Goal: Feedback & Contribution: Contribute content

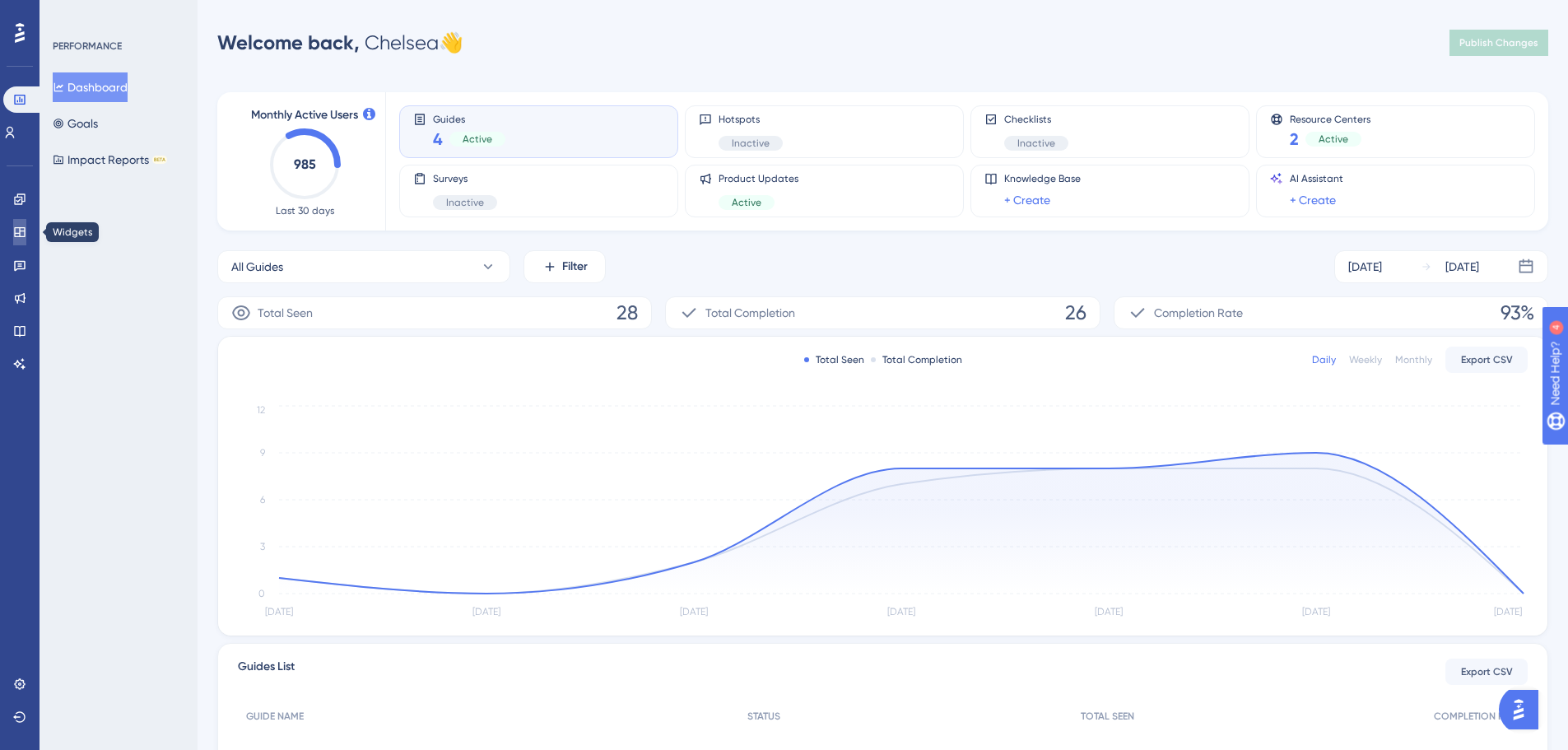
click at [24, 230] on icon at bounding box center [20, 232] width 13 height 13
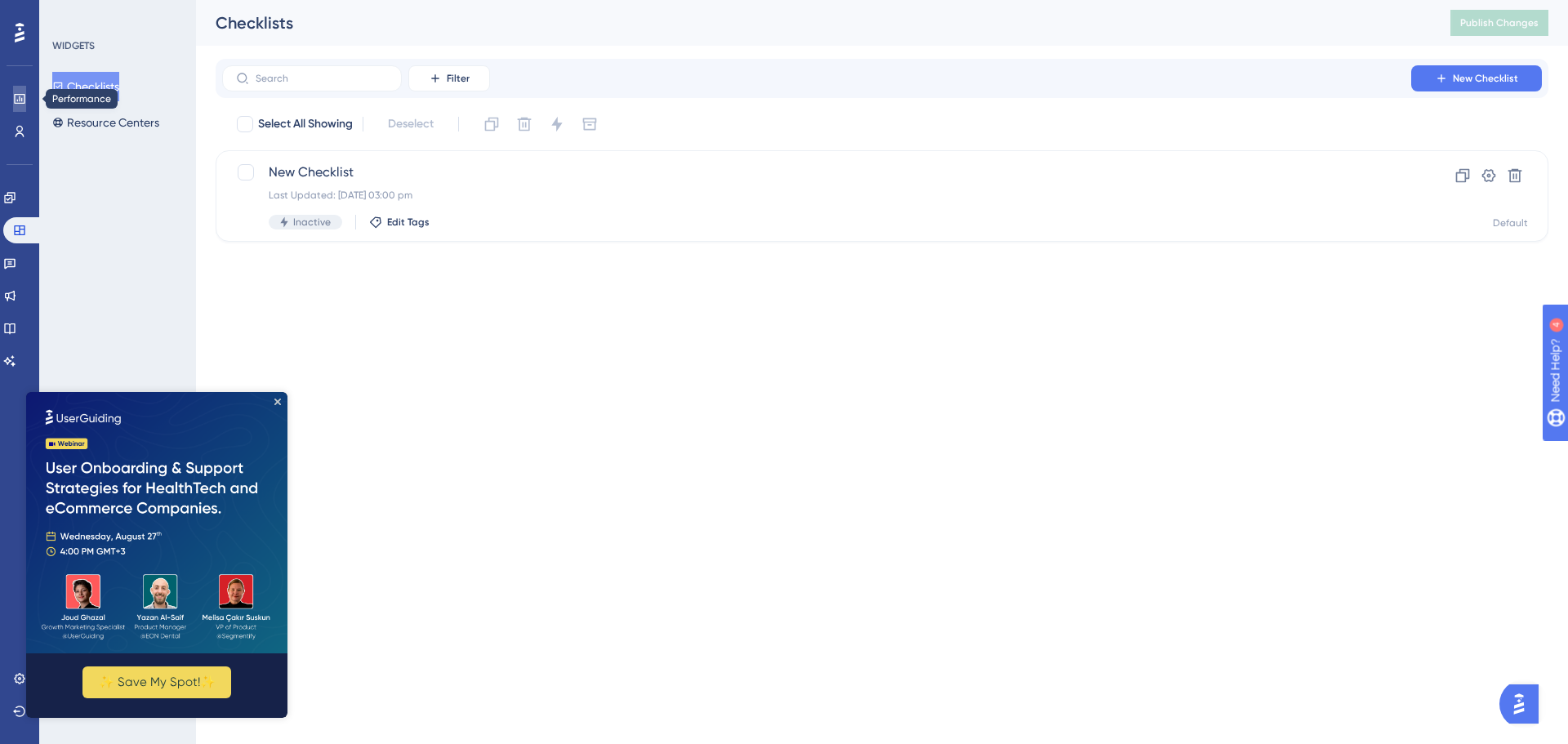
click at [27, 89] on link at bounding box center [20, 99] width 13 height 27
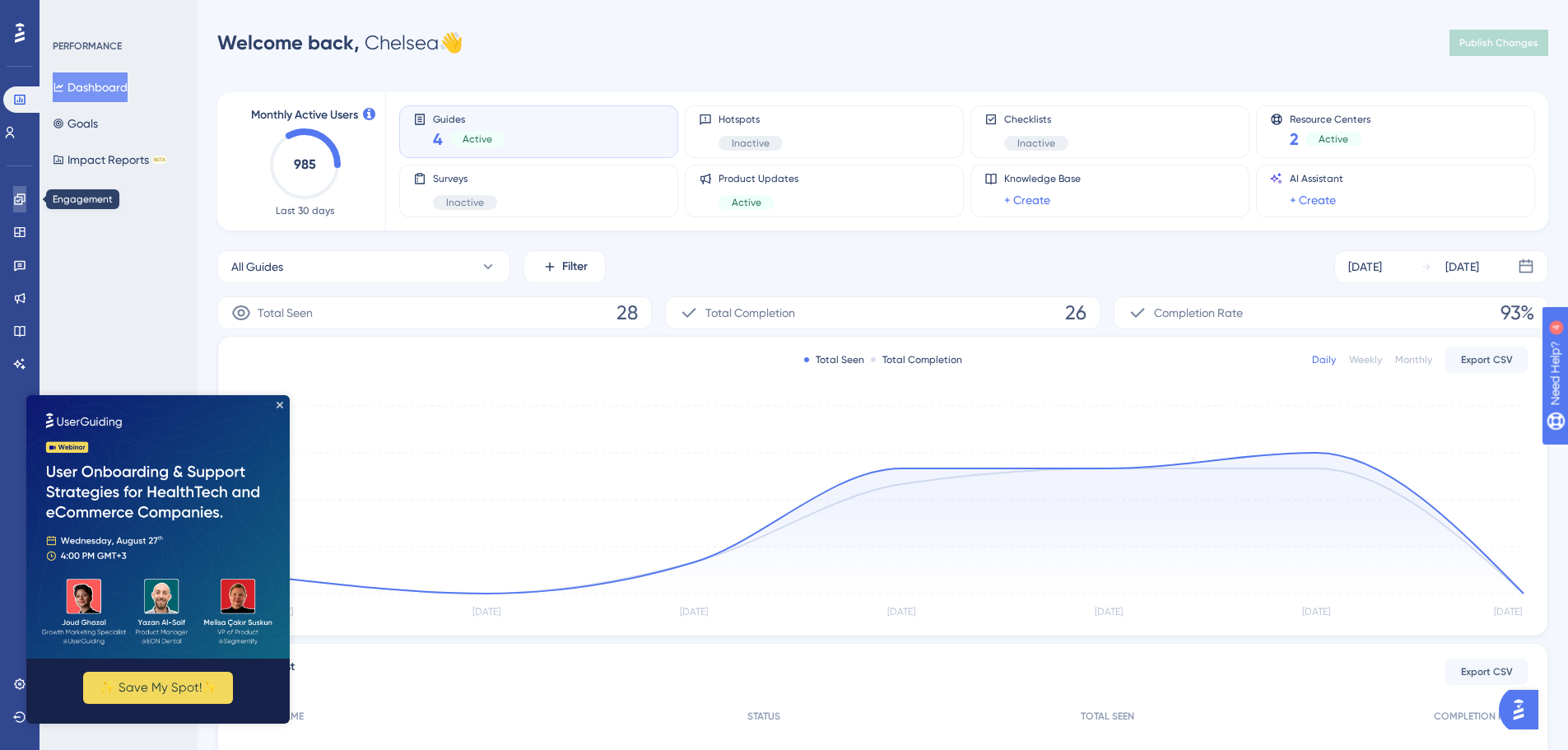
click at [16, 202] on icon at bounding box center [20, 199] width 13 height 13
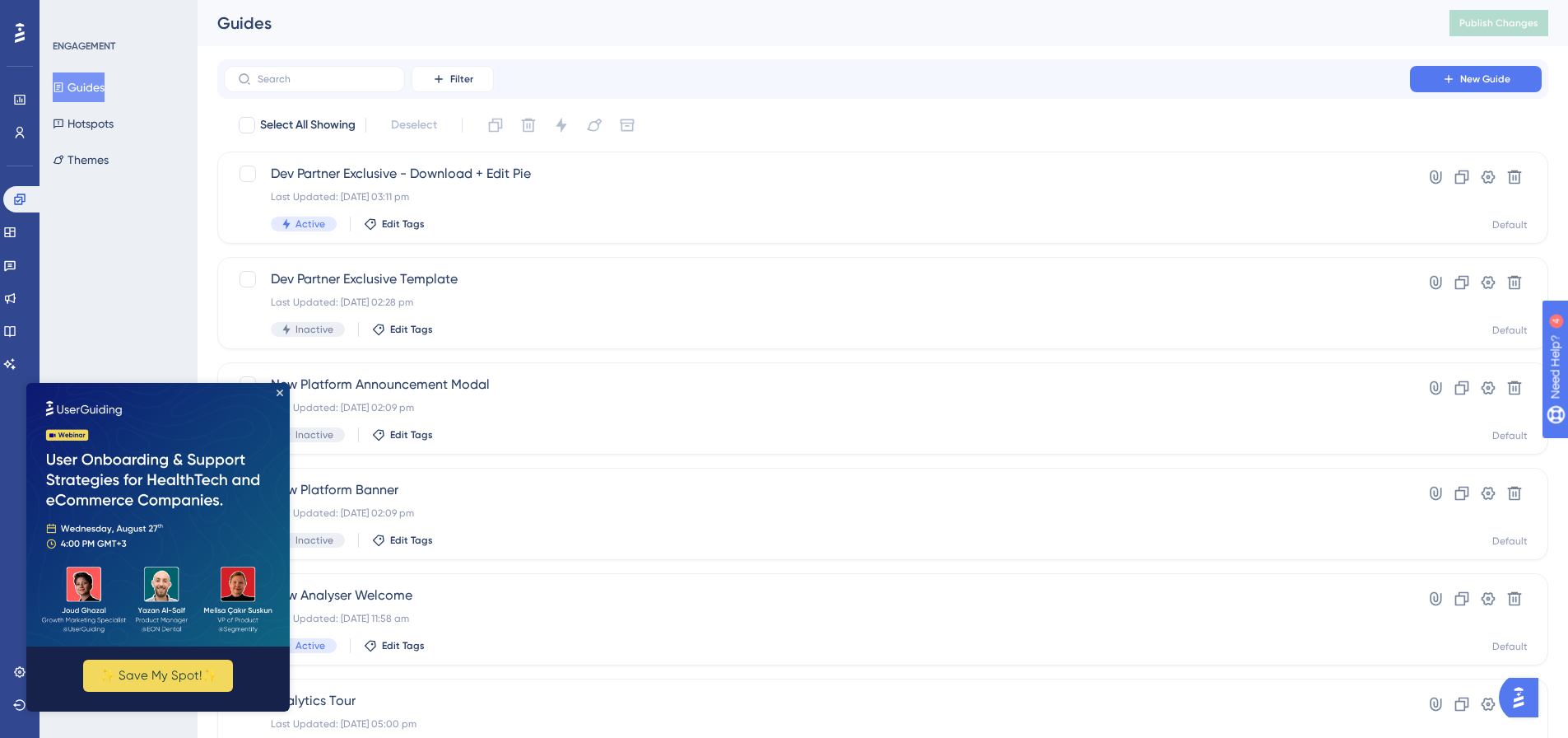
click at [87, 266] on div "ENGAGEMENT Guides Hotspots Themes" at bounding box center [118, 369] width 158 height 738
click at [277, 391] on icon "Close Preview" at bounding box center [280, 392] width 7 height 7
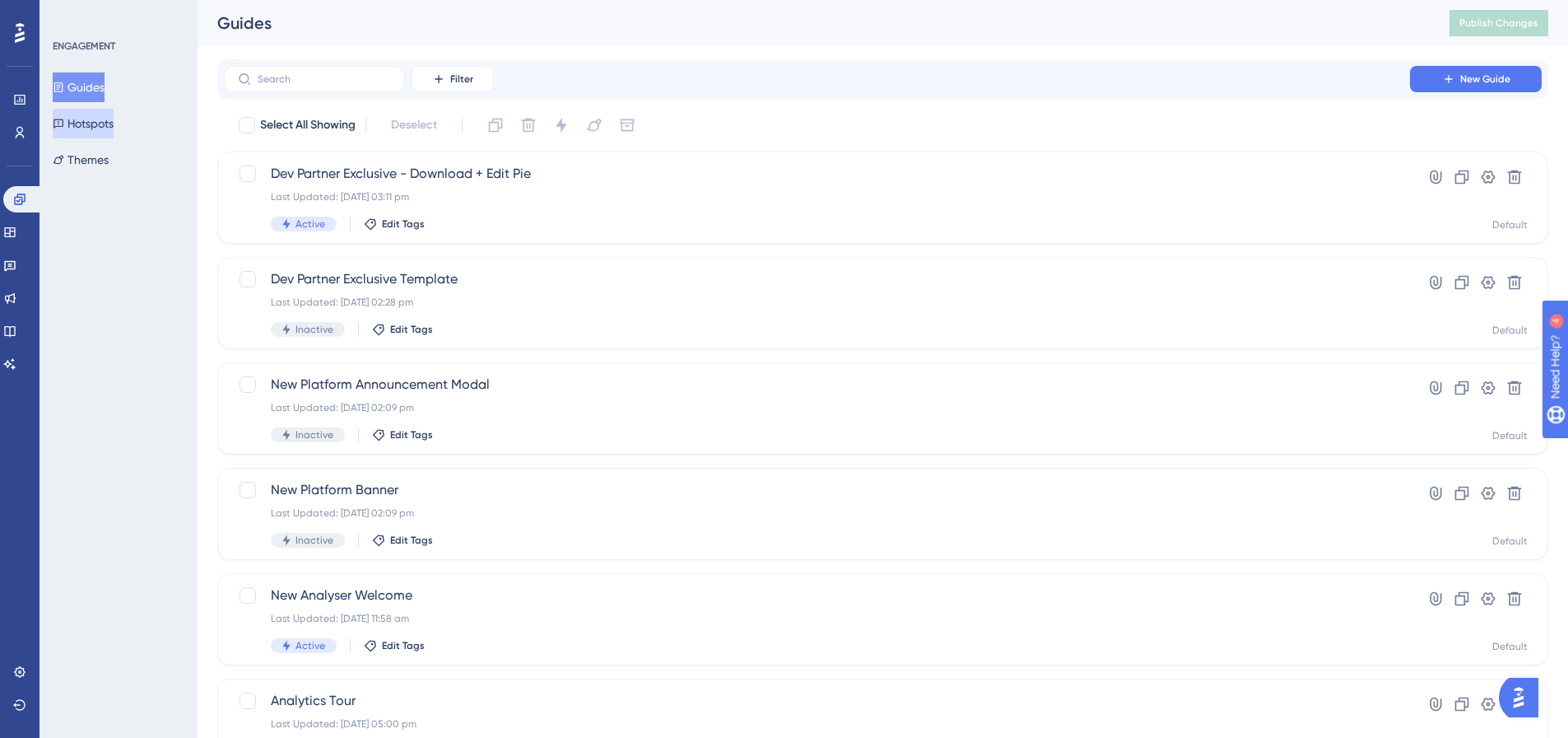
click at [92, 113] on button "Hotspots" at bounding box center [83, 123] width 61 height 30
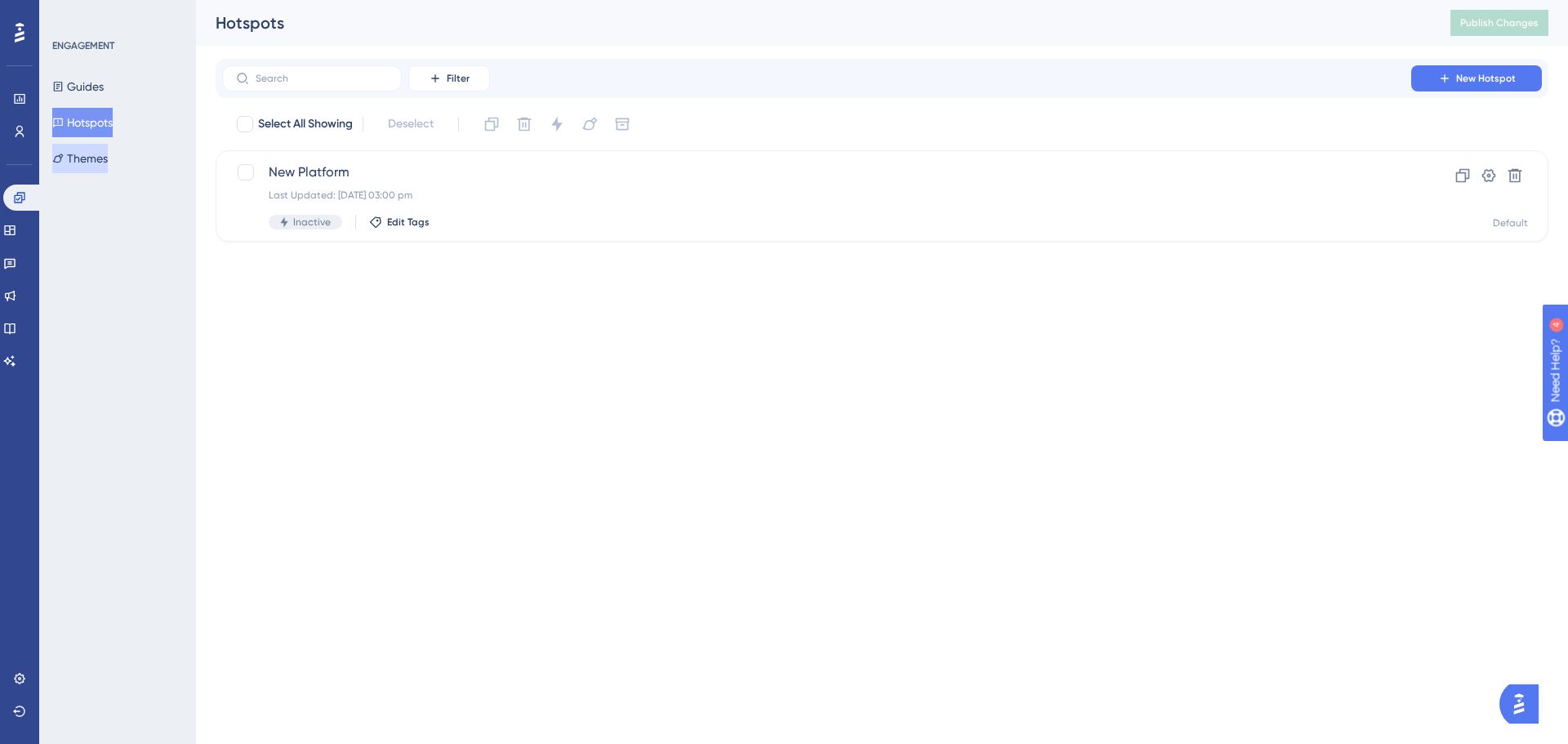
click at [94, 151] on button "Themes" at bounding box center [80, 158] width 56 height 29
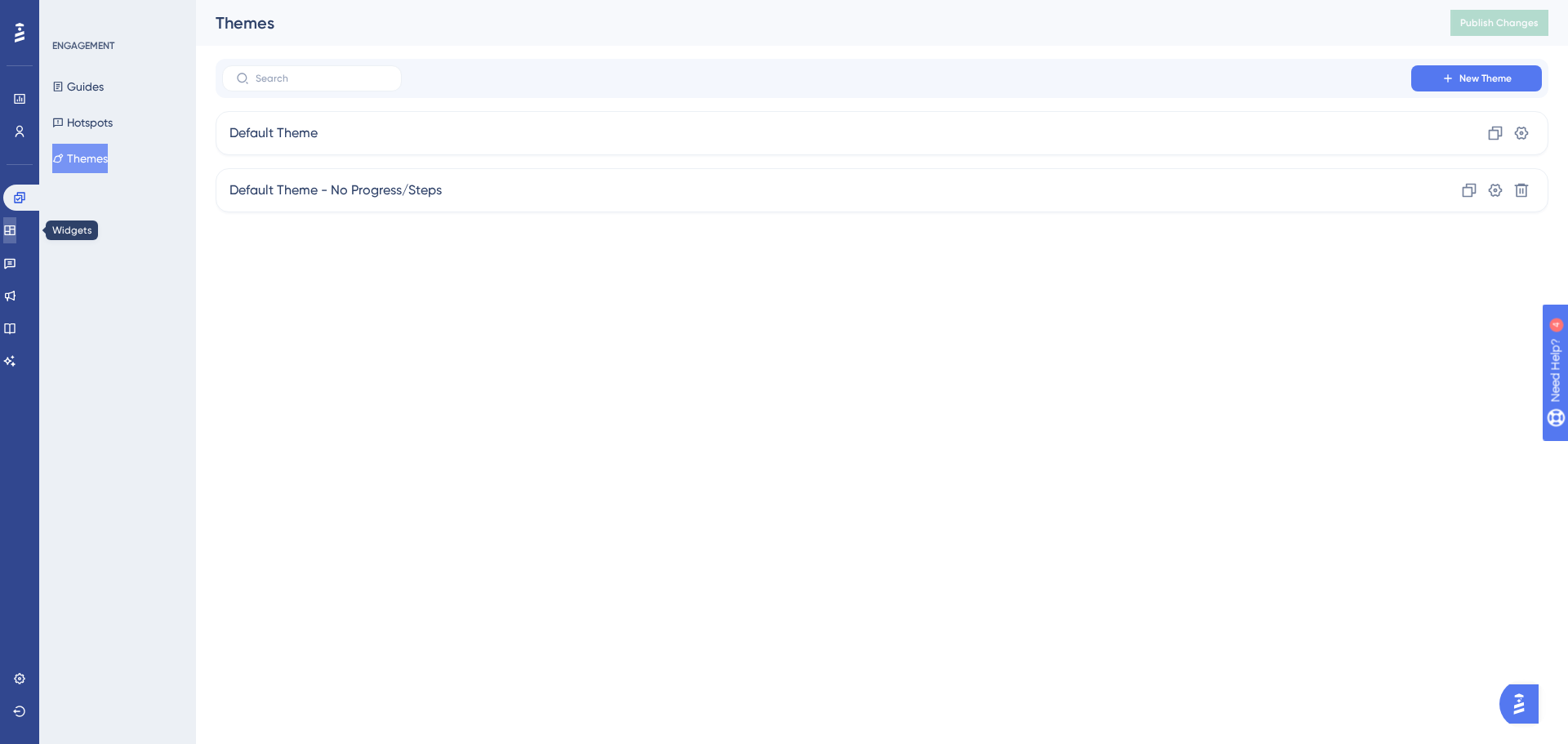
click at [16, 217] on link at bounding box center [9, 230] width 13 height 27
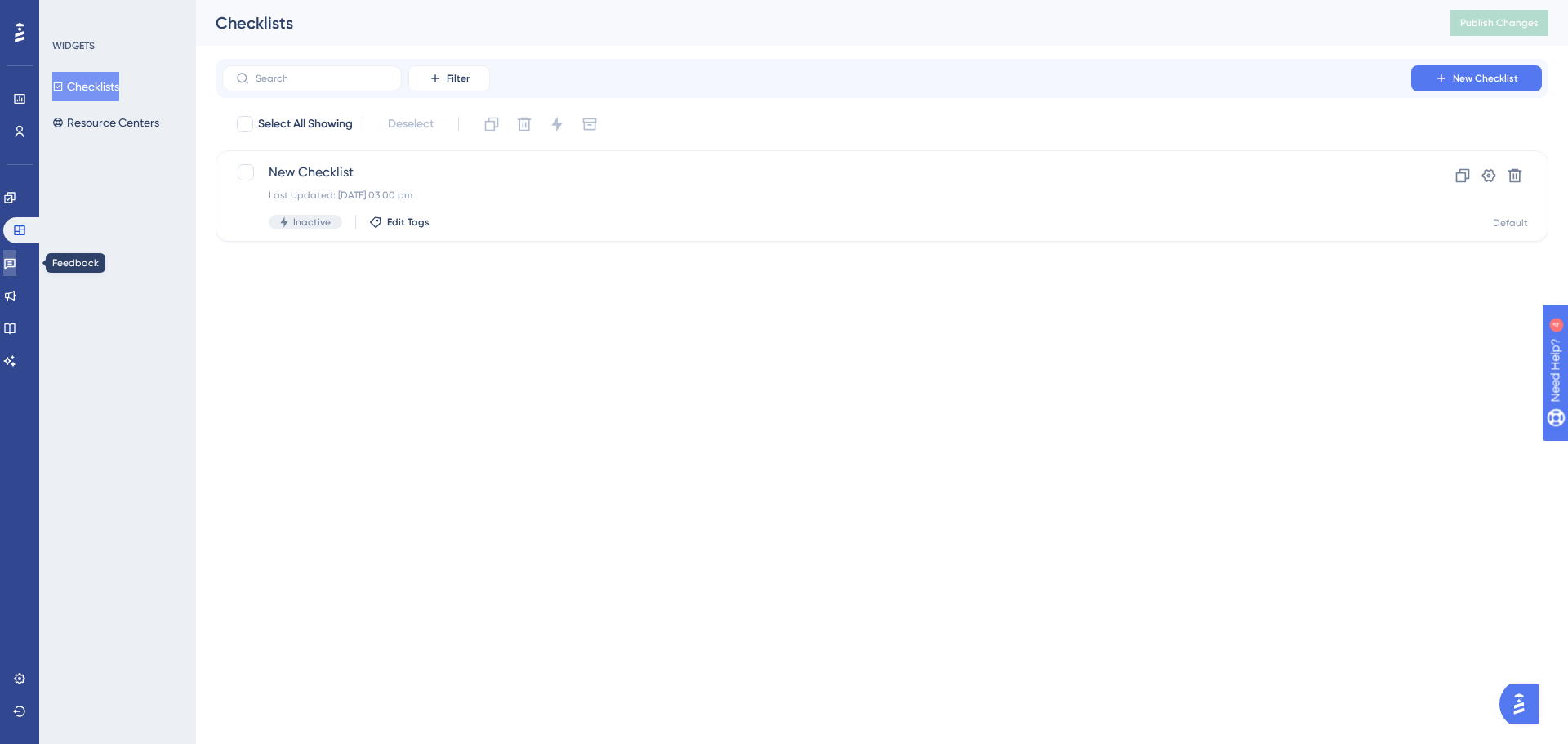
click at [16, 259] on link at bounding box center [9, 263] width 13 height 27
click at [16, 293] on icon at bounding box center [9, 295] width 13 height 13
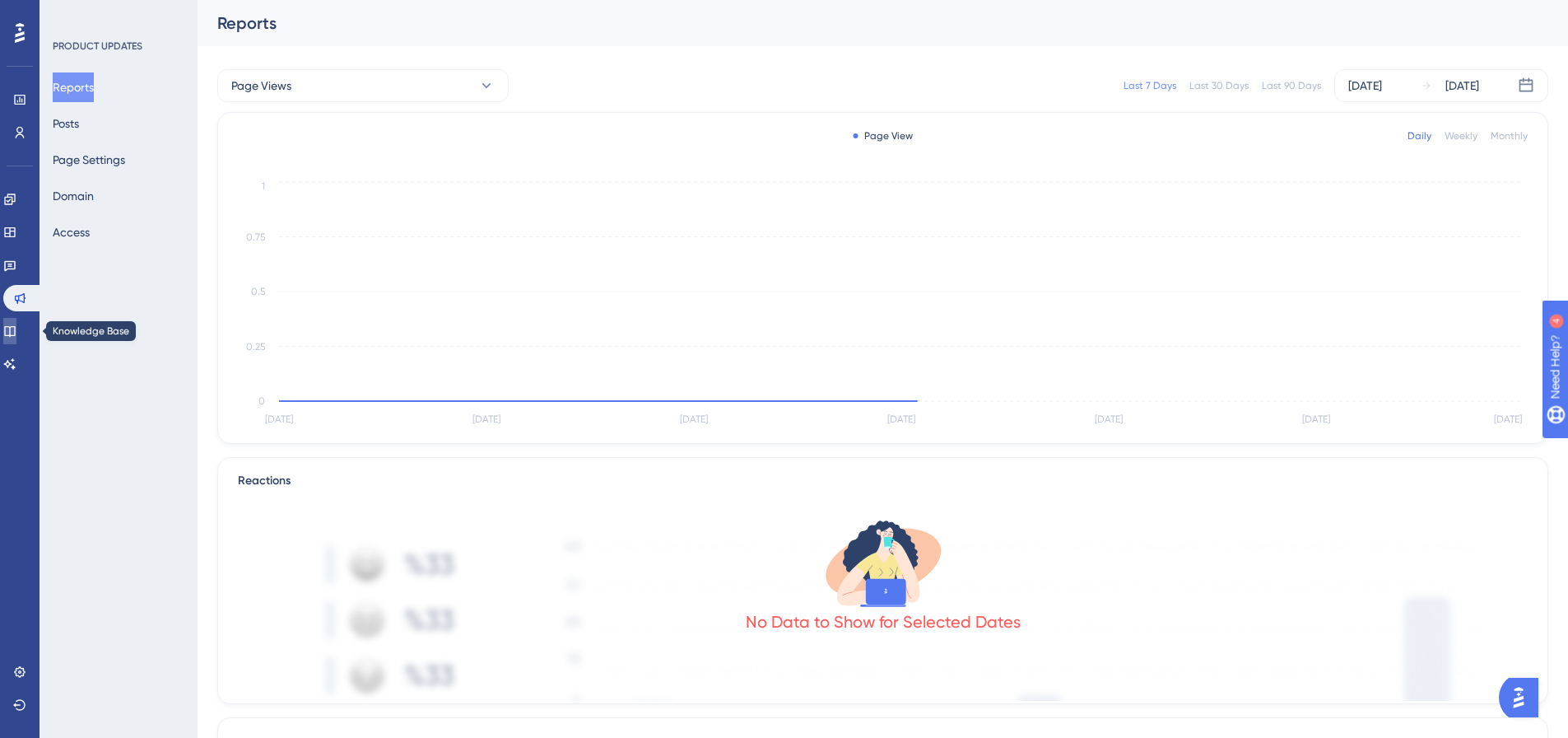
click at [16, 330] on link at bounding box center [10, 331] width 13 height 27
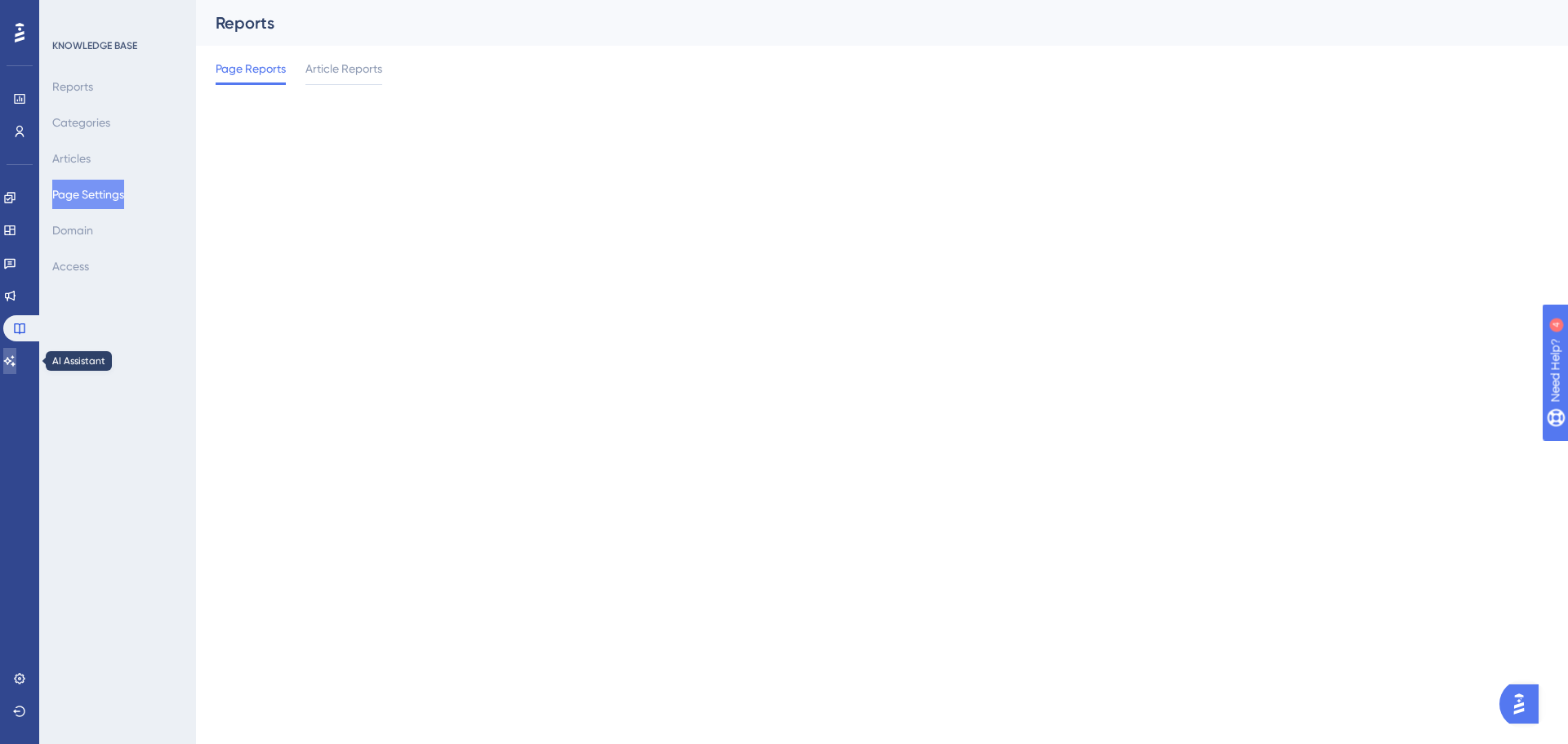
click at [15, 358] on icon at bounding box center [9, 360] width 11 height 10
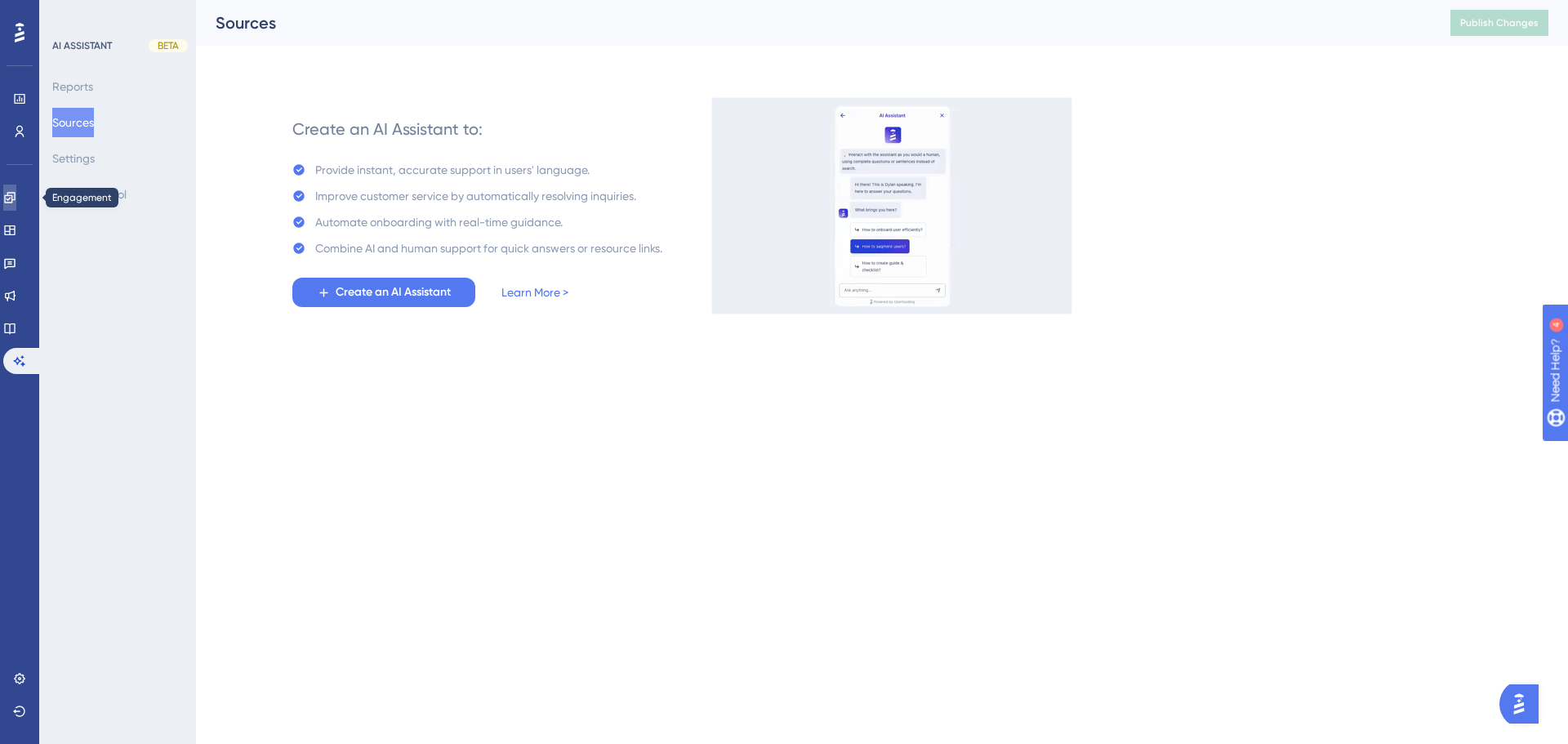
click at [13, 204] on link at bounding box center [9, 198] width 13 height 27
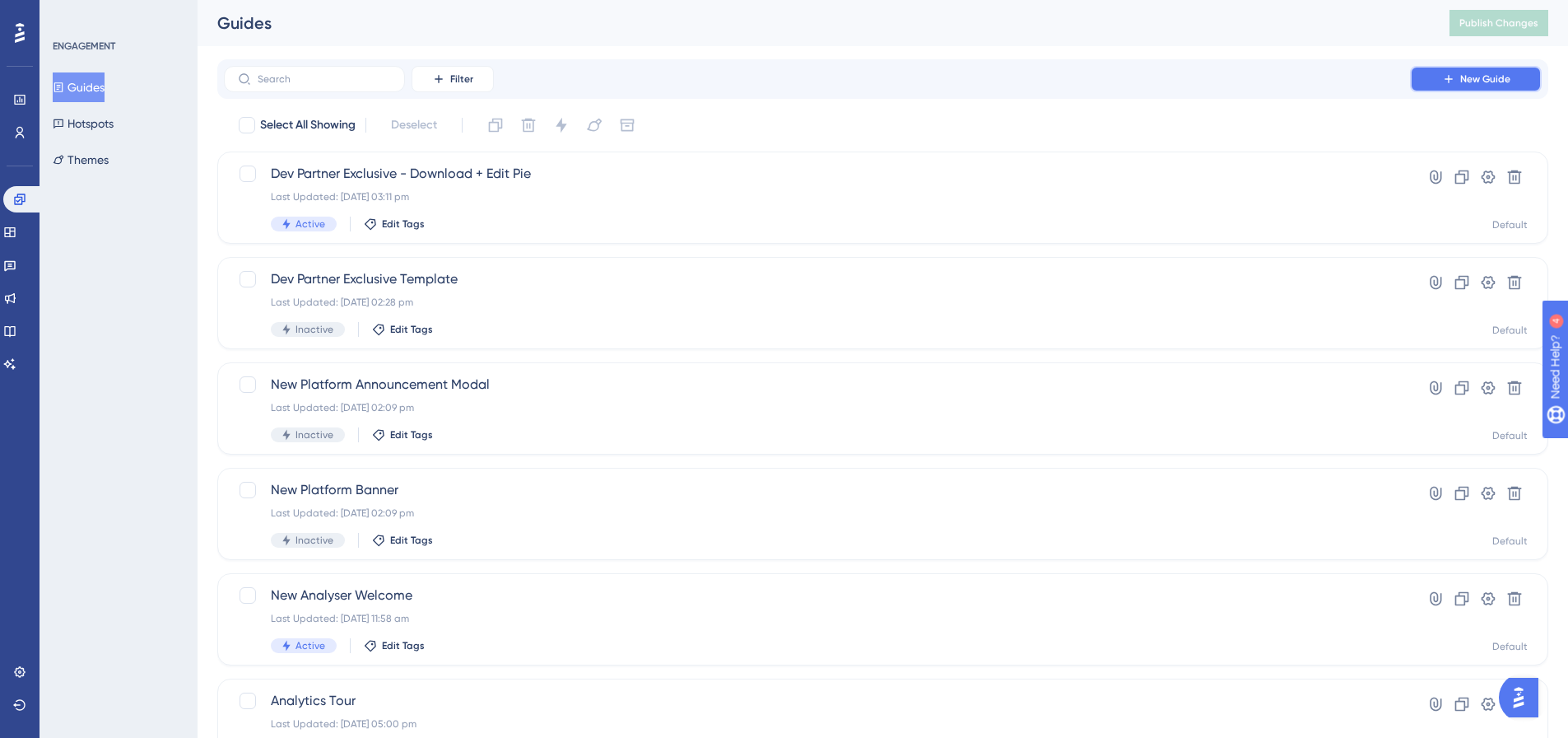
click at [1445, 79] on icon at bounding box center [1448, 78] width 8 height 8
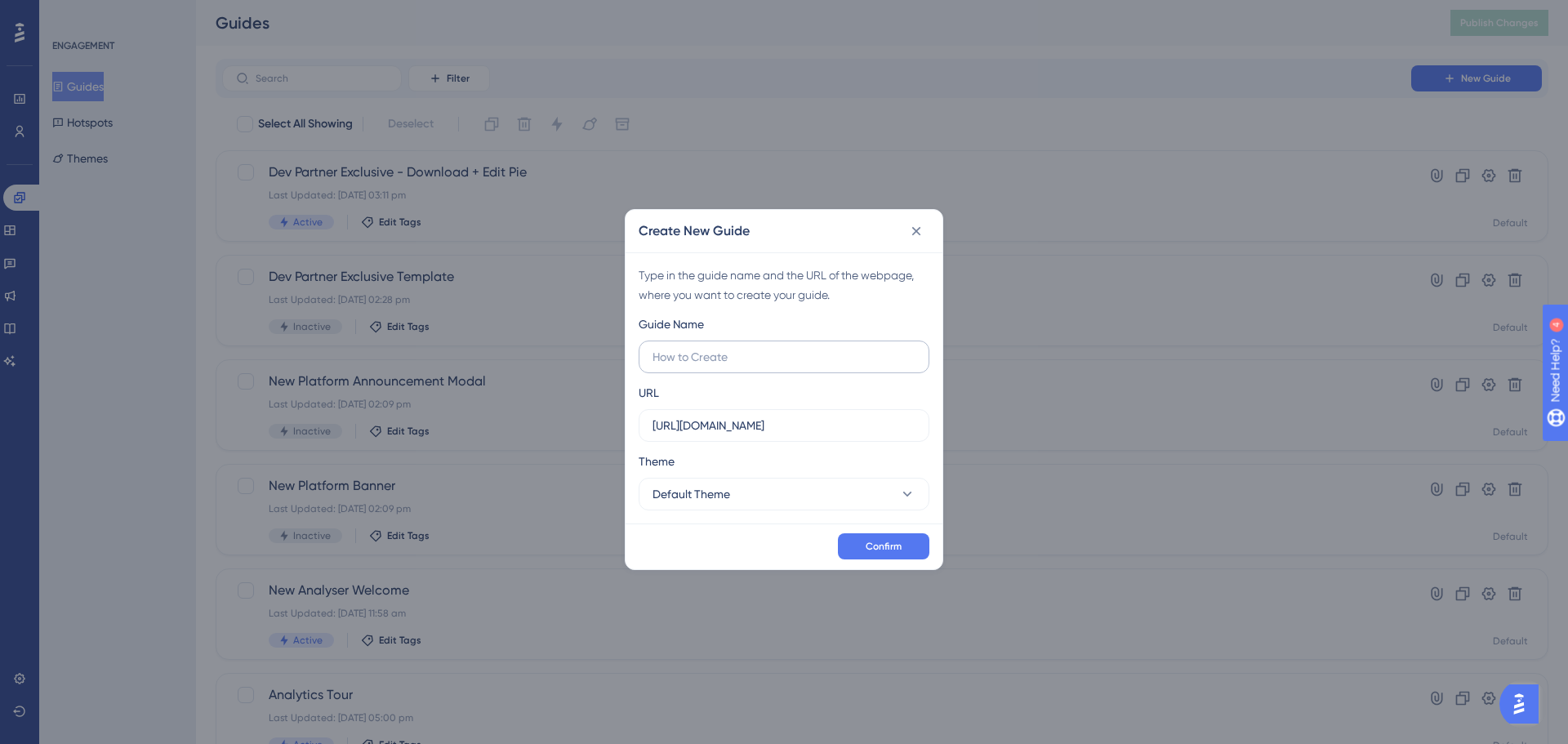
click at [788, 347] on input "text" at bounding box center [784, 356] width 263 height 18
type input "Download Now Available"
click at [769, 502] on button "Default Theme" at bounding box center [783, 493] width 291 height 32
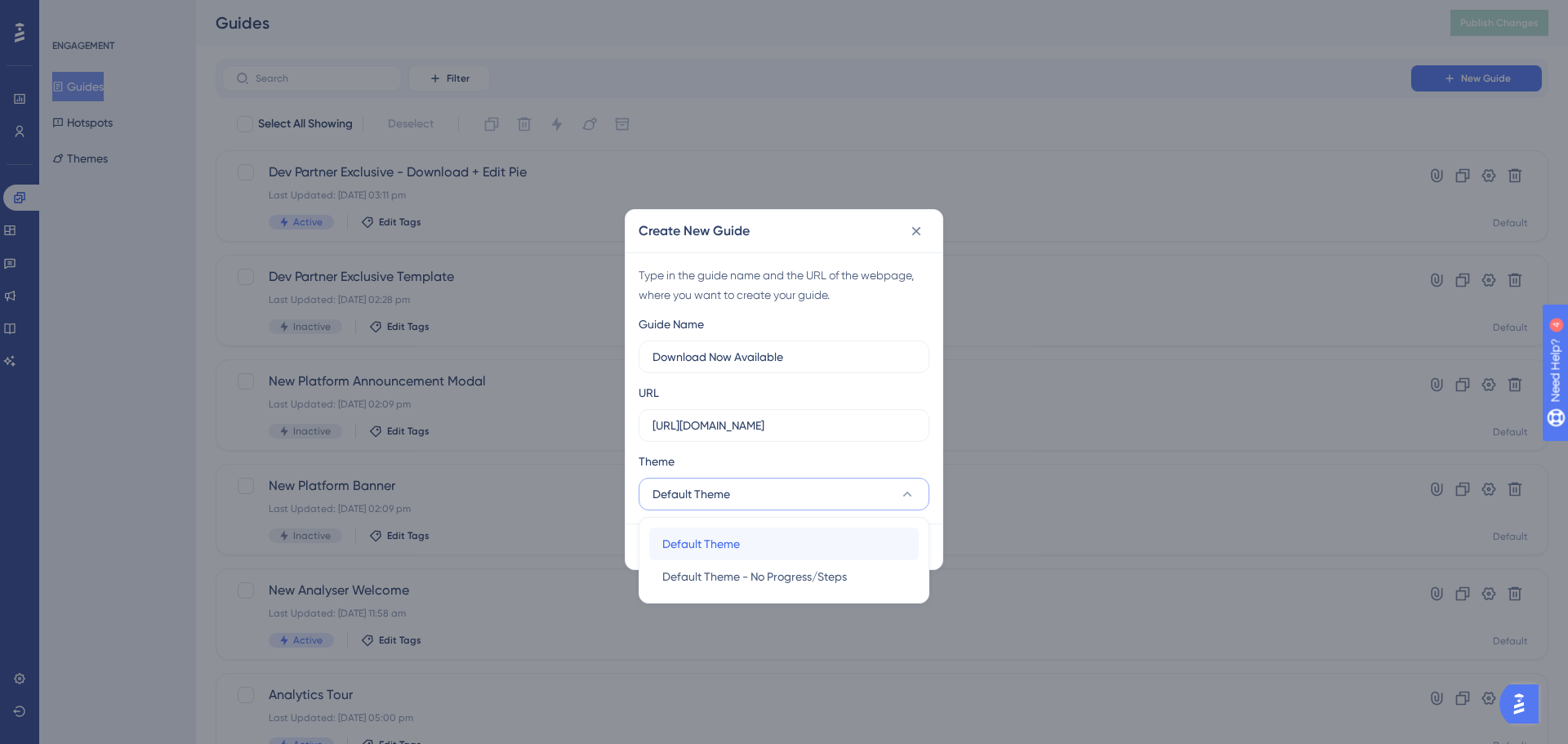
click at [722, 537] on span "Default Theme" at bounding box center [701, 543] width 78 height 20
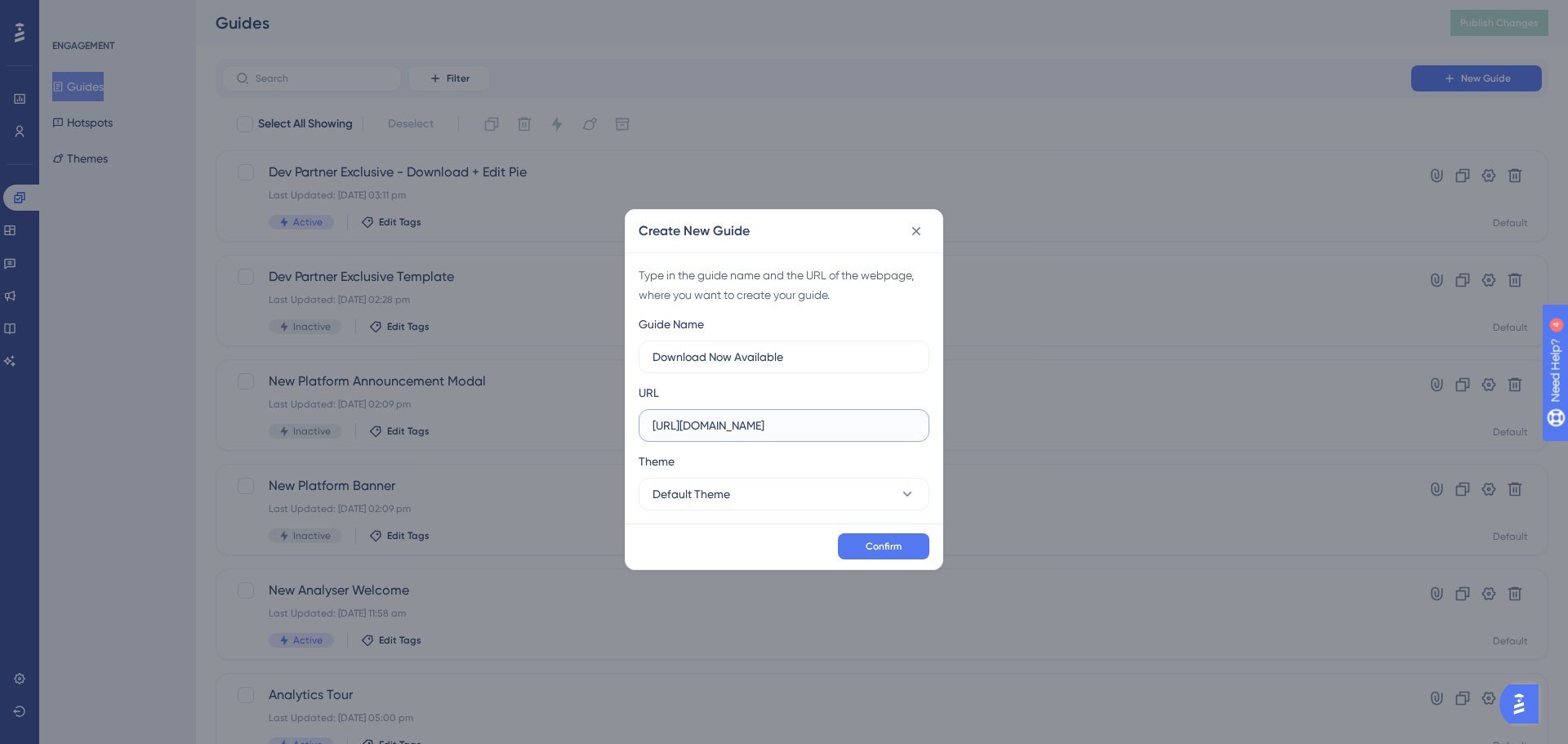
click at [756, 422] on input "https://analytics-evo.oag.com" at bounding box center [784, 425] width 263 height 18
paste input ".oag.com/analyser-client/schedules-analyser/schedules-home"
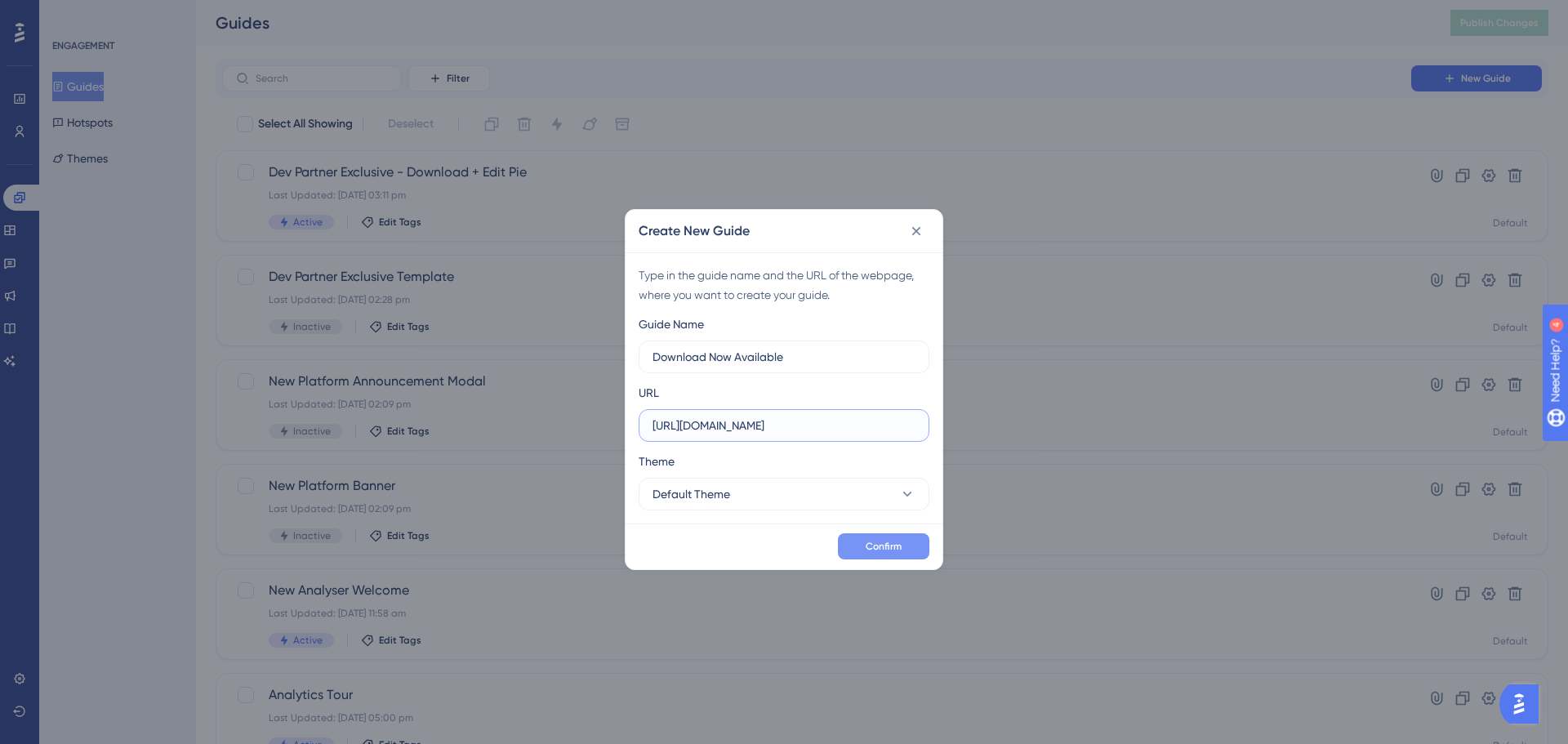
type input "https://analytics.oag.com/analyser-client/schedules-analyser/schedules-home"
click at [884, 548] on span "Confirm" at bounding box center [883, 546] width 36 height 13
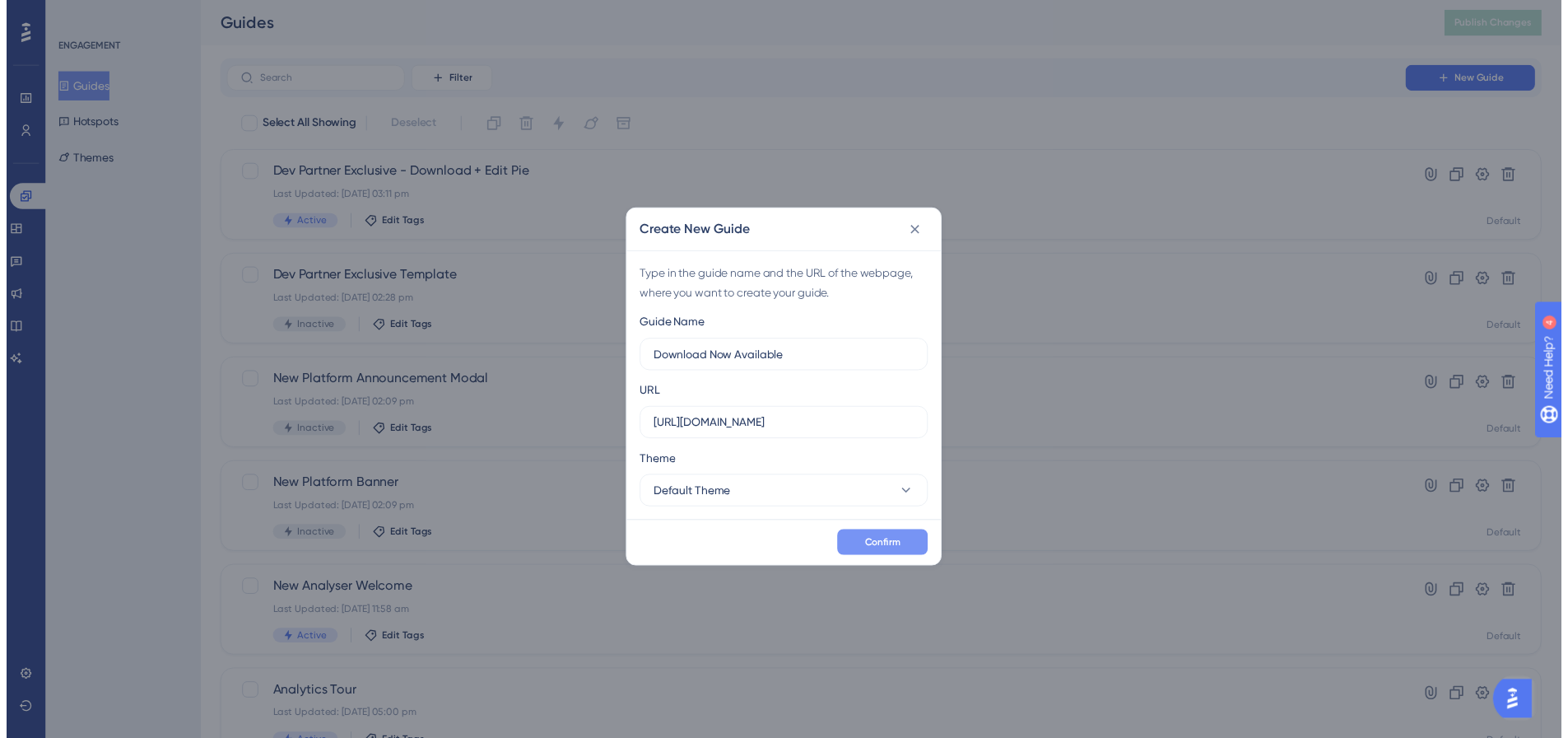
scroll to position [0, 0]
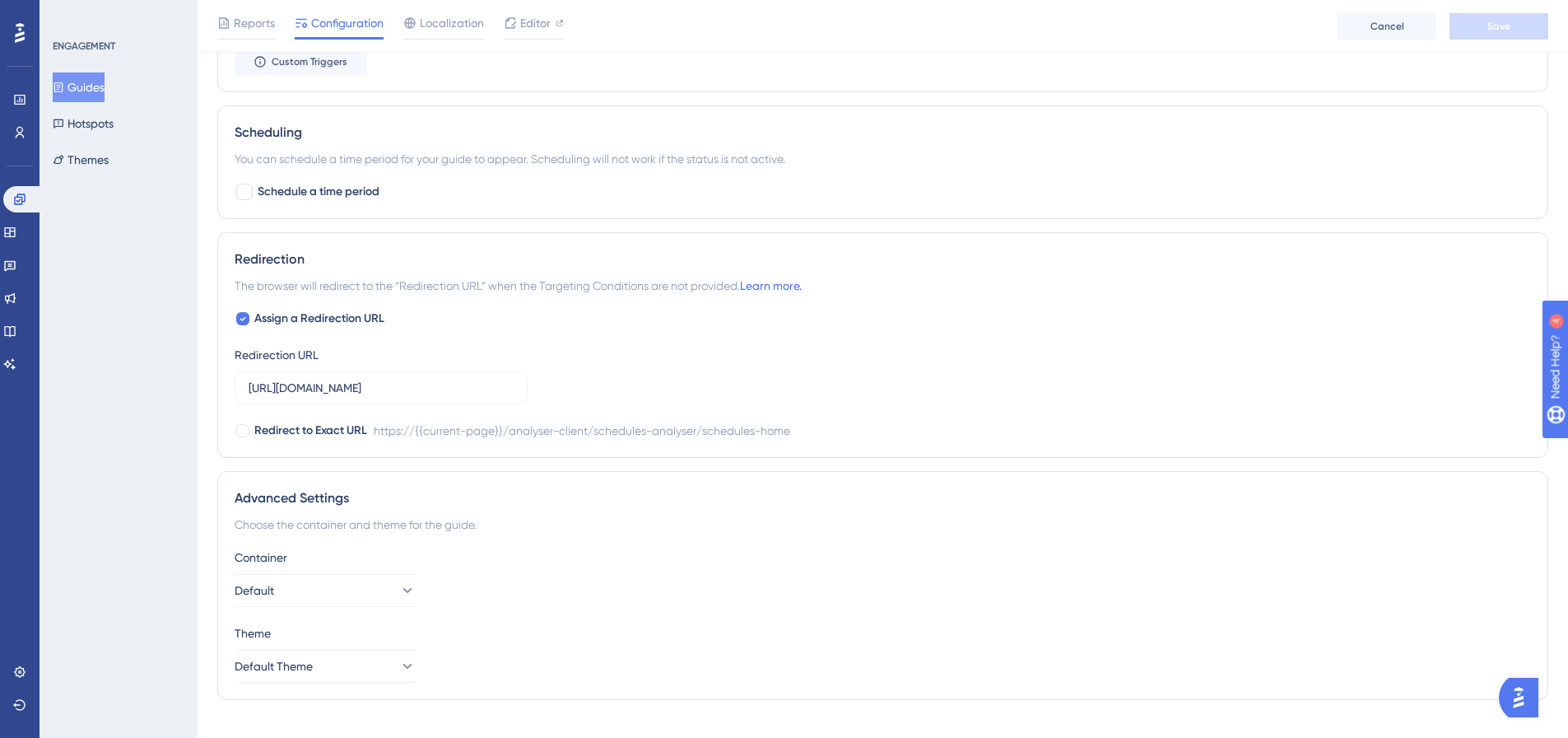
scroll to position [1016, 0]
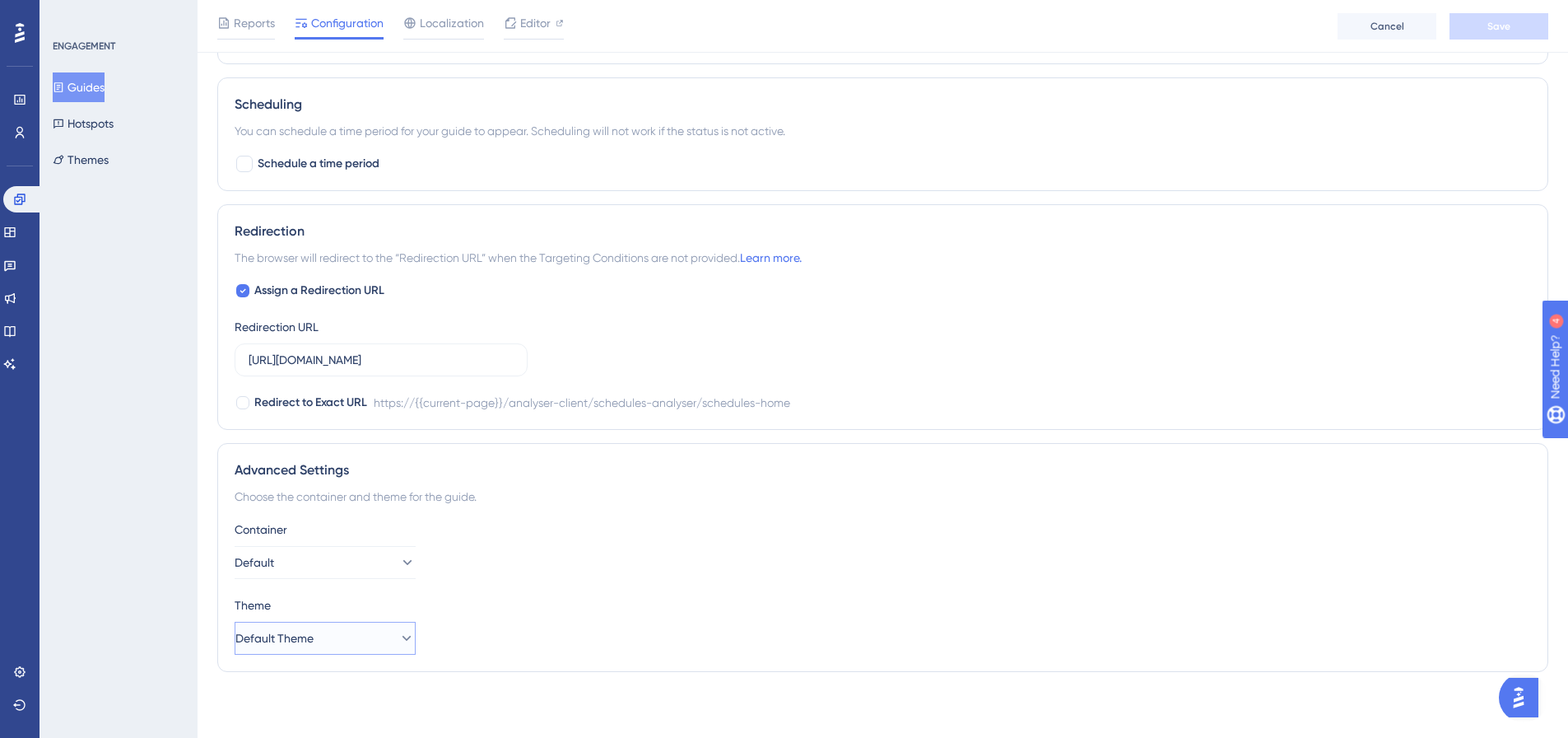
click at [398, 635] on icon at bounding box center [406, 638] width 16 height 16
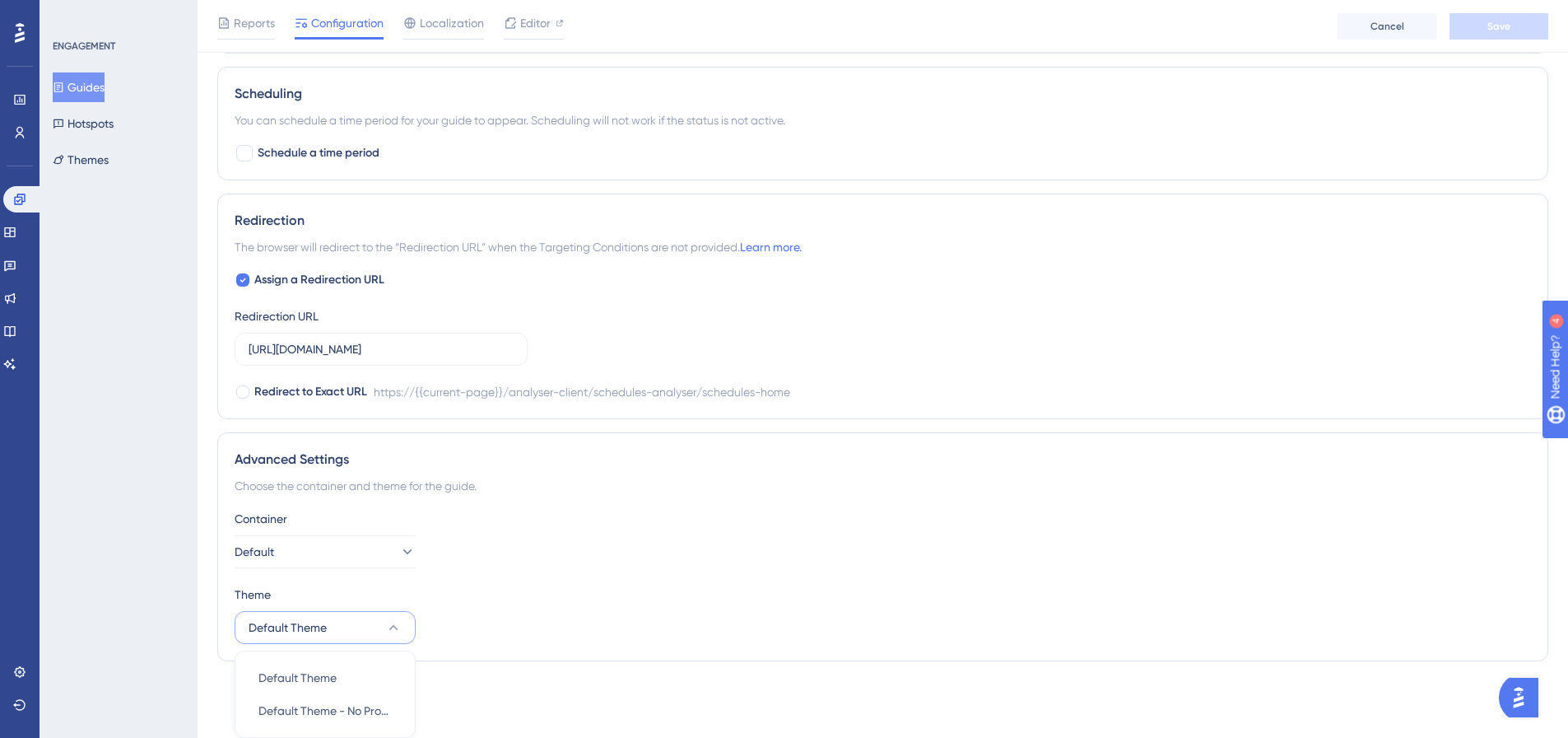
click at [393, 632] on icon at bounding box center [393, 626] width 16 height 16
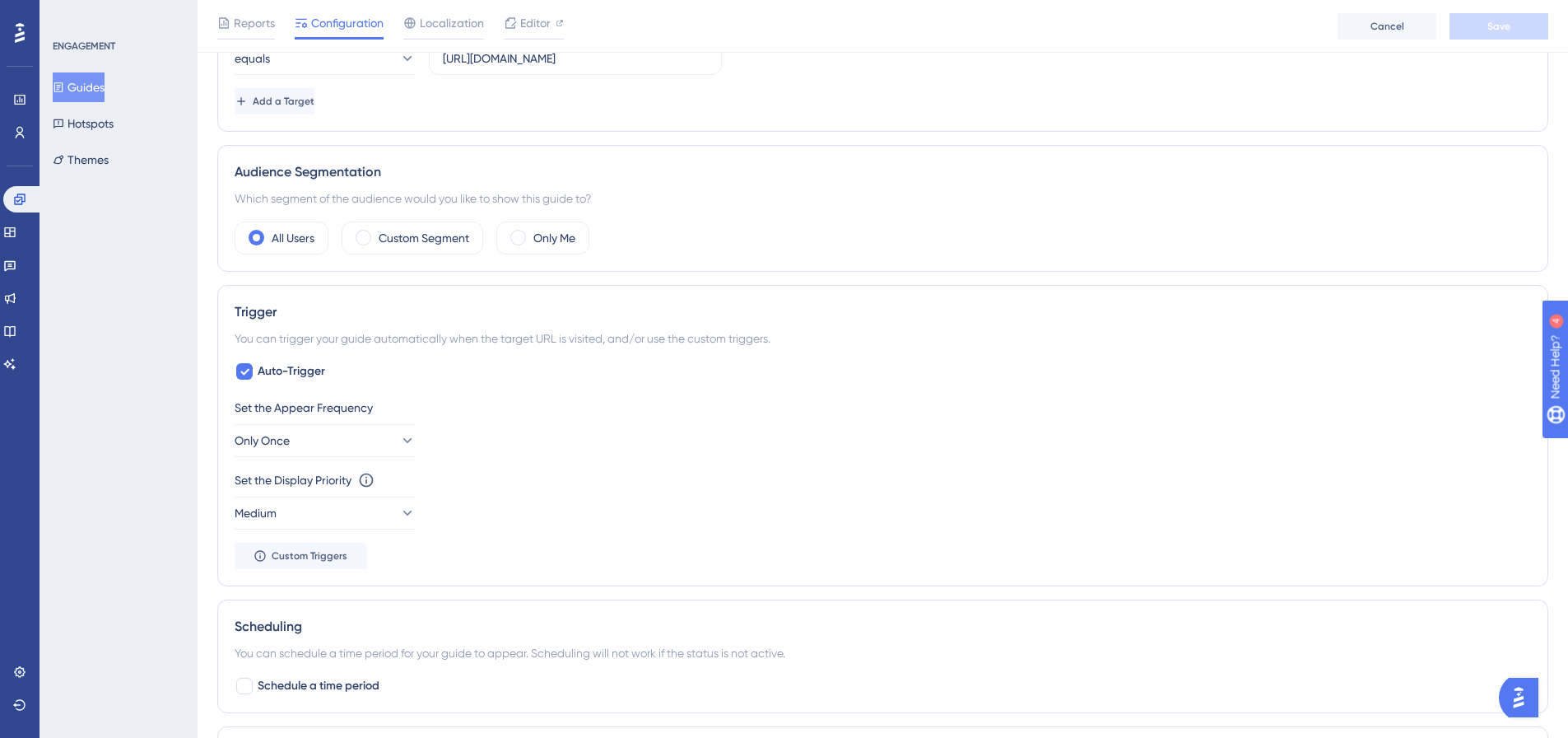
scroll to position [0, 0]
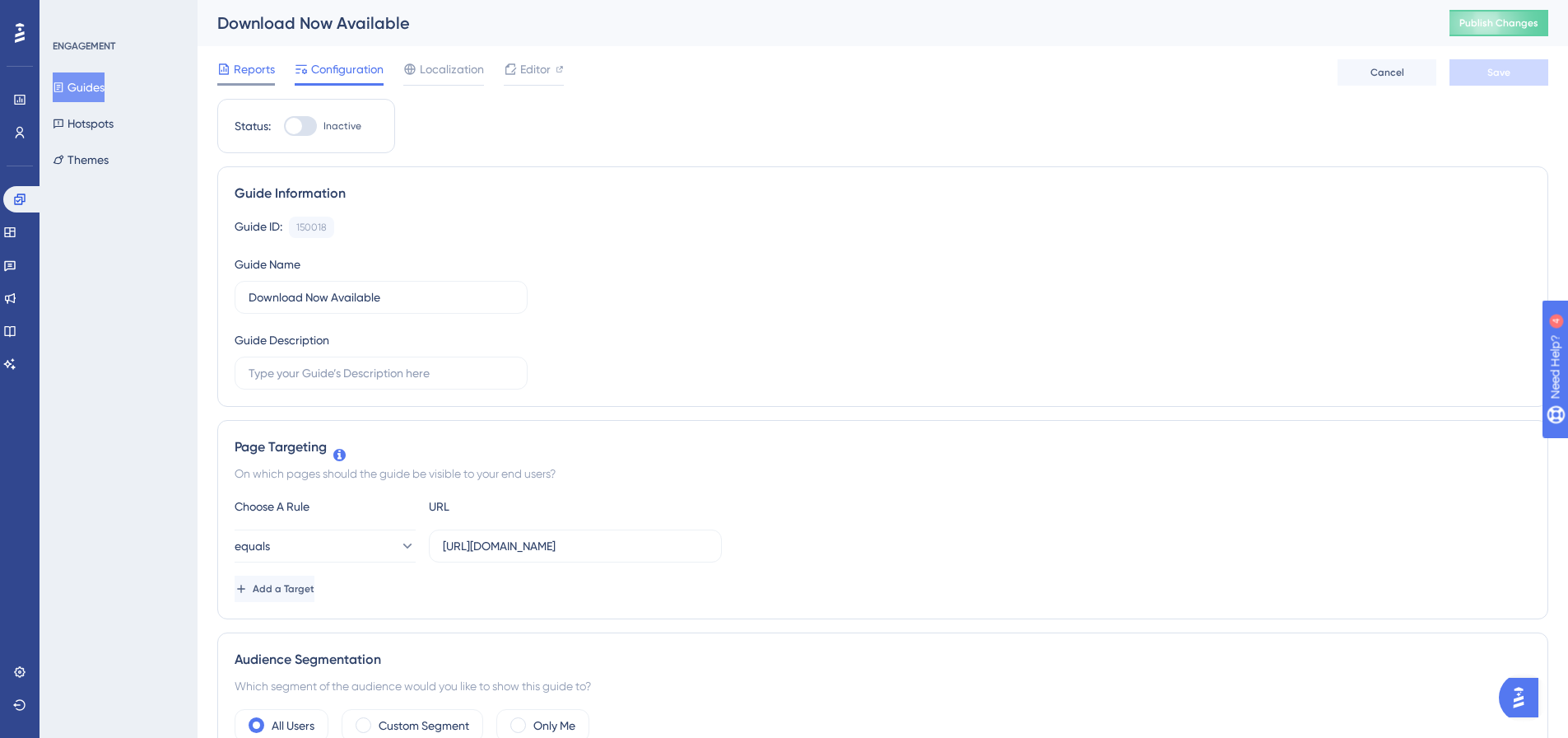
click at [245, 78] on div "Reports" at bounding box center [246, 73] width 57 height 27
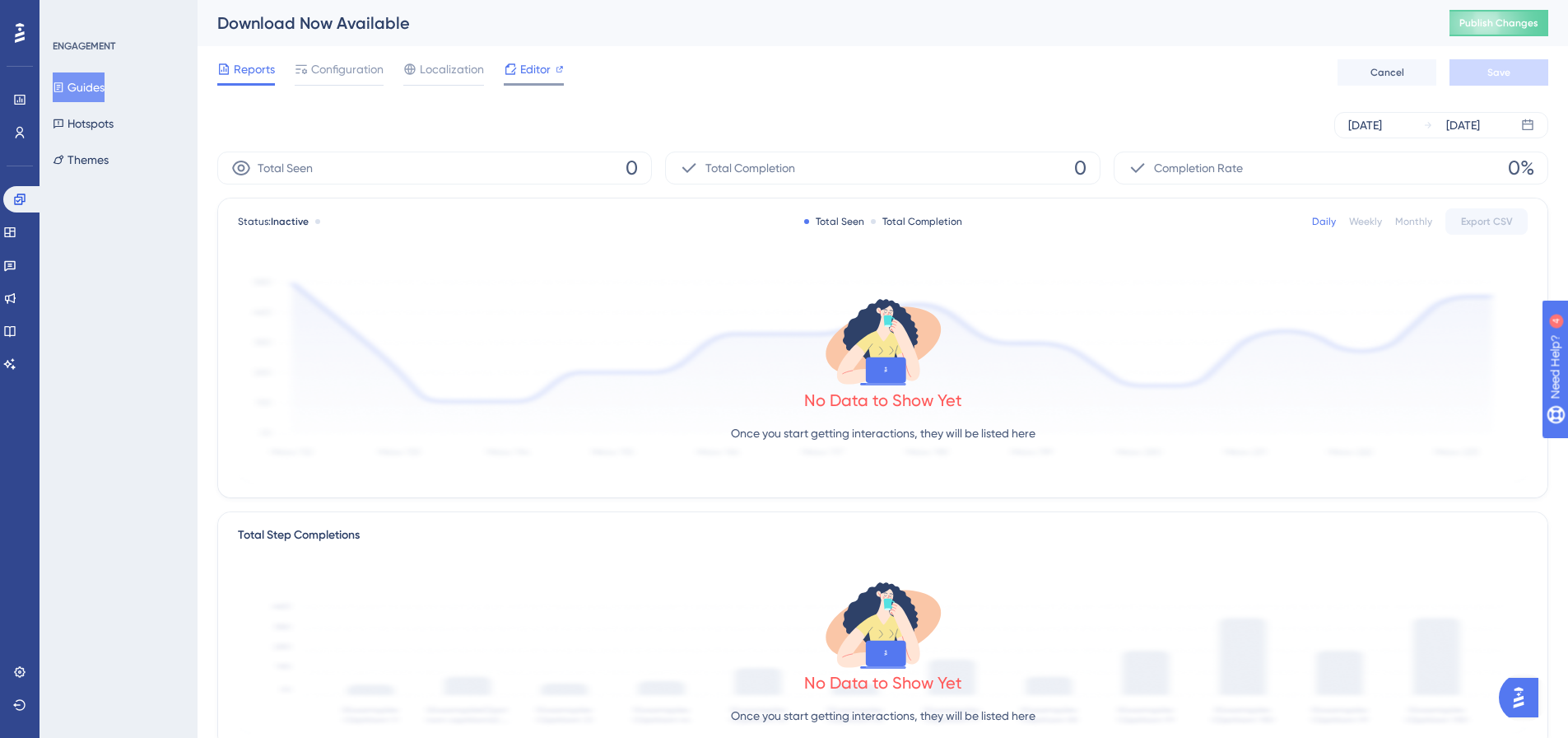
click at [533, 80] on div "Editor" at bounding box center [533, 73] width 60 height 27
click at [367, 74] on span "Configuration" at bounding box center [347, 69] width 73 height 20
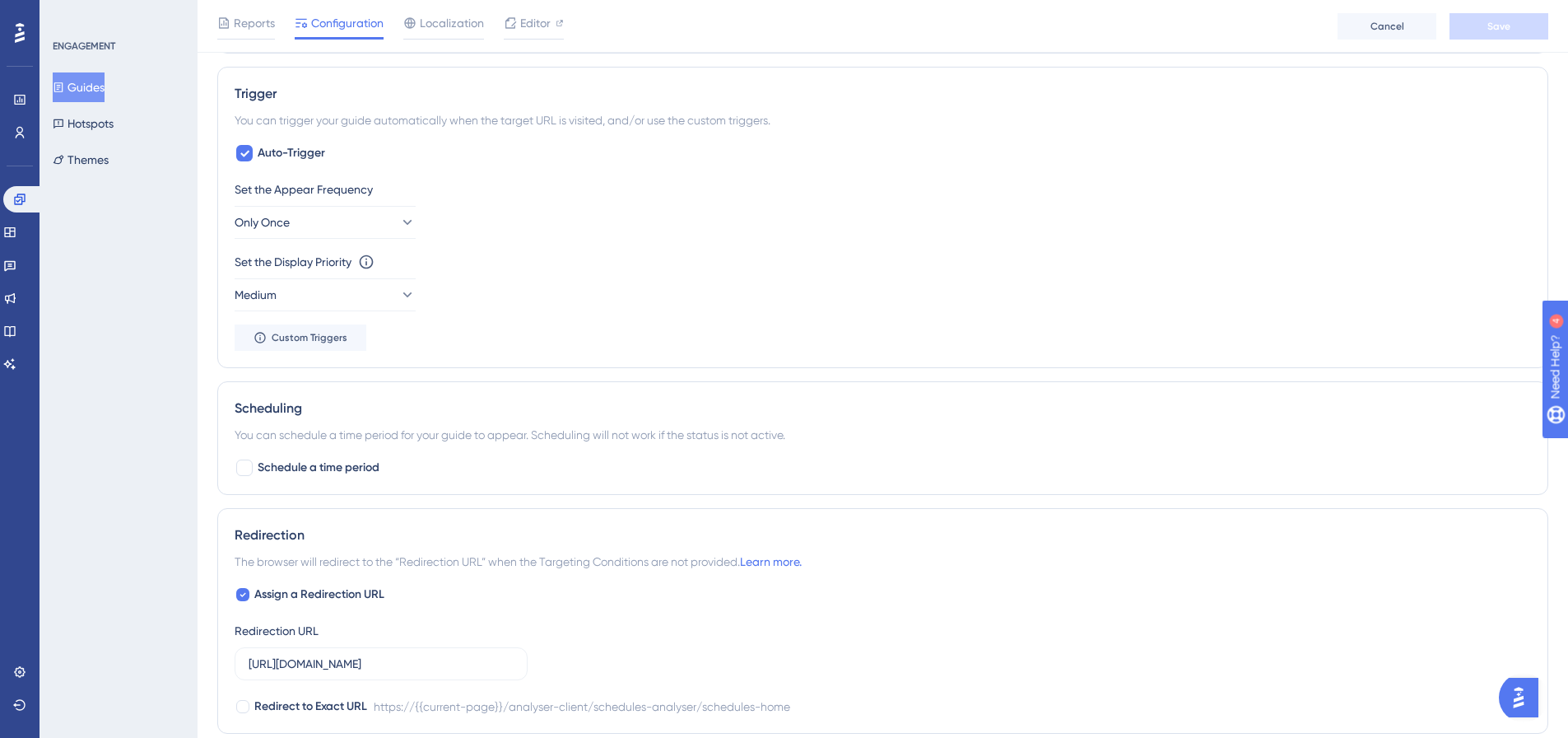
scroll to position [741, 0]
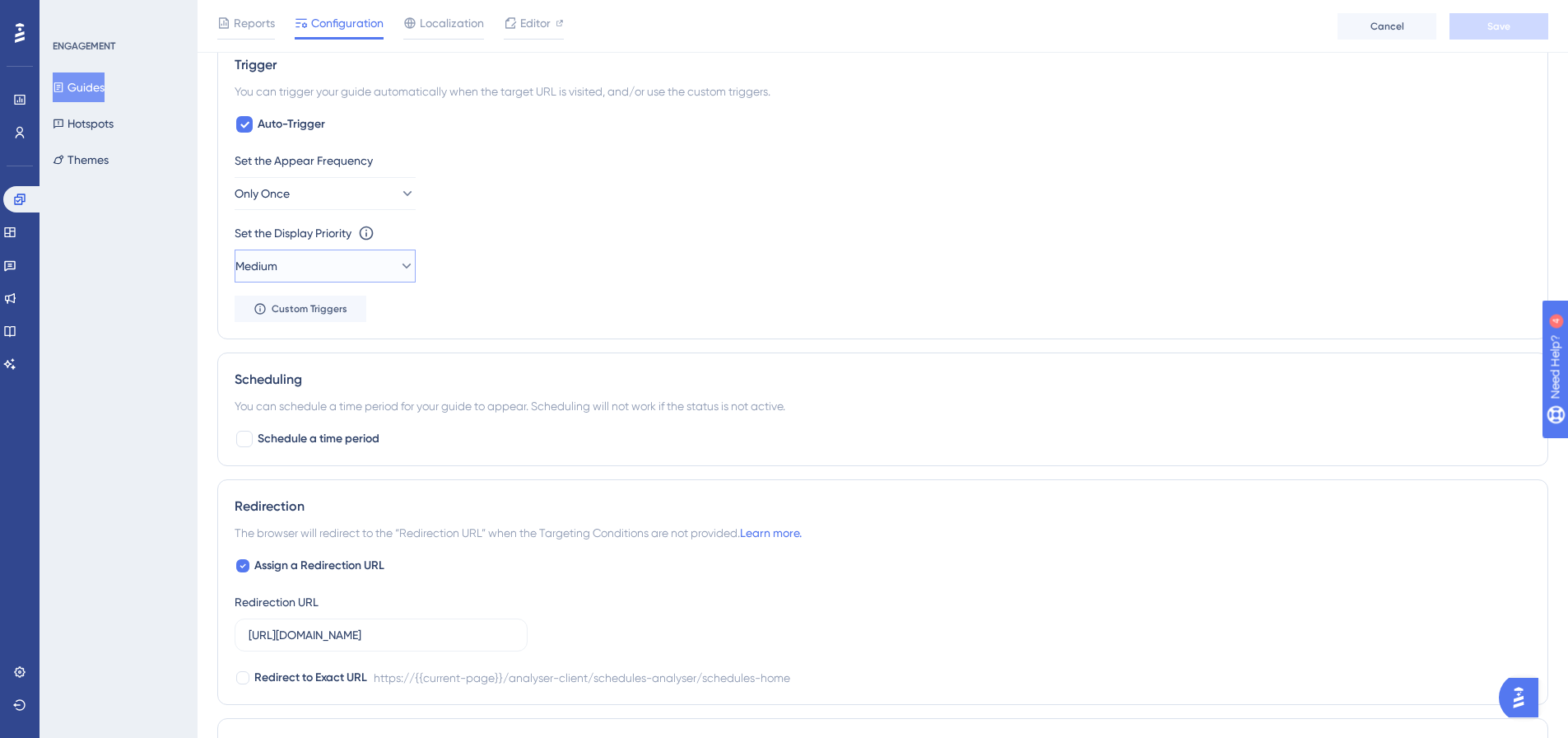
click at [392, 275] on button "Medium" at bounding box center [325, 265] width 181 height 32
click at [784, 246] on div "Set the Display Priority This option will set the display priority between auto…" at bounding box center [883, 253] width 1296 height 59
click at [398, 200] on icon at bounding box center [406, 193] width 16 height 16
click at [323, 334] on span "Once in 7 days" at bounding box center [291, 342] width 65 height 20
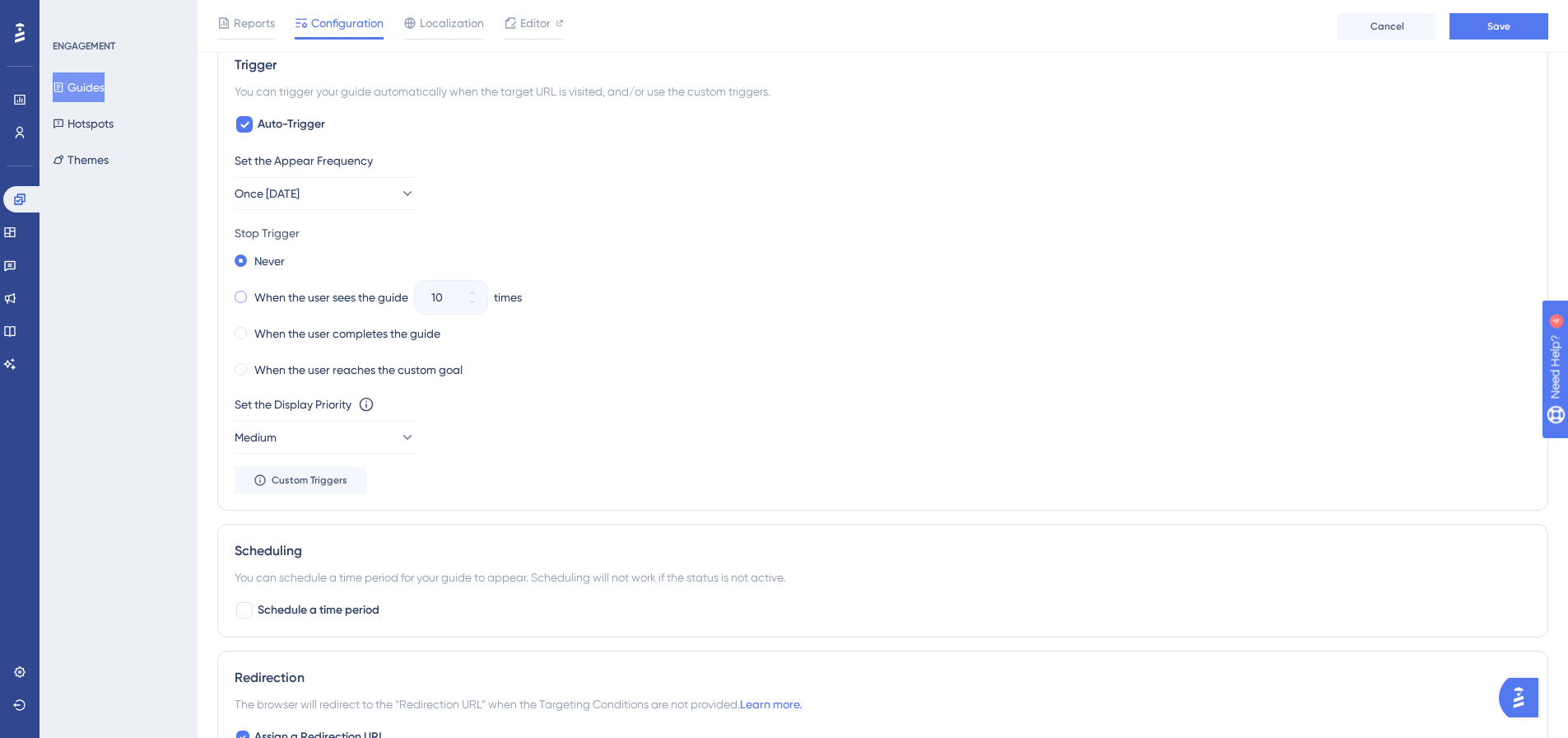
click at [260, 292] on label "When the user sees the guide" at bounding box center [330, 297] width 154 height 20
click at [457, 292] on div "10" at bounding box center [436, 297] width 43 height 32
click at [454, 292] on input "10" at bounding box center [443, 297] width 23 height 20
click at [434, 298] on input "10" at bounding box center [443, 297] width 23 height 20
click at [435, 298] on input "10" at bounding box center [443, 297] width 23 height 20
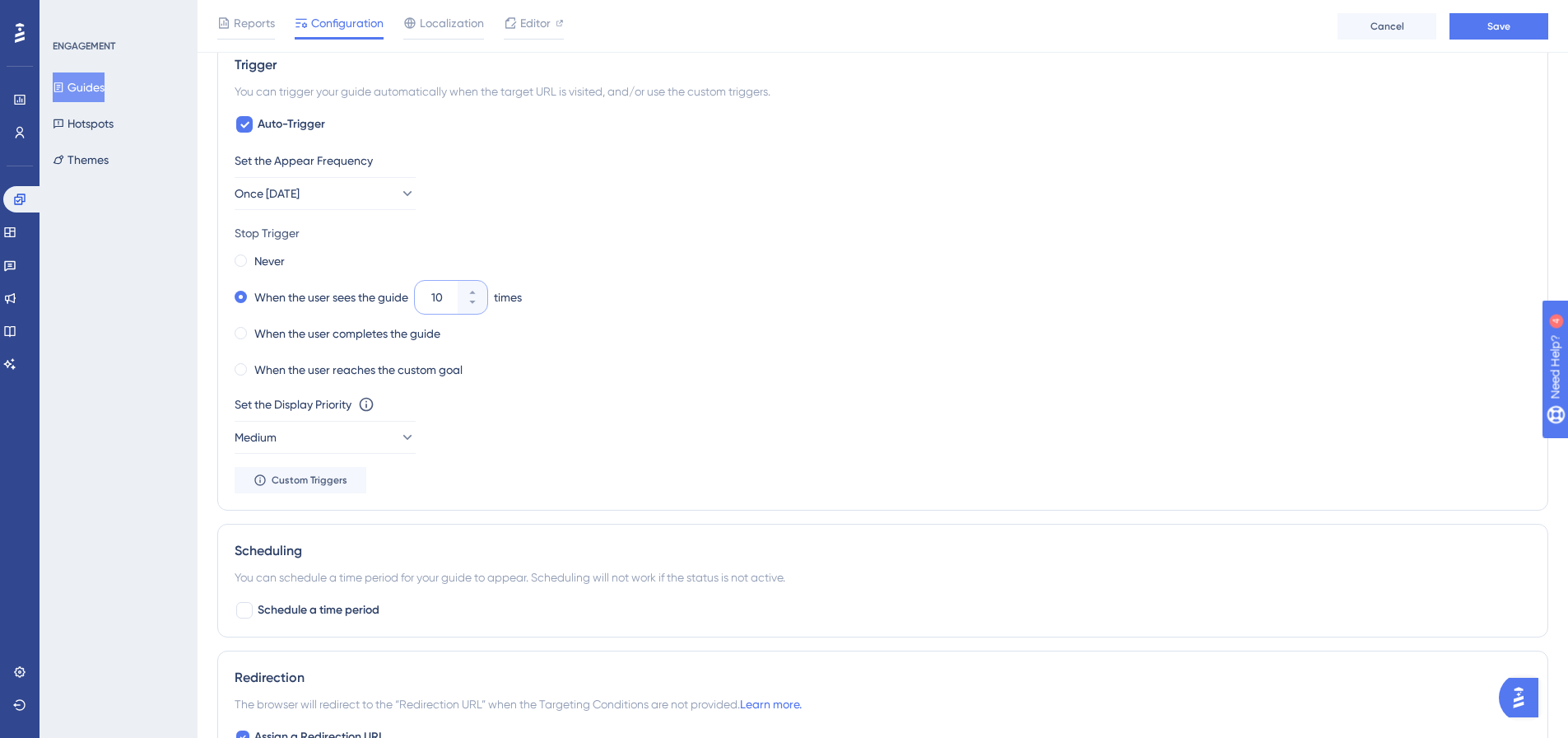
click at [438, 298] on input "10" at bounding box center [443, 297] width 23 height 20
type input "05"
click at [664, 242] on div "Stop Trigger" at bounding box center [883, 233] width 1296 height 20
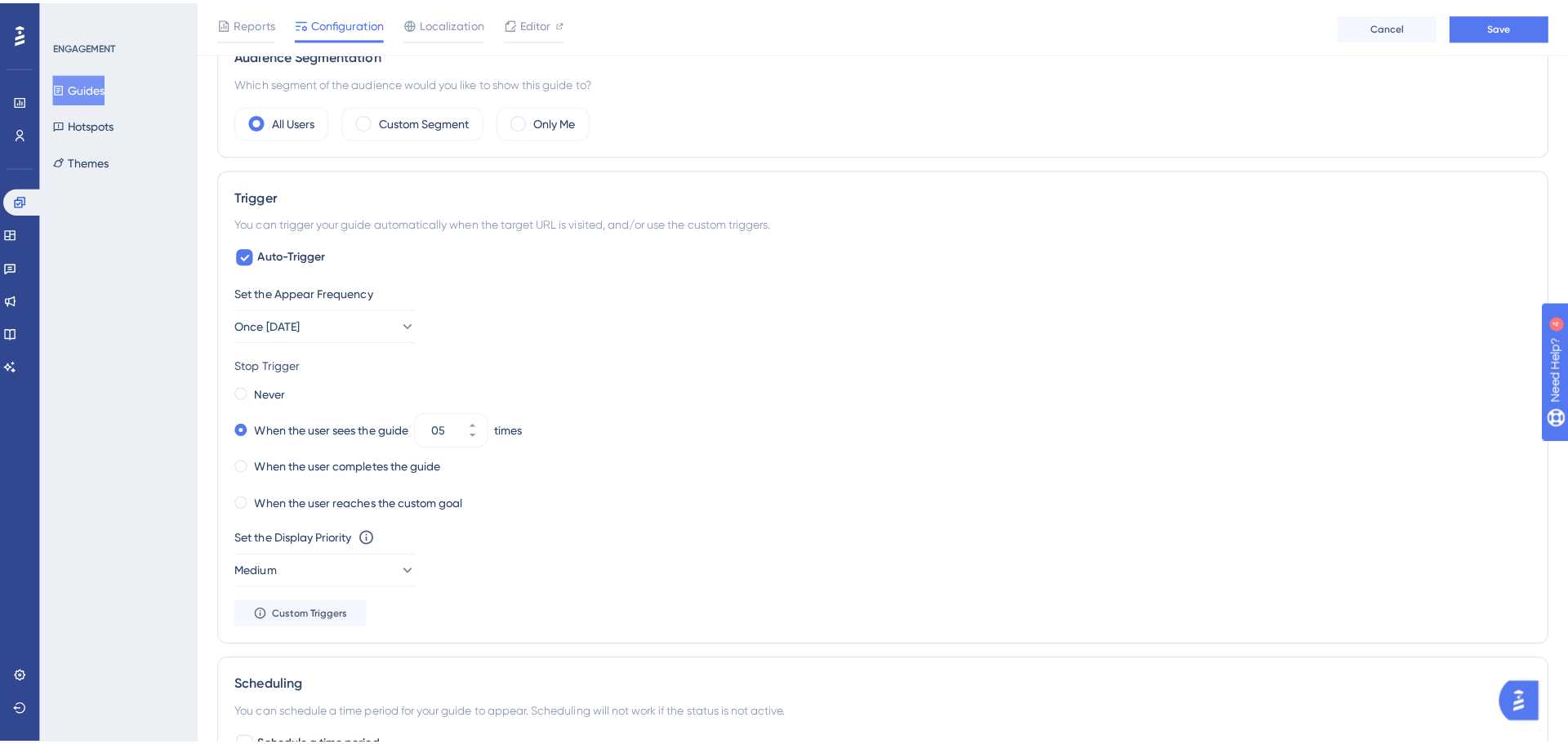
scroll to position [0, 0]
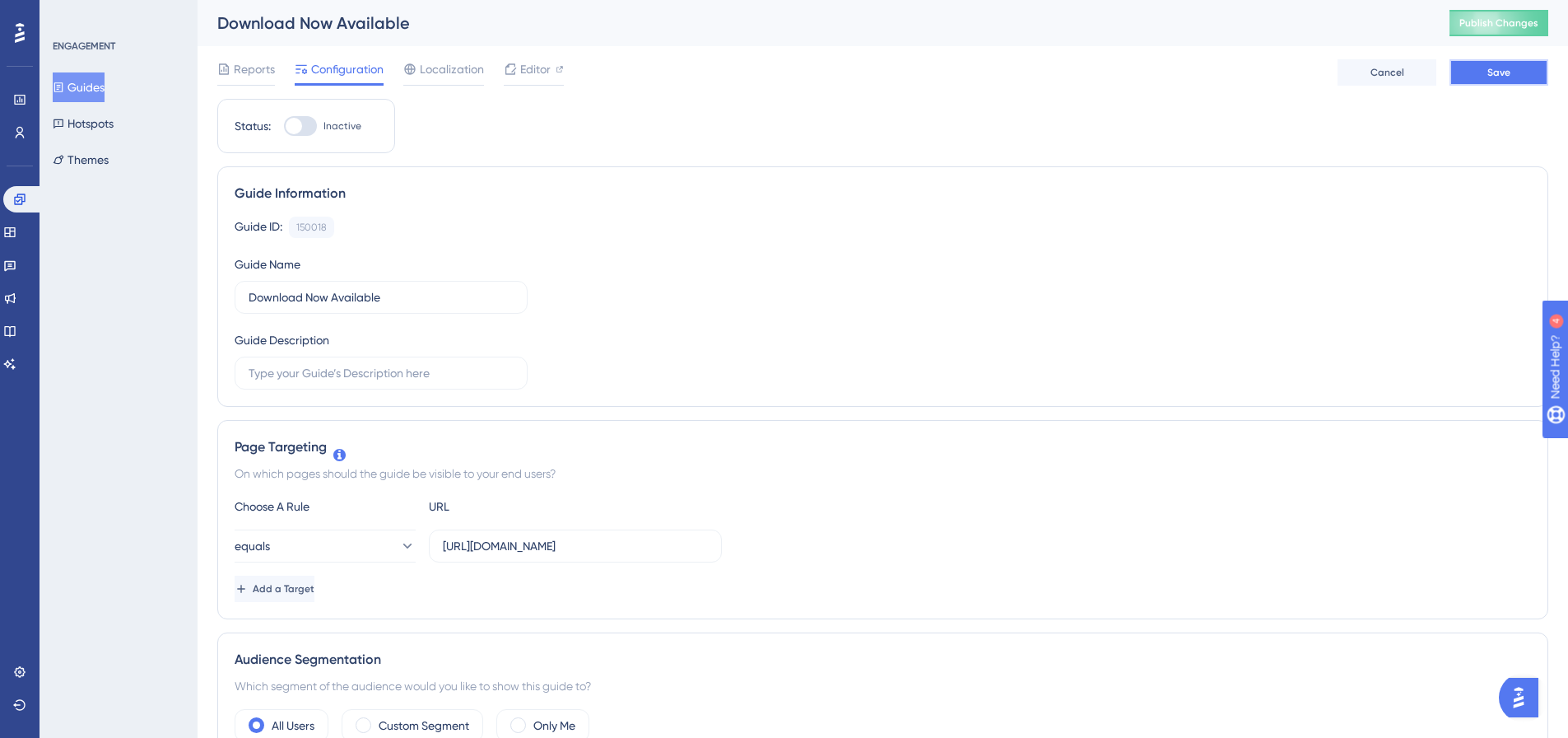
click at [1506, 74] on span "Save" at bounding box center [1498, 73] width 23 height 13
click at [309, 132] on div at bounding box center [300, 126] width 32 height 20
click at [283, 127] on input "Inactive" at bounding box center [283, 126] width 1 height 1
checkbox input "true"
click at [1511, 69] on button "Save" at bounding box center [1497, 73] width 98 height 27
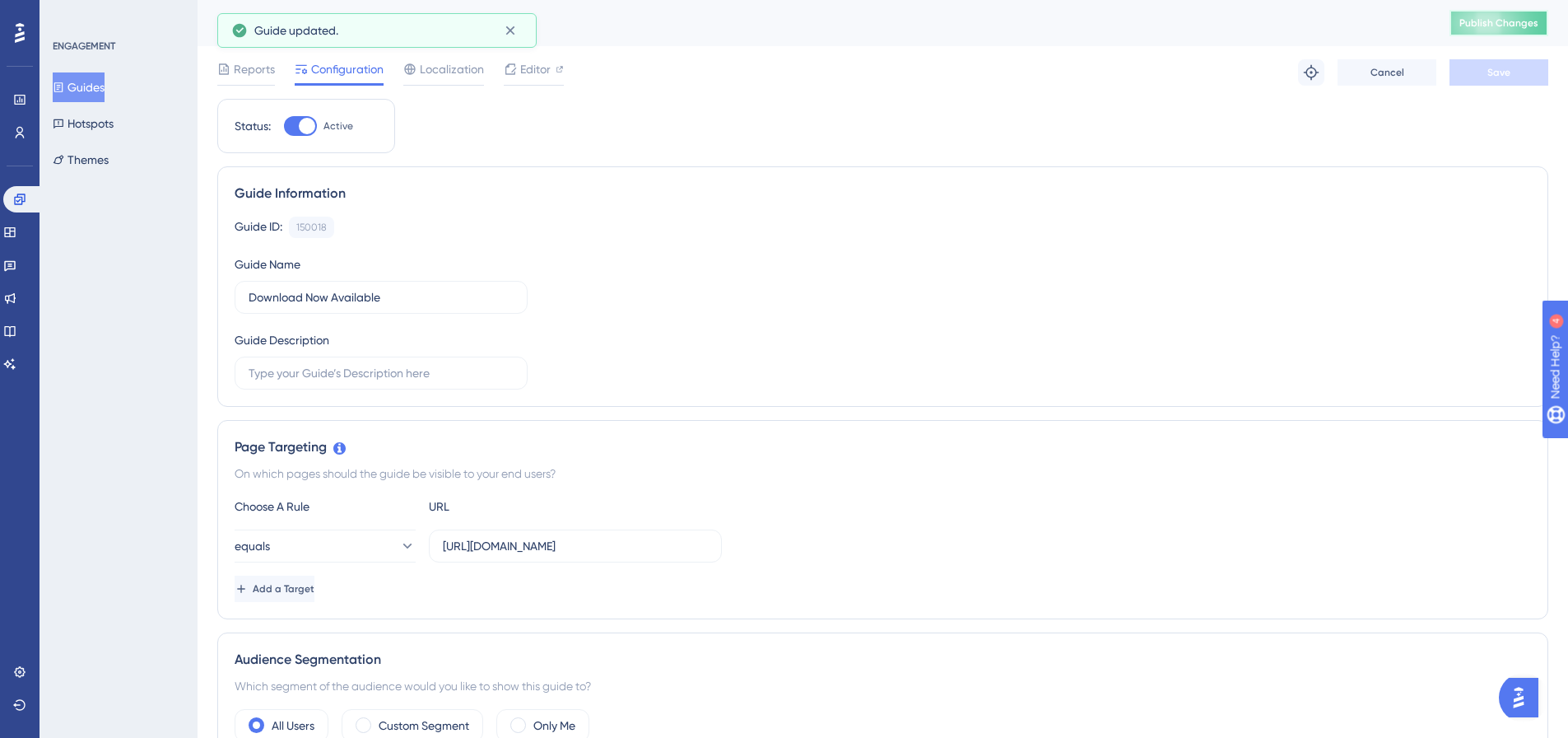
click at [1484, 21] on span "Publish Changes" at bounding box center [1498, 23] width 79 height 13
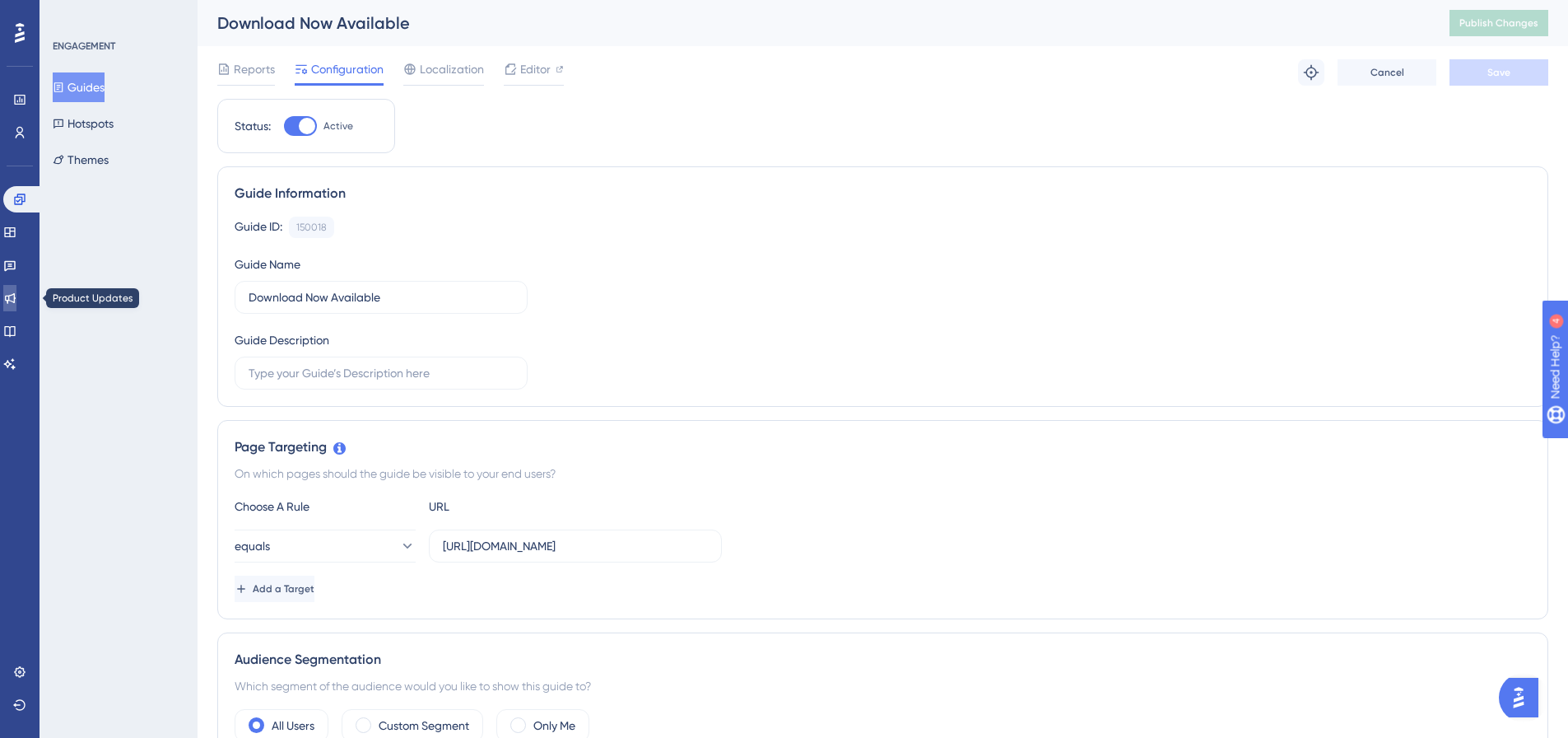
click at [13, 308] on link at bounding box center [10, 298] width 13 height 27
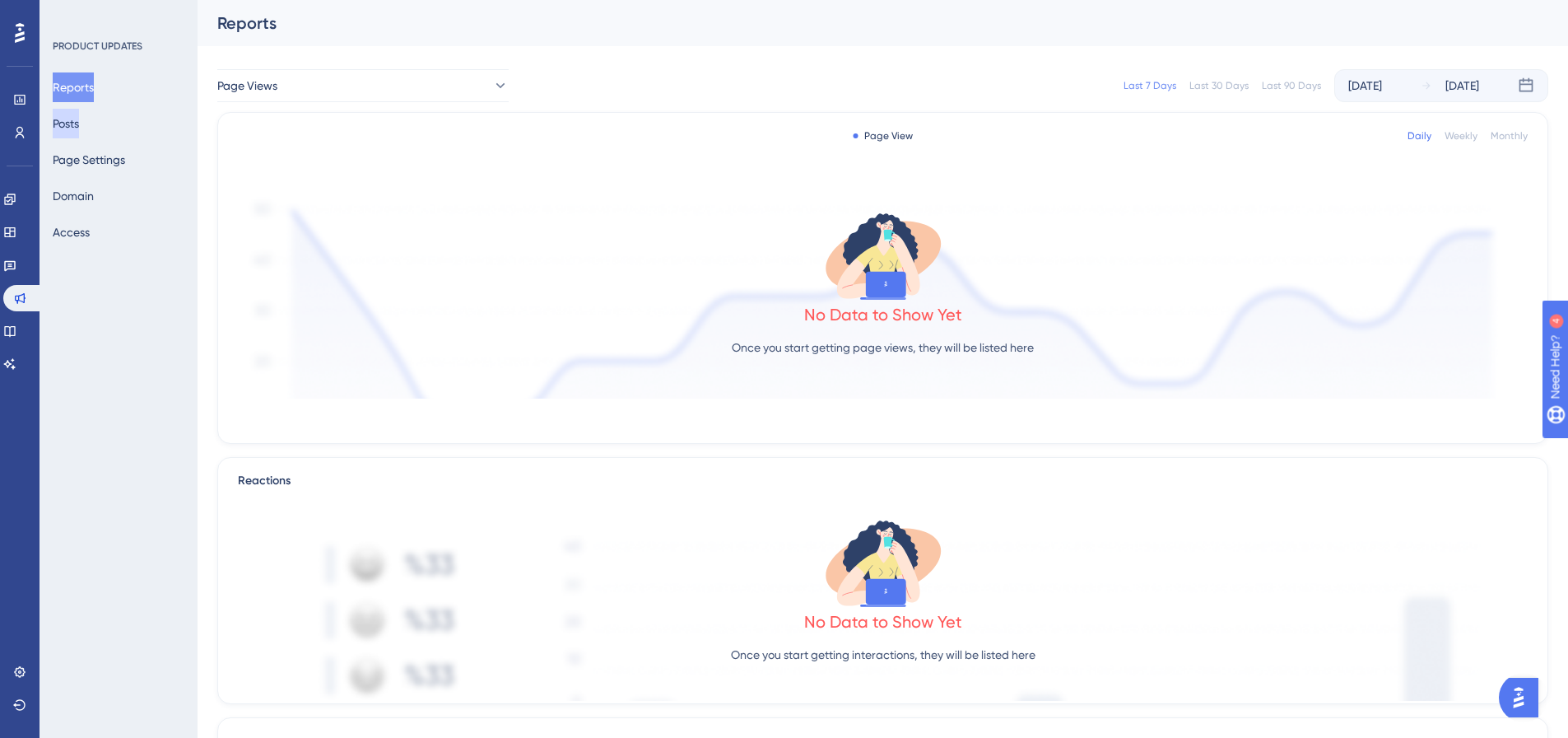
click at [73, 123] on button "Posts" at bounding box center [66, 123] width 27 height 30
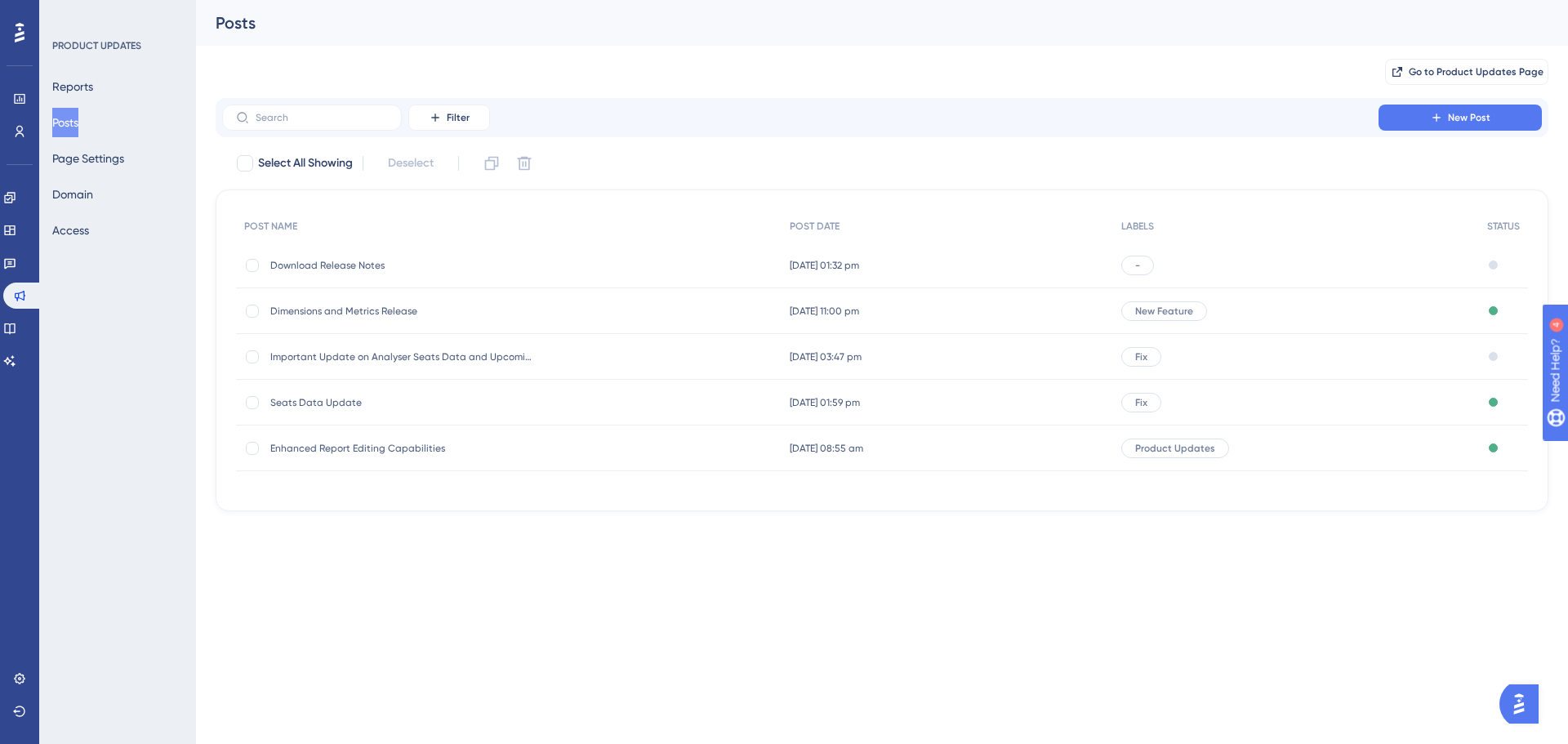
click at [516, 258] on span "Download Release Notes" at bounding box center [401, 265] width 261 height 13
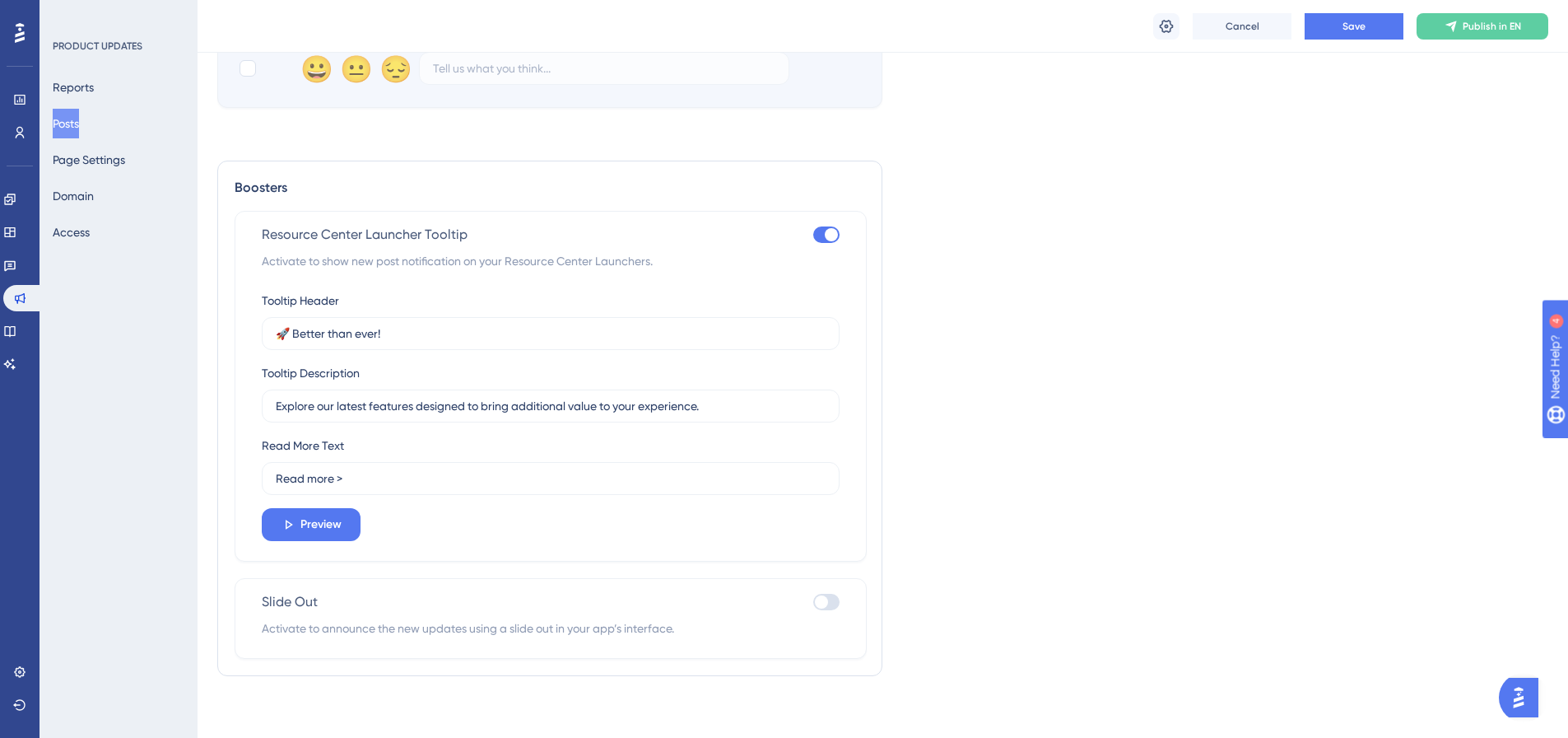
scroll to position [1995, 0]
click at [311, 514] on span "Preview" at bounding box center [321, 520] width 41 height 20
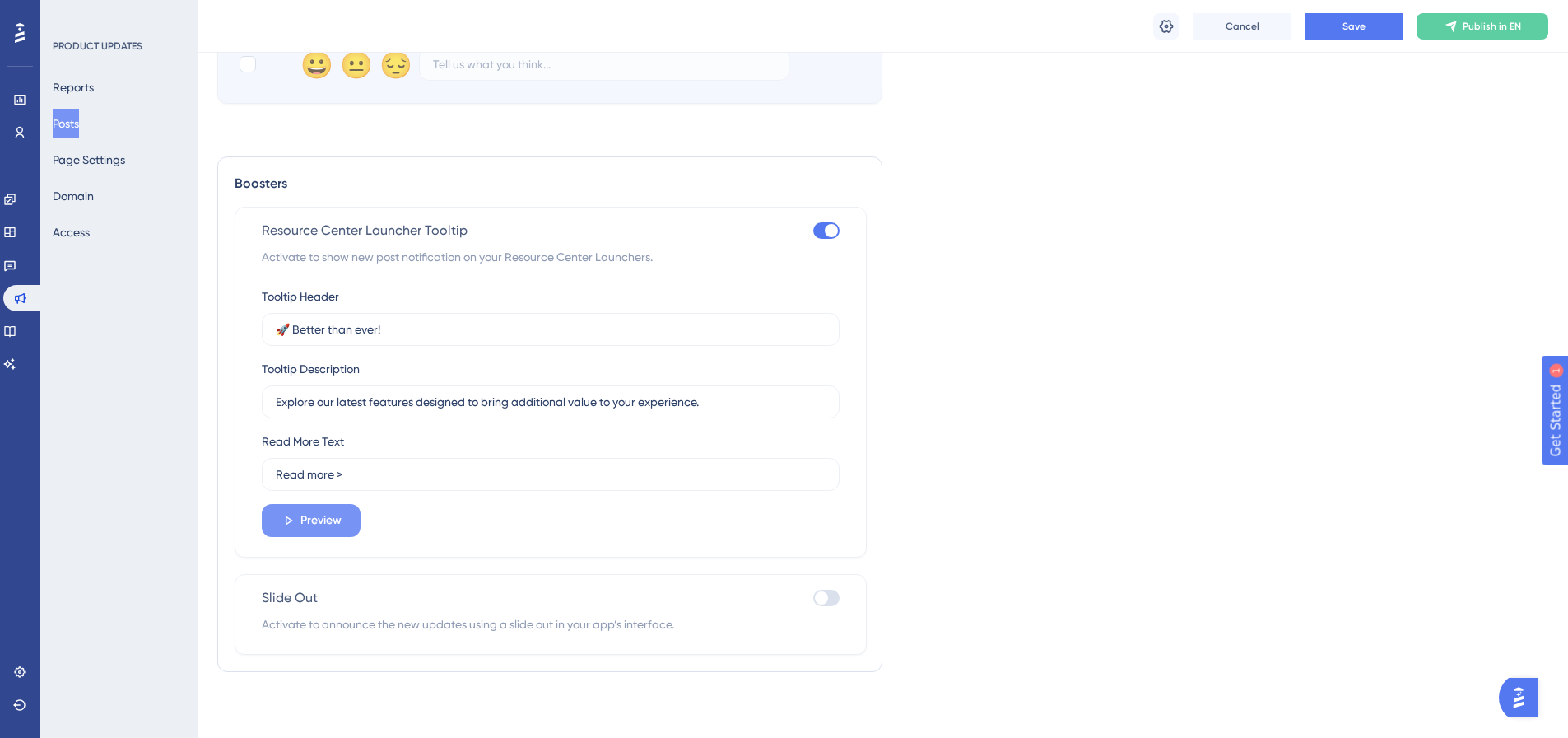
scroll to position [0, 0]
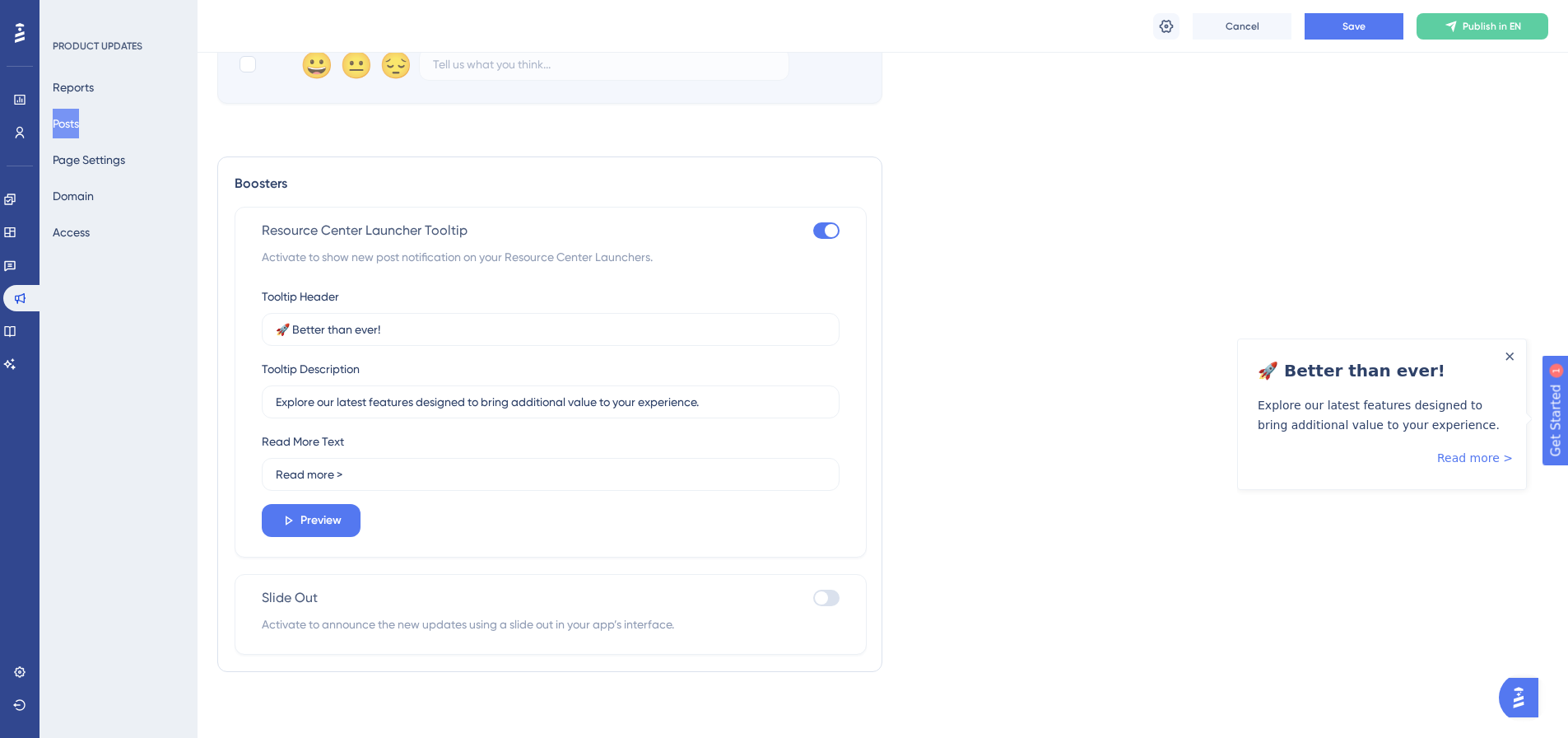
drag, startPoint x: 400, startPoint y: 316, endPoint x: 263, endPoint y: 314, distance: 137.0
click at [263, 314] on div "Tooltip Header 🚀 Better than ever!" at bounding box center [550, 316] width 577 height 59
click at [379, 325] on input "🚀 Better than ever!" at bounding box center [551, 328] width 550 height 18
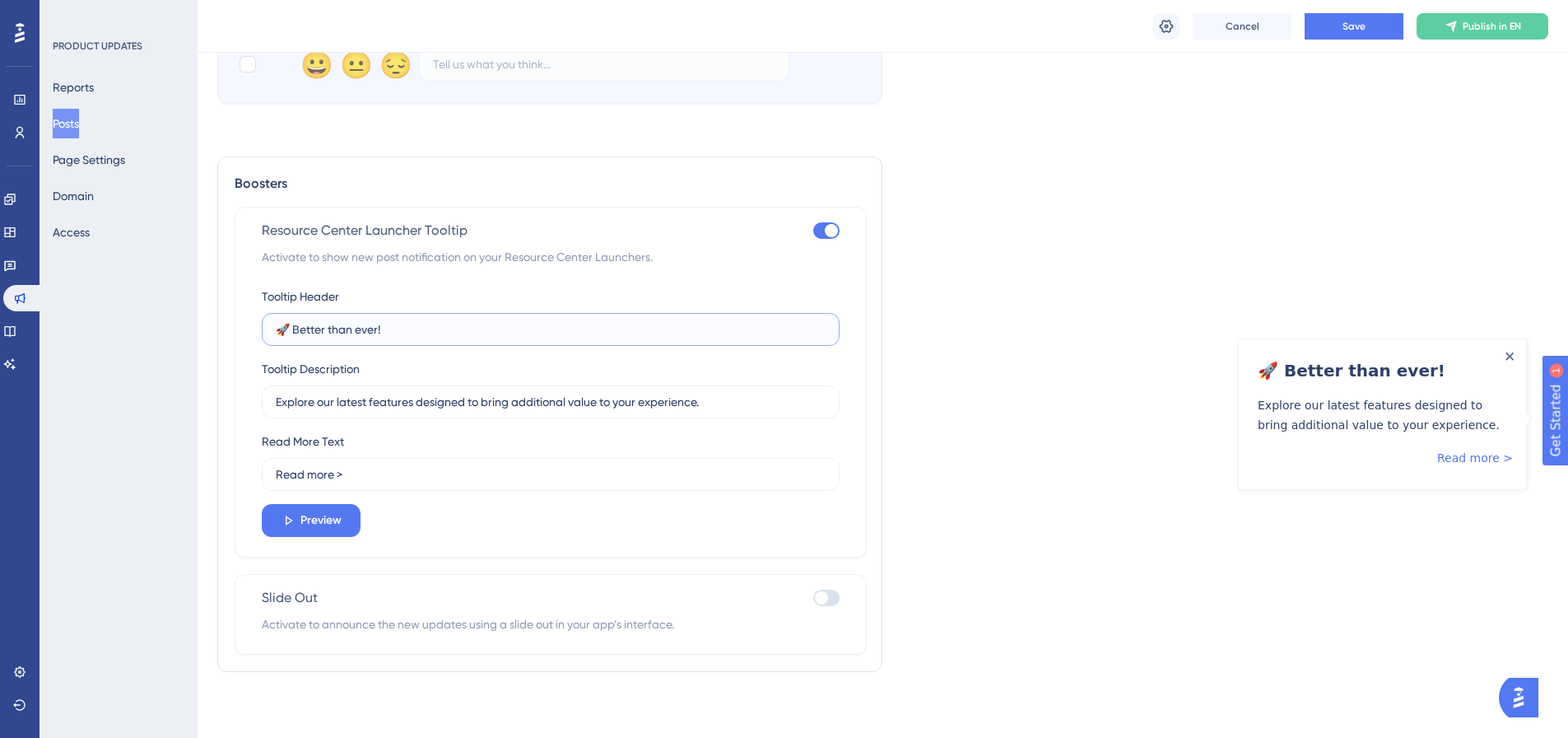
click at [379, 325] on input "🚀 Better than ever!" at bounding box center [551, 328] width 550 height 18
paste input "✈️"
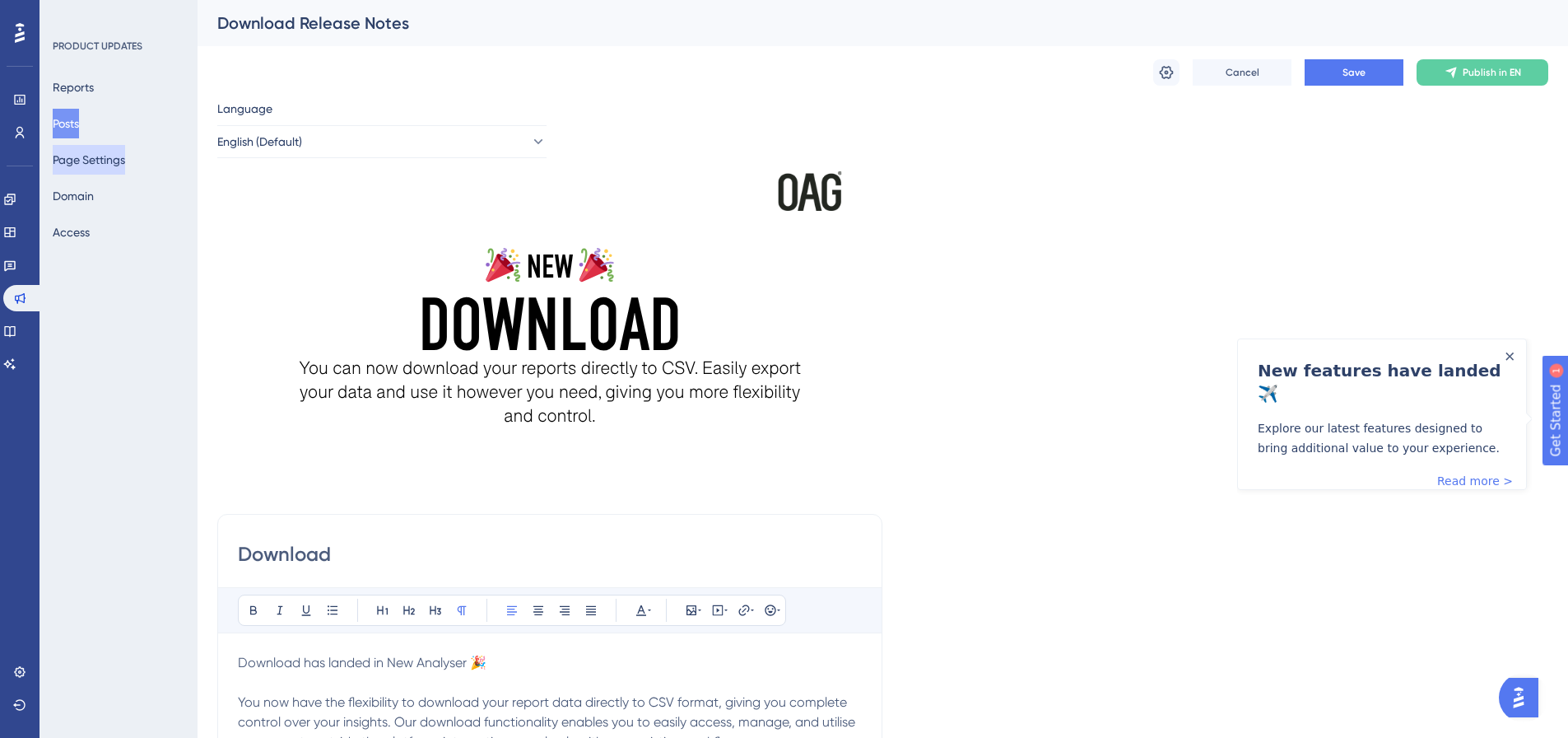
type input "New features have landed ✈️"
click at [123, 158] on button "Page Settings" at bounding box center [89, 159] width 73 height 30
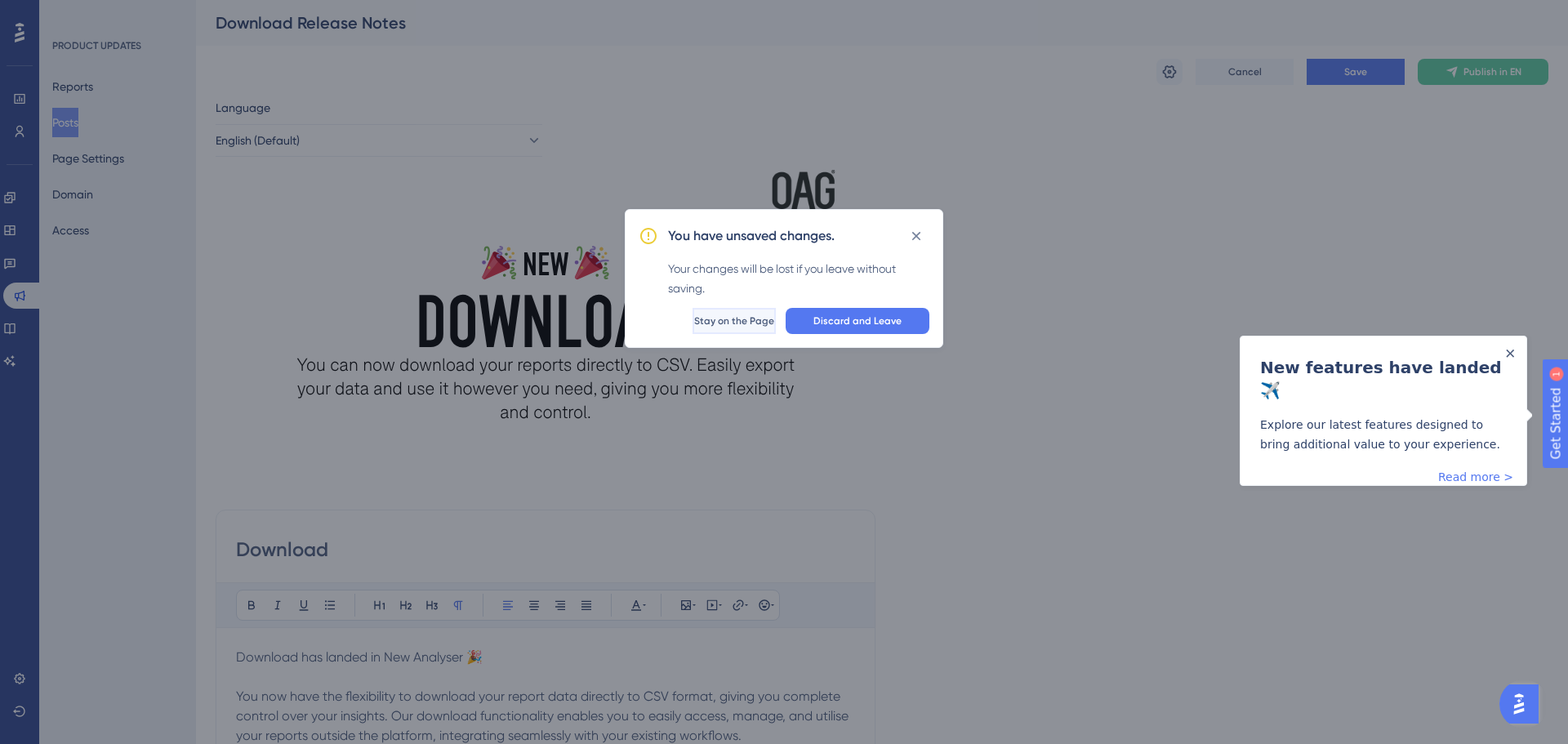
click at [757, 323] on button "Stay on the Page" at bounding box center [734, 321] width 83 height 27
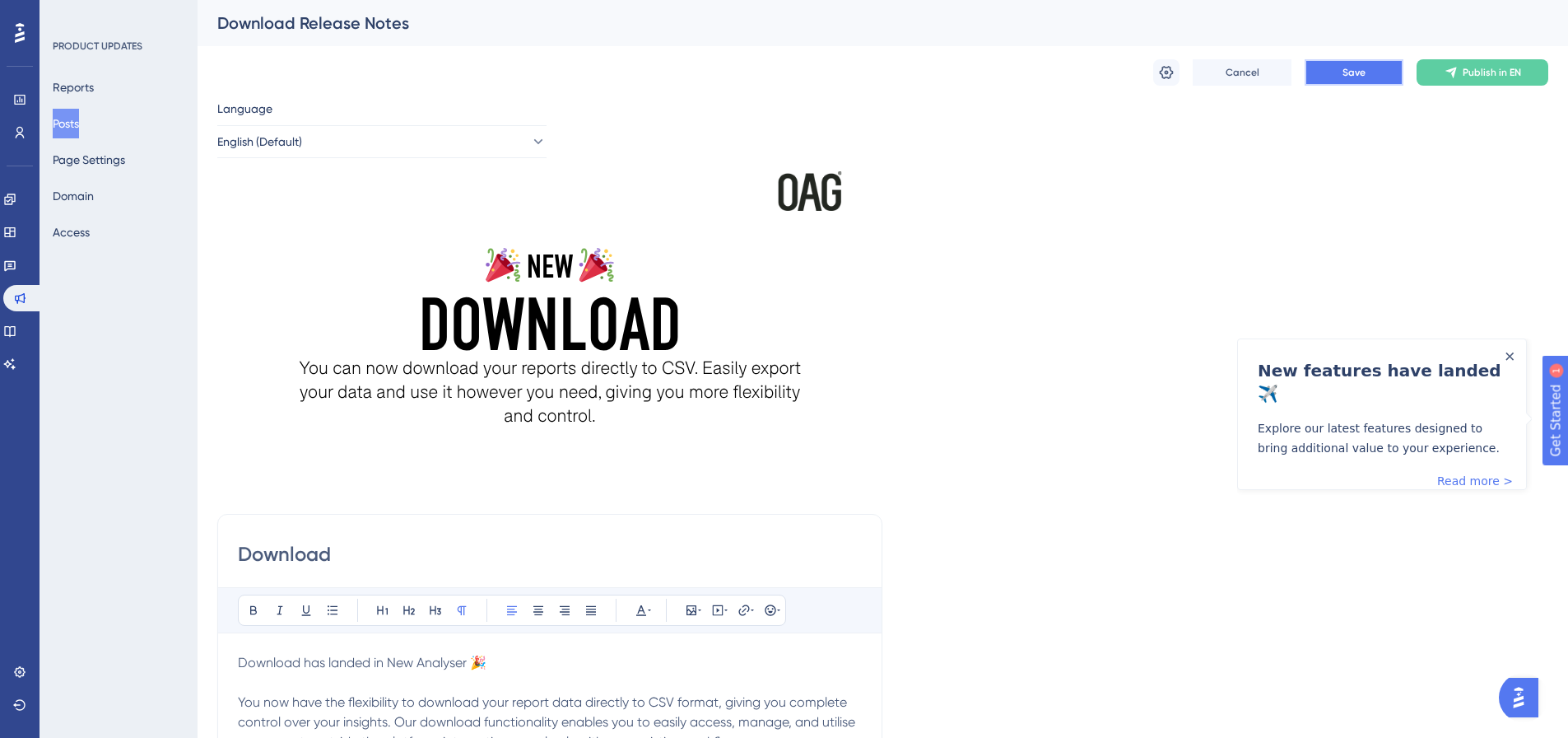
click at [1348, 73] on span "Save" at bounding box center [1353, 73] width 23 height 13
click at [1156, 77] on button at bounding box center [1166, 73] width 27 height 27
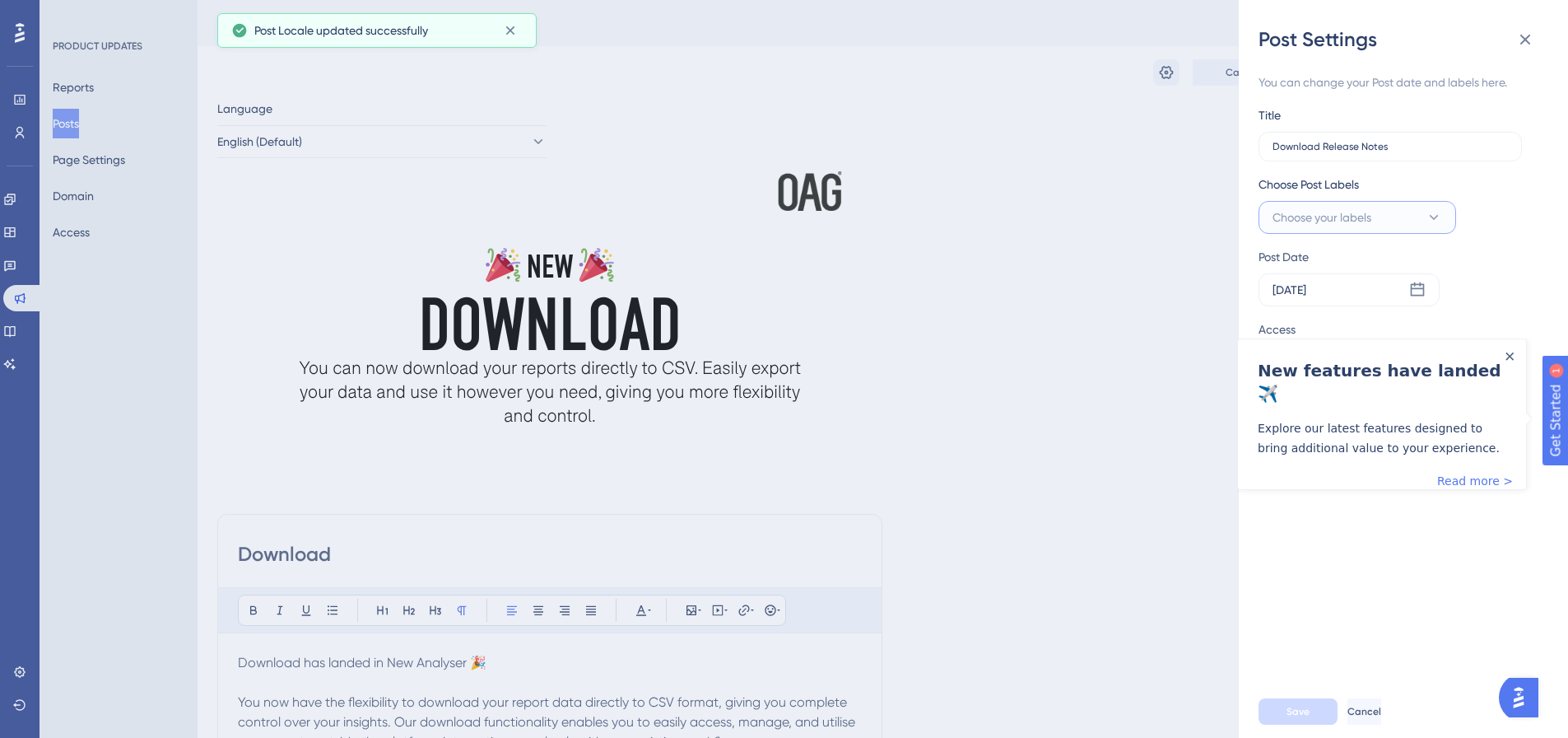
click at [1404, 218] on button "Choose your labels" at bounding box center [1356, 217] width 198 height 32
click at [1505, 350] on div "Close Announcement" at bounding box center [1509, 355] width 9 height 15
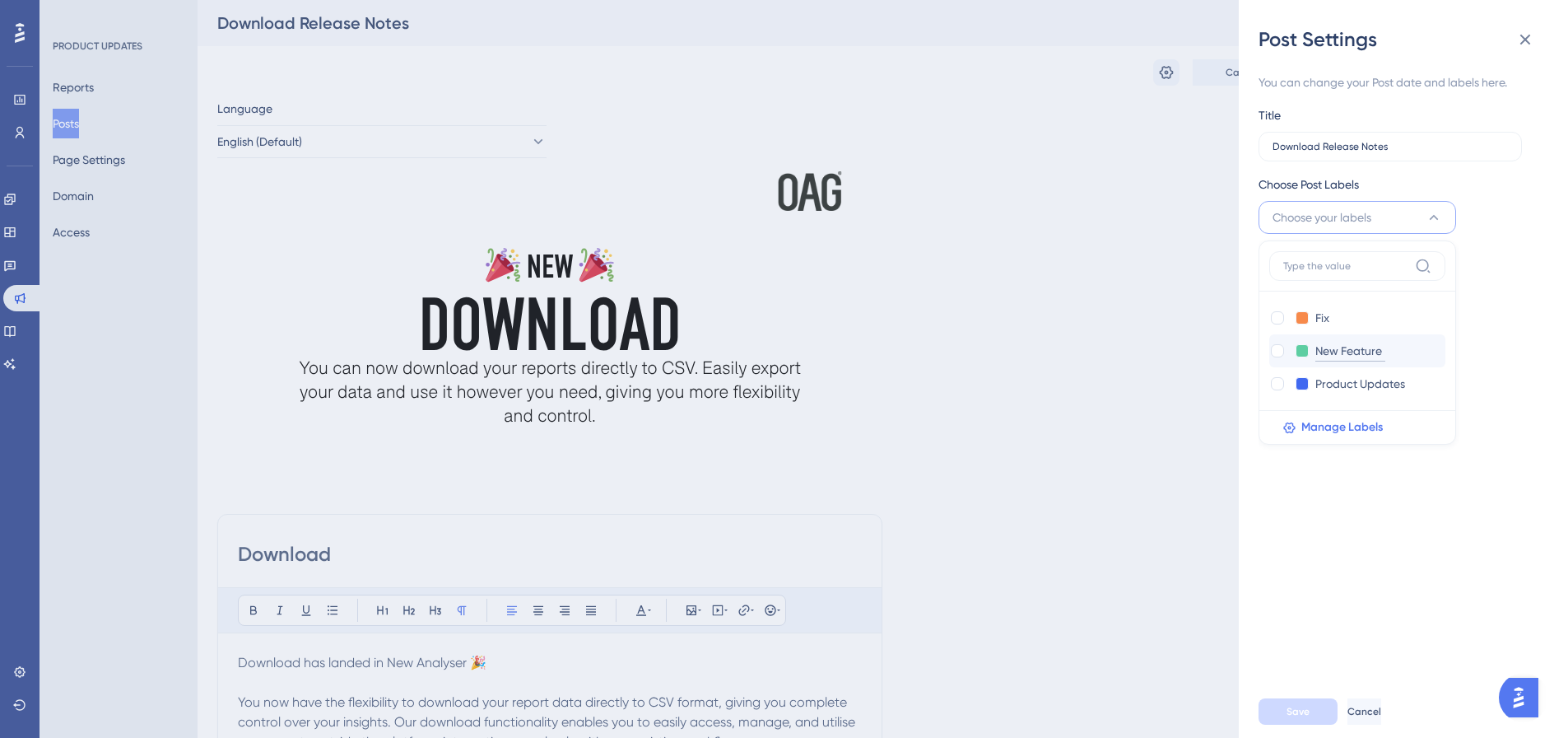
click at [1341, 358] on input "New Feature" at bounding box center [1349, 351] width 70 height 21
click at [1276, 350] on div at bounding box center [1277, 350] width 13 height 13
checkbox input "true"
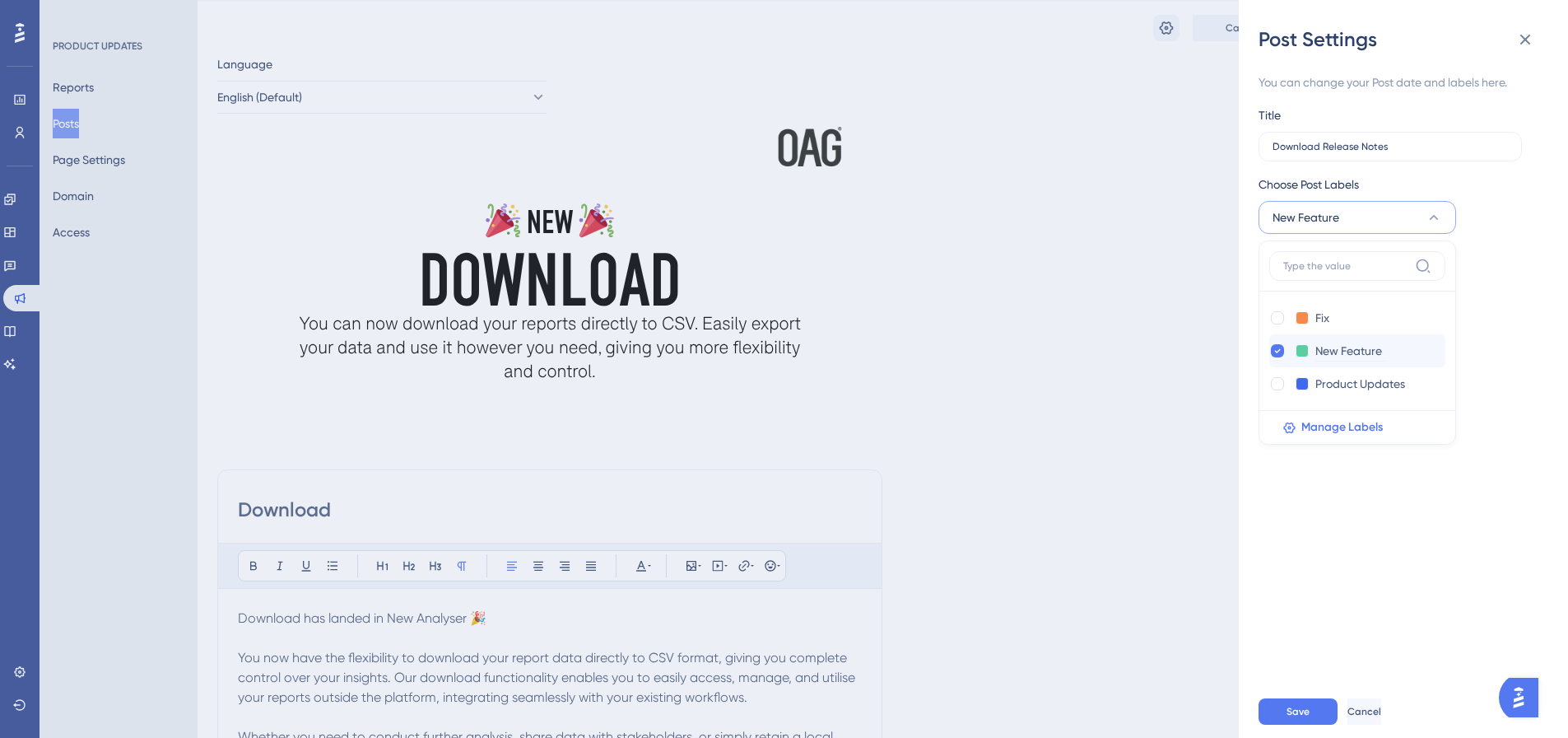
scroll to position [82, 0]
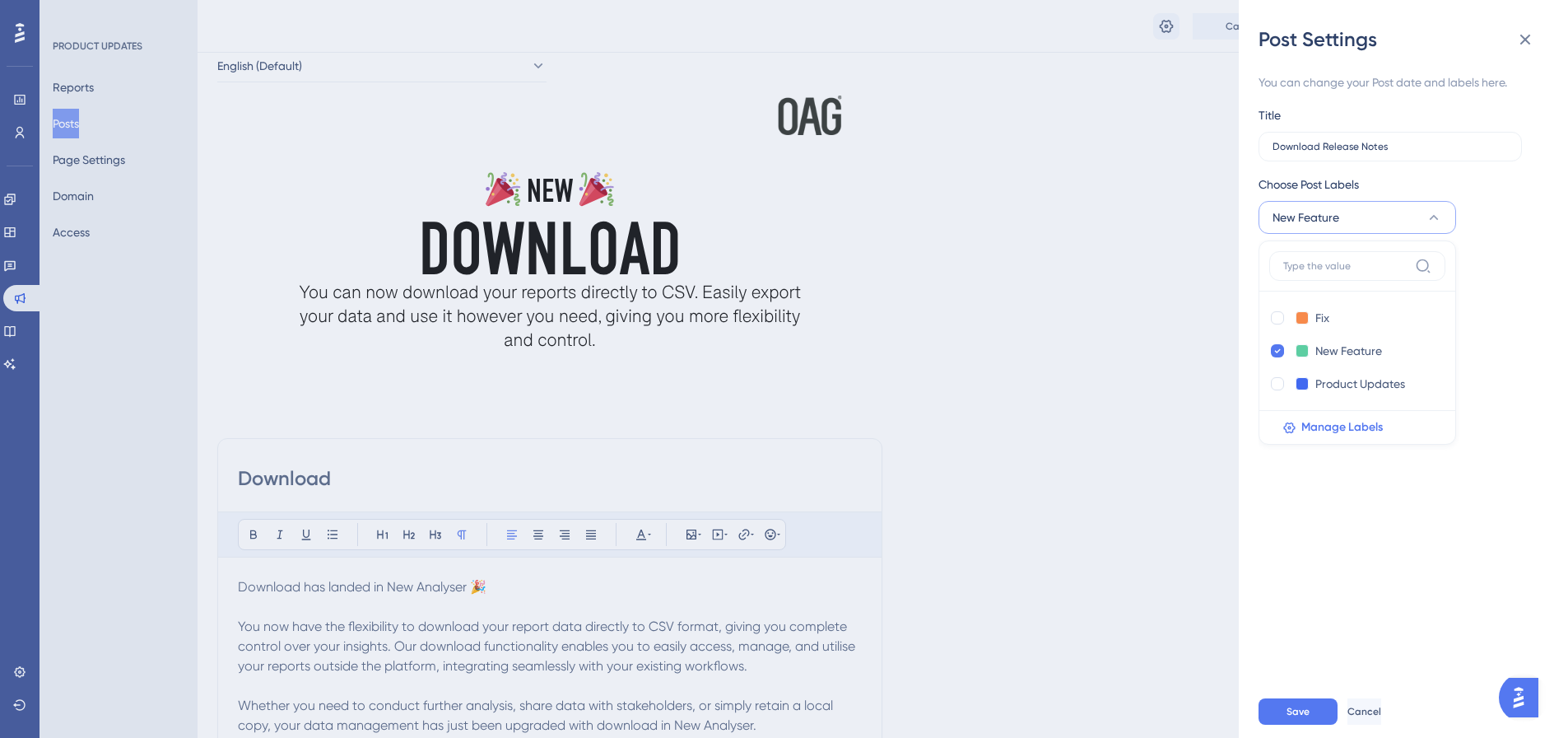
click at [1544, 340] on div "You can change your Post date and labels here. Title Download Release Notes Cho…" at bounding box center [1409, 369] width 303 height 632
click at [1297, 718] on span "Save" at bounding box center [1298, 711] width 23 height 13
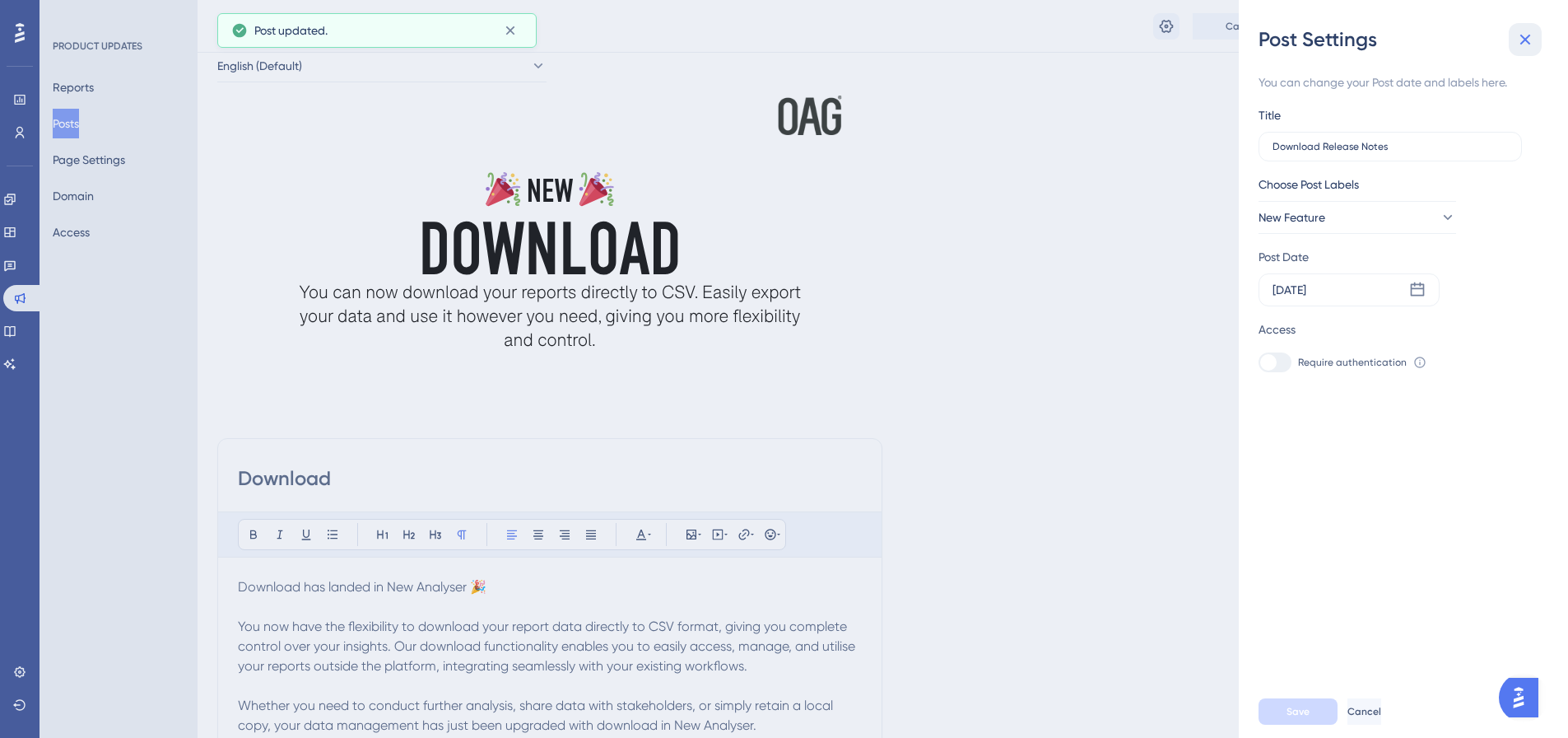
click at [1524, 46] on icon at bounding box center [1524, 39] width 20 height 20
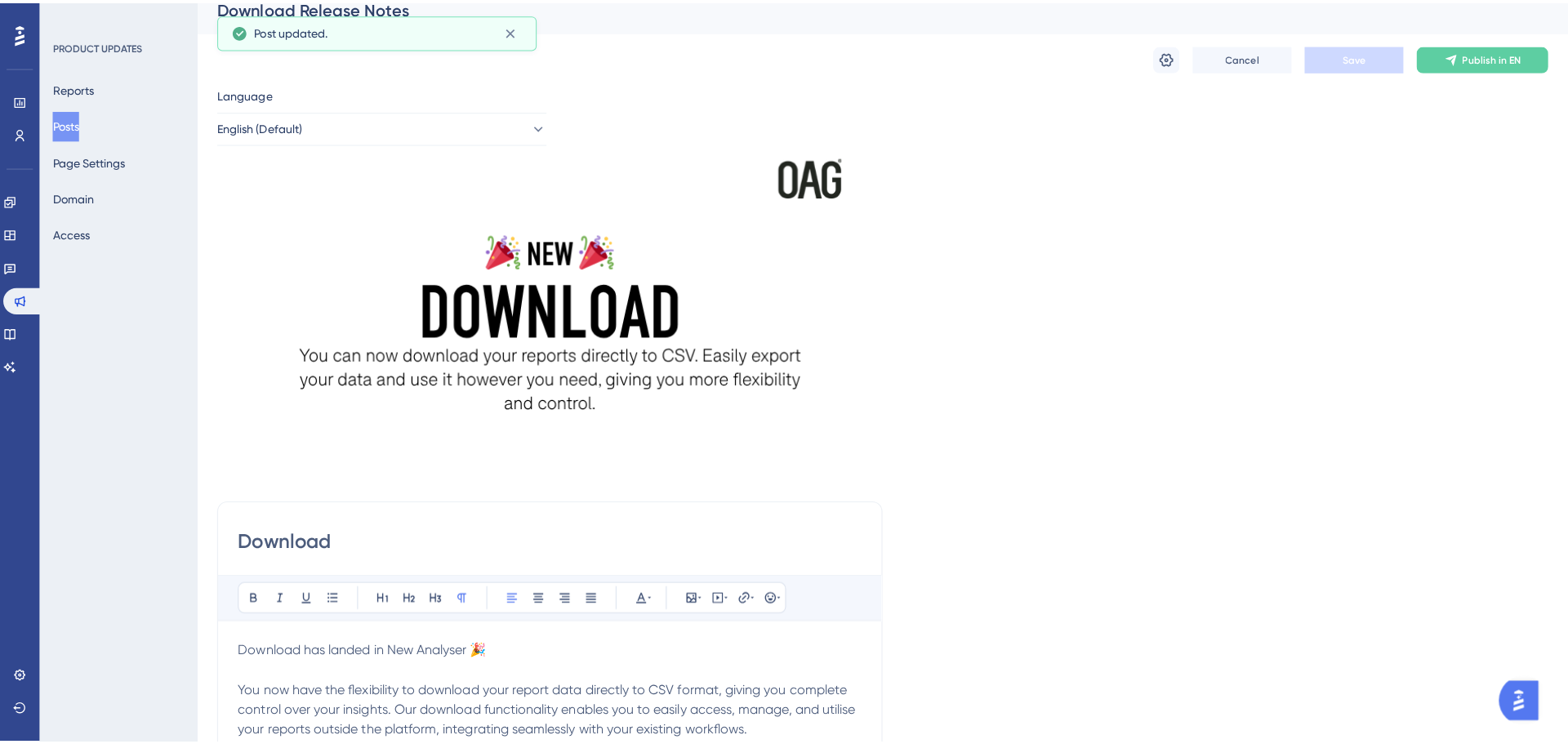
scroll to position [0, 0]
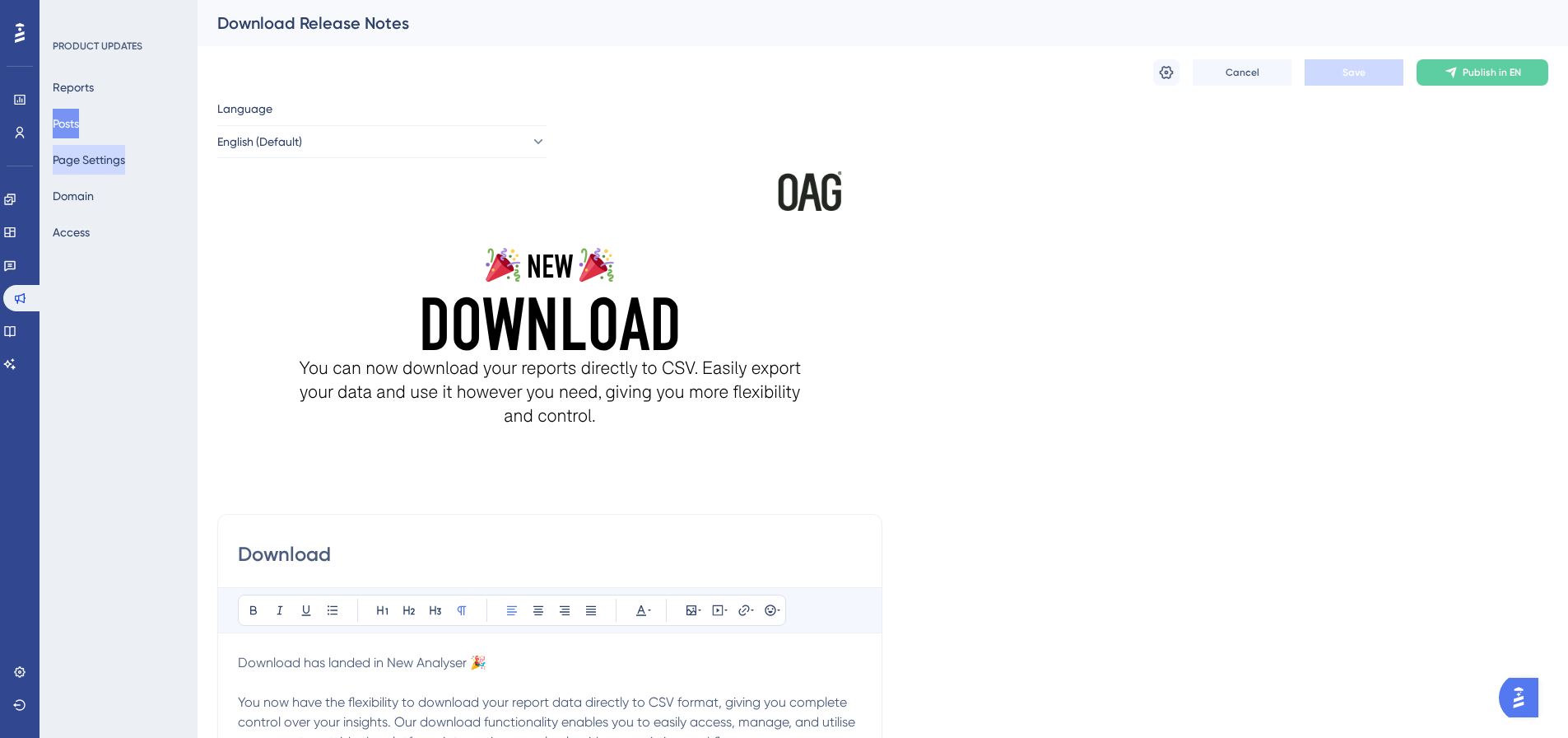
click at [96, 161] on button "Page Settings" at bounding box center [89, 159] width 73 height 30
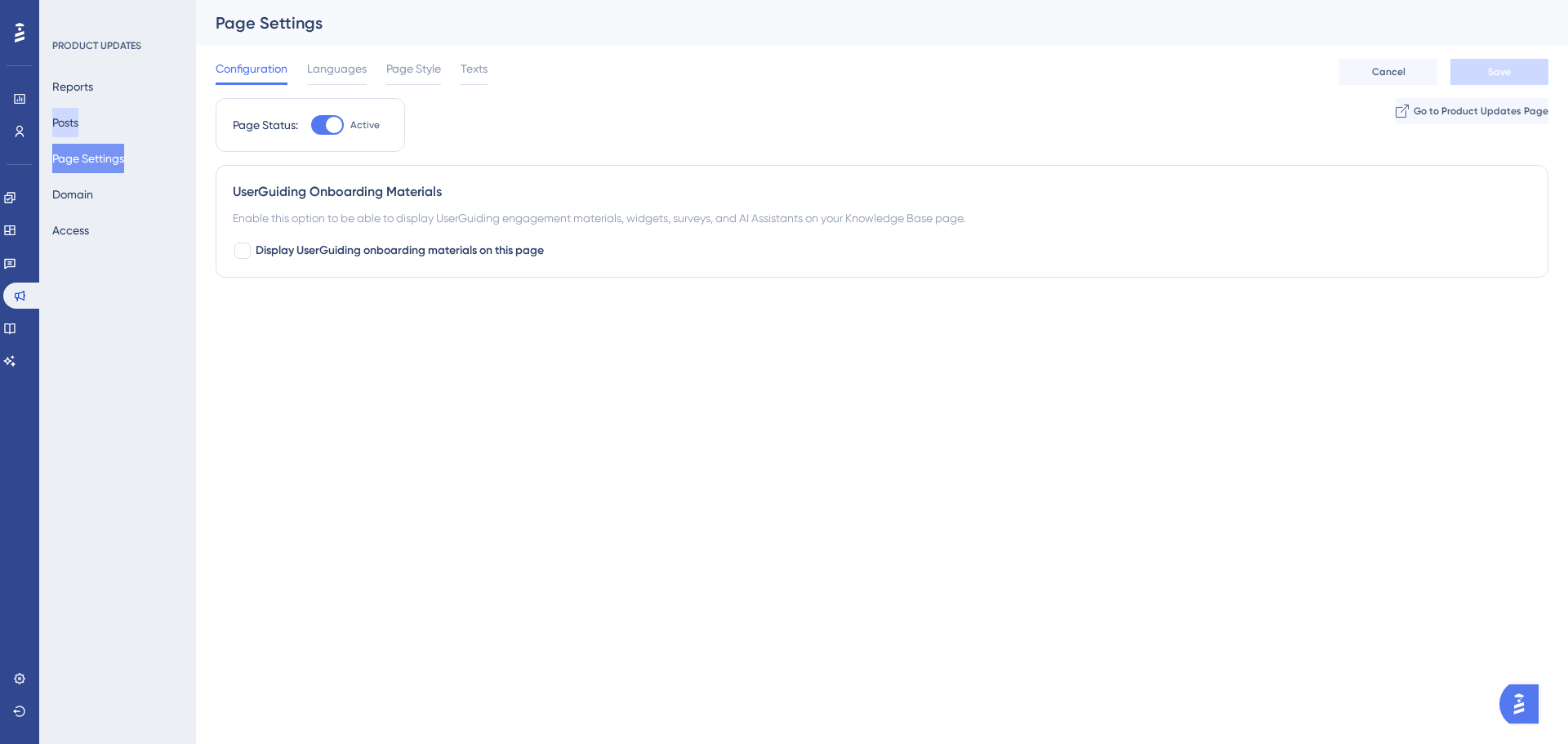
click at [74, 123] on button "Posts" at bounding box center [65, 122] width 27 height 29
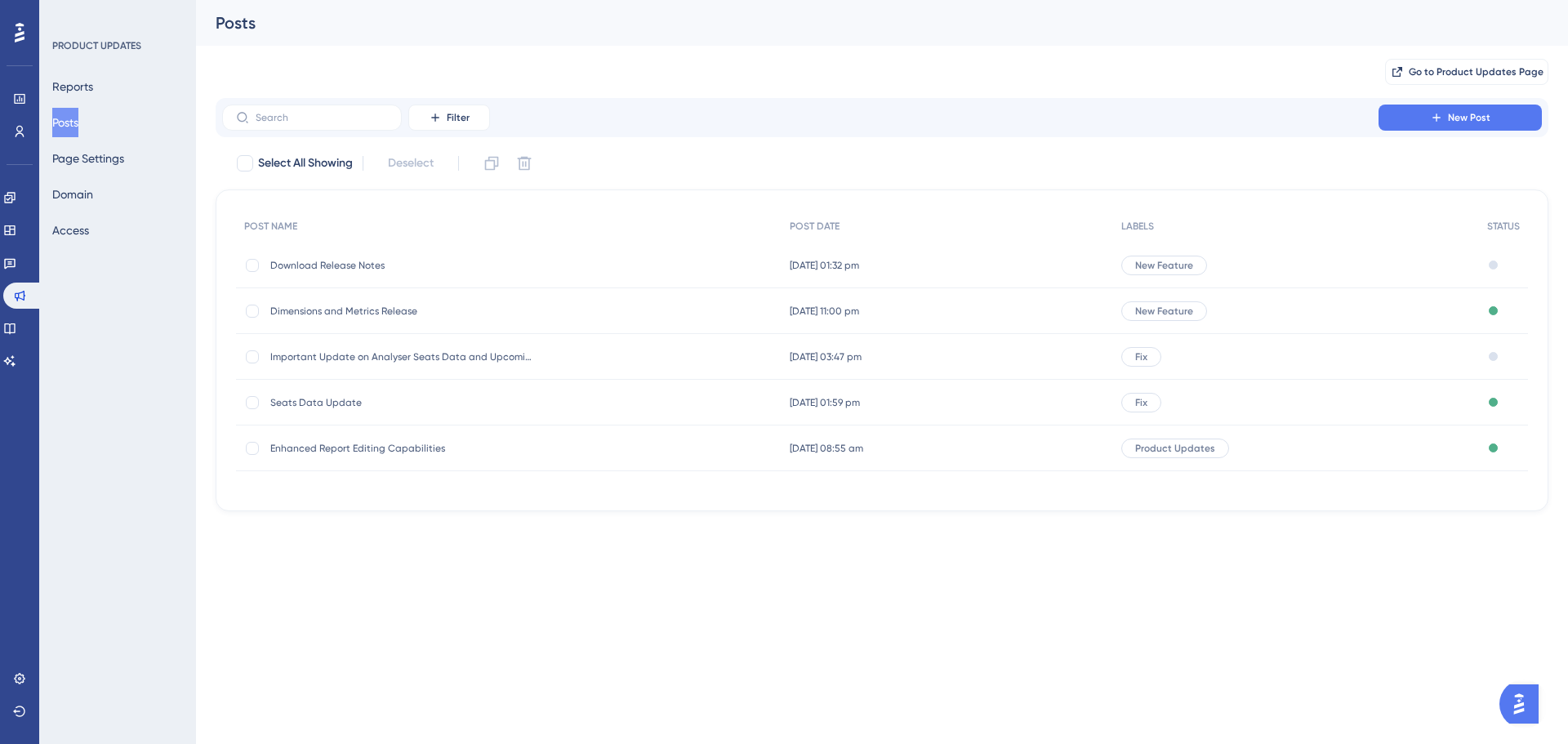
click at [294, 270] on span "Download Release Notes" at bounding box center [401, 265] width 261 height 13
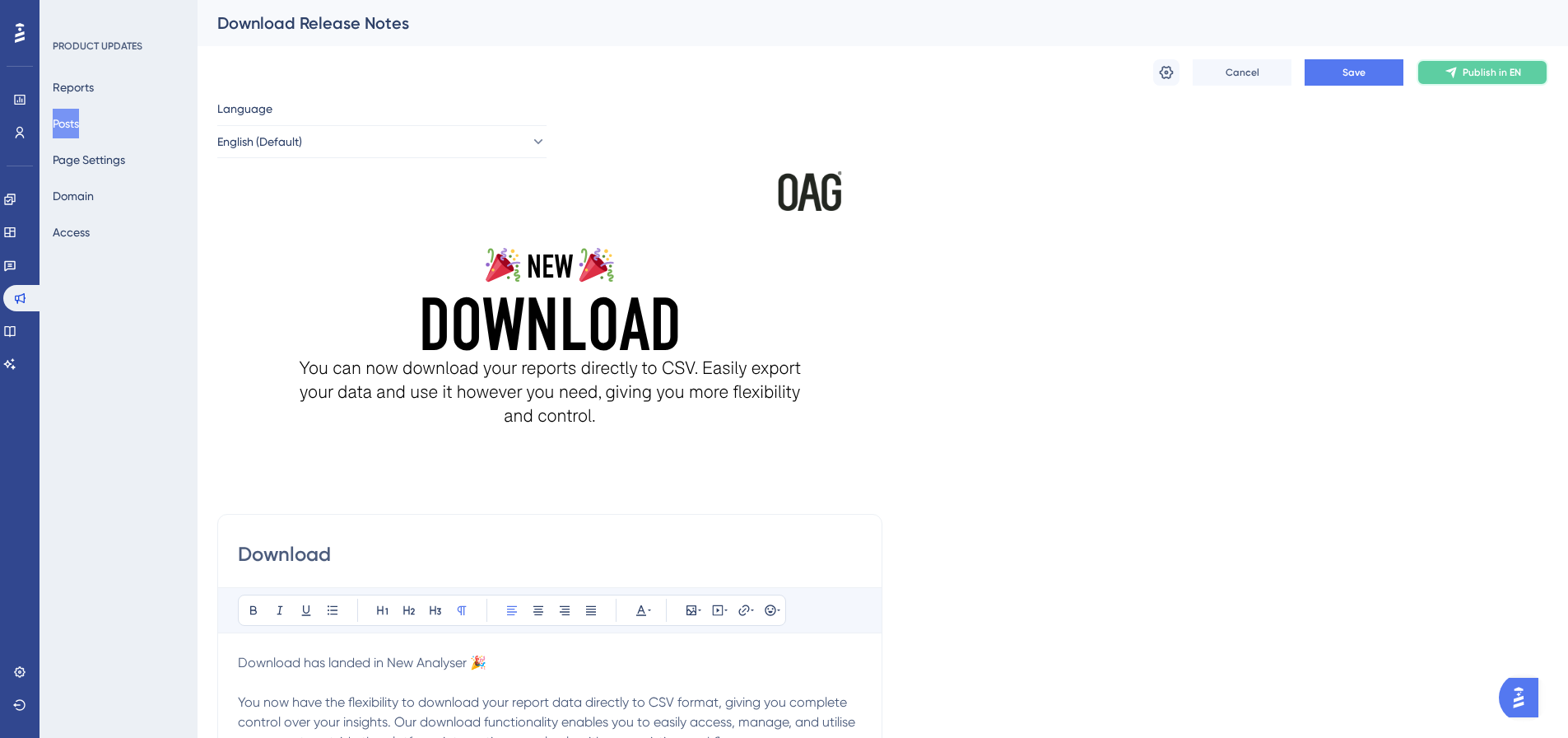
click at [1473, 72] on span "Publish in EN" at bounding box center [1491, 73] width 58 height 13
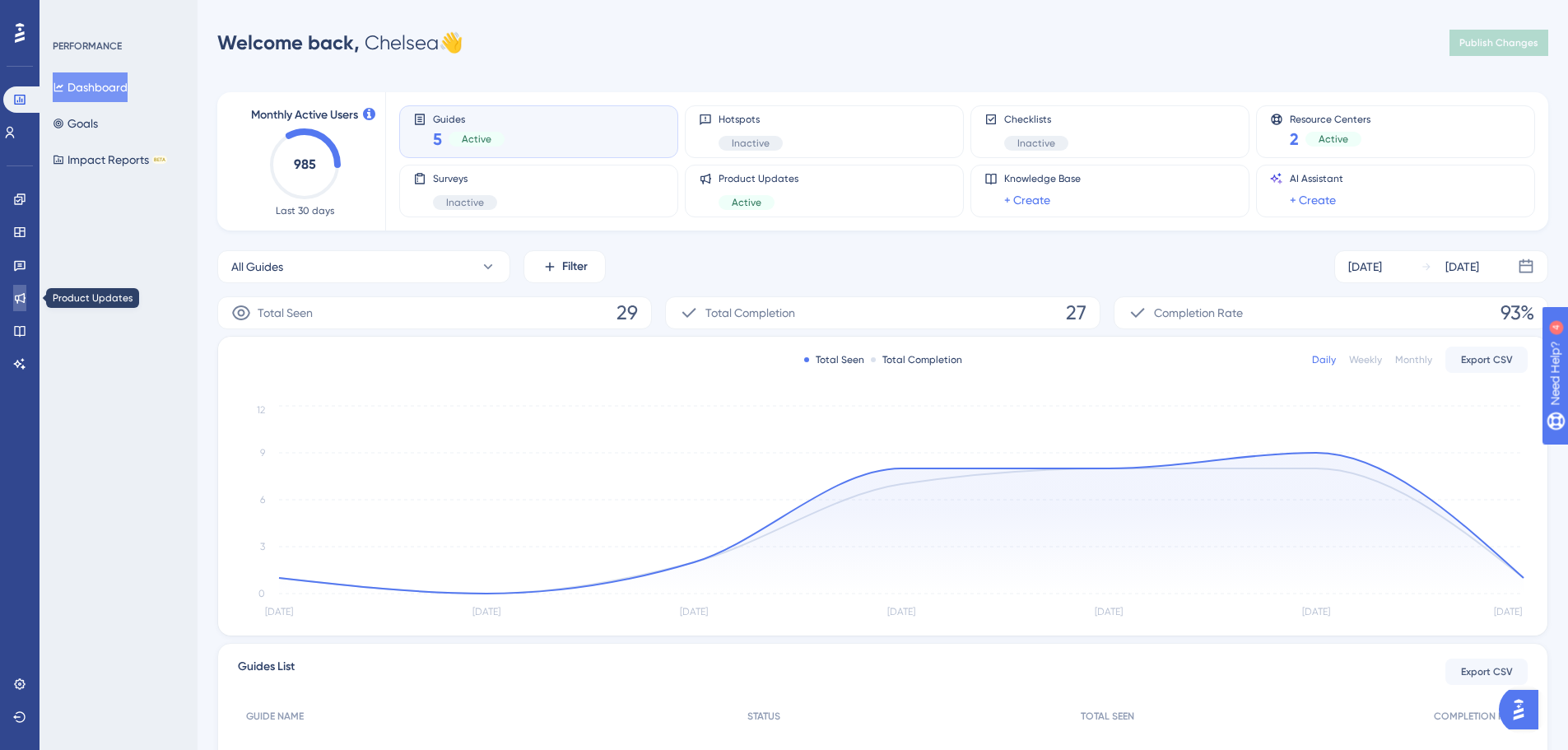
click at [13, 292] on link at bounding box center [20, 298] width 13 height 27
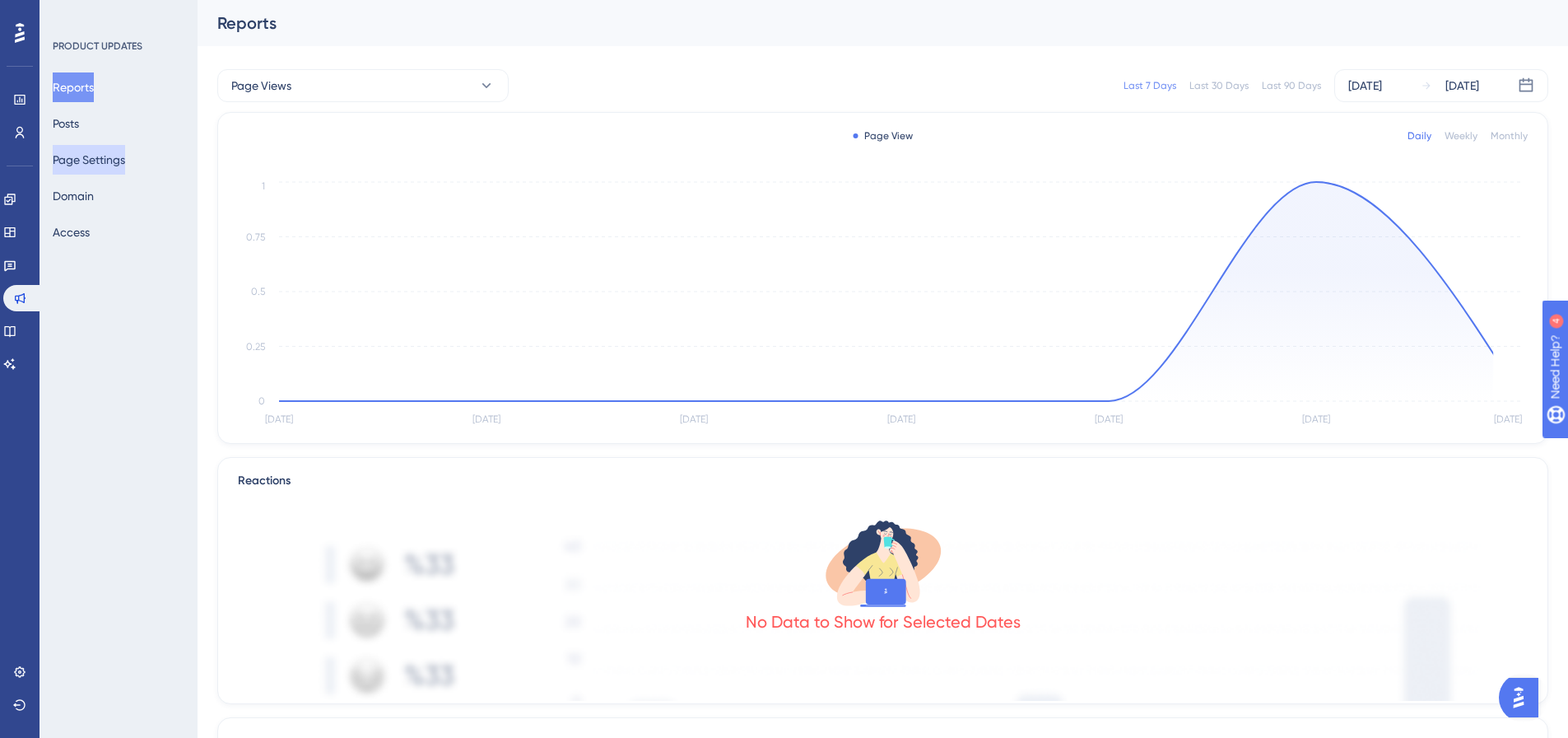
click at [104, 160] on button "Page Settings" at bounding box center [89, 159] width 73 height 30
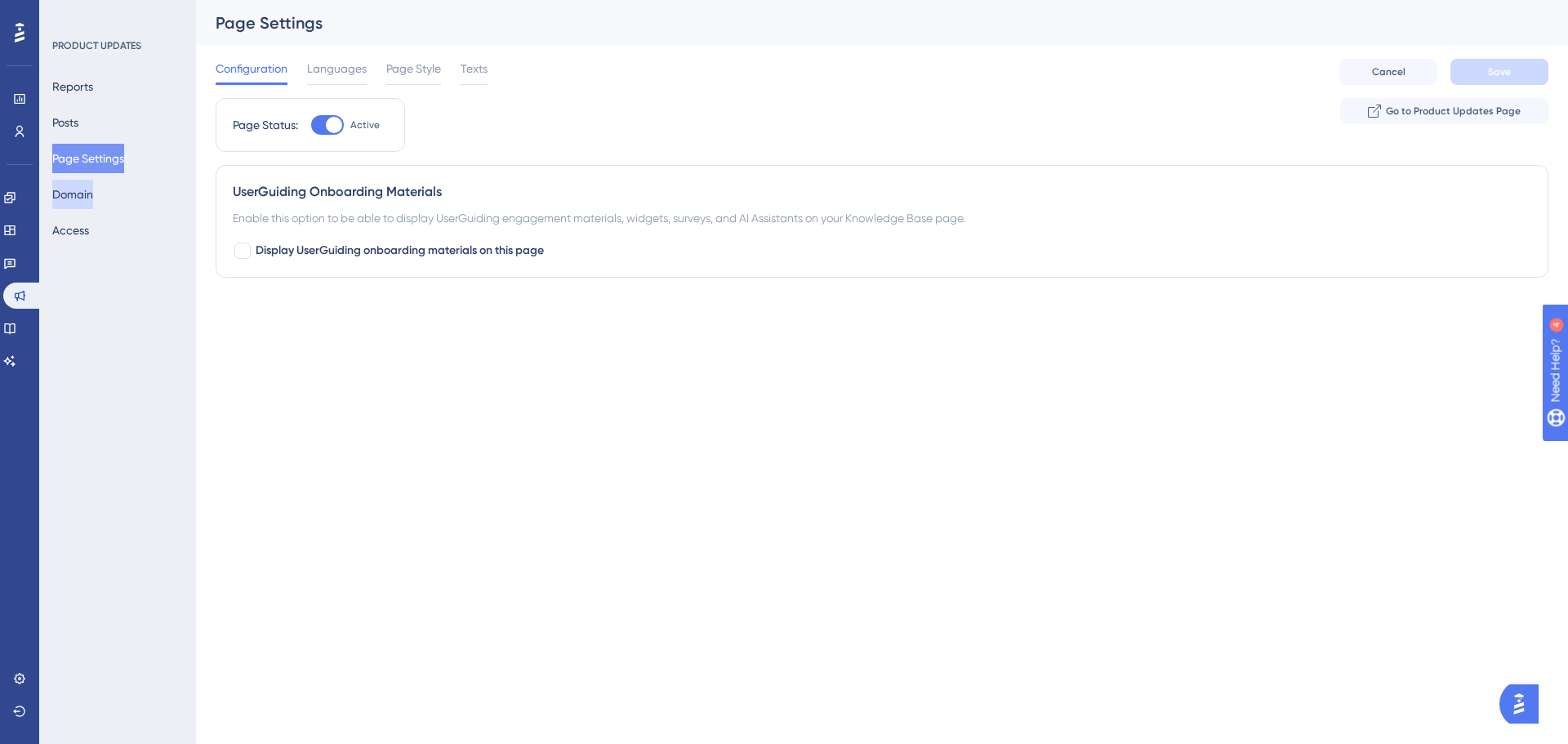
click at [80, 203] on button "Domain" at bounding box center [72, 194] width 41 height 29
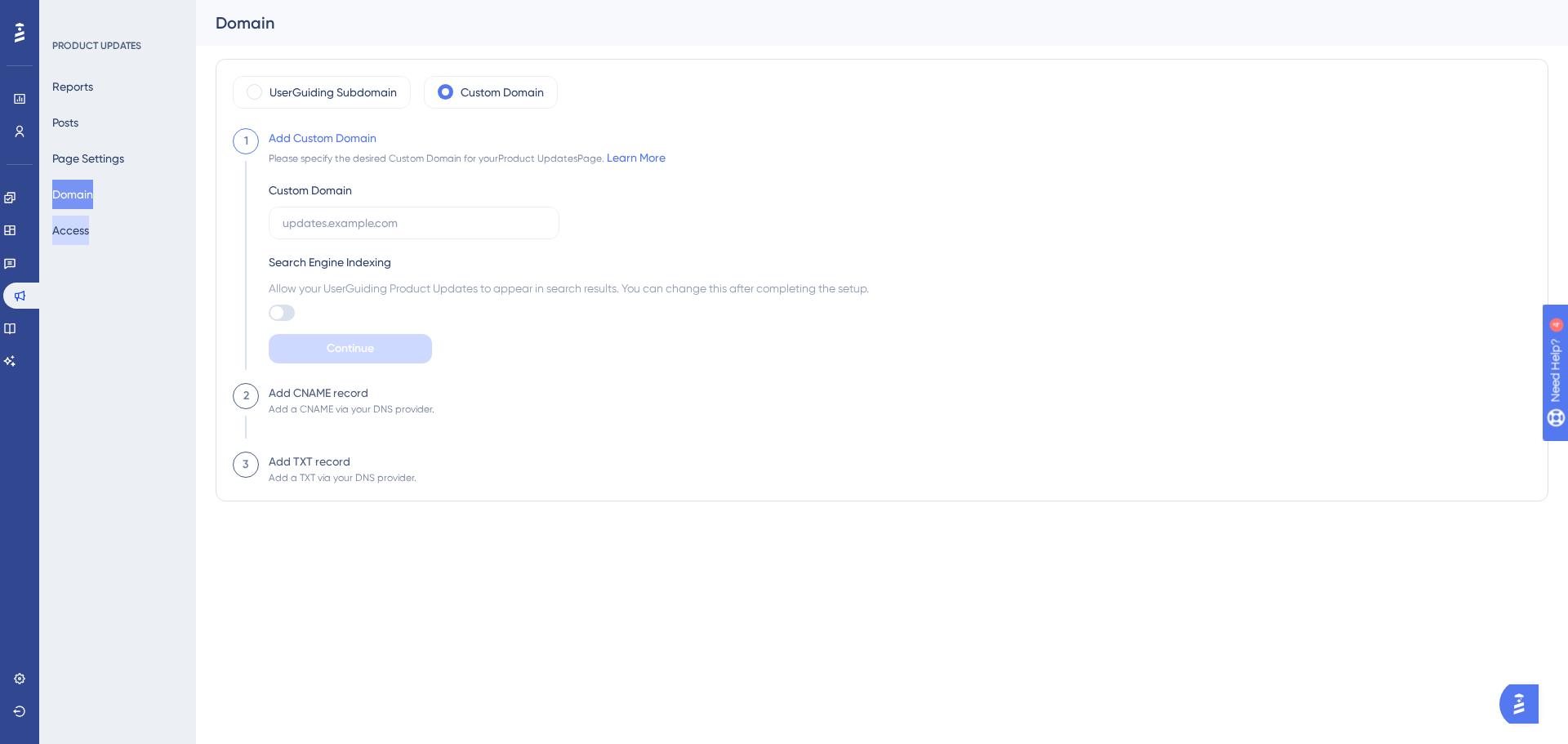
click at [80, 226] on button "Access" at bounding box center [70, 230] width 37 height 29
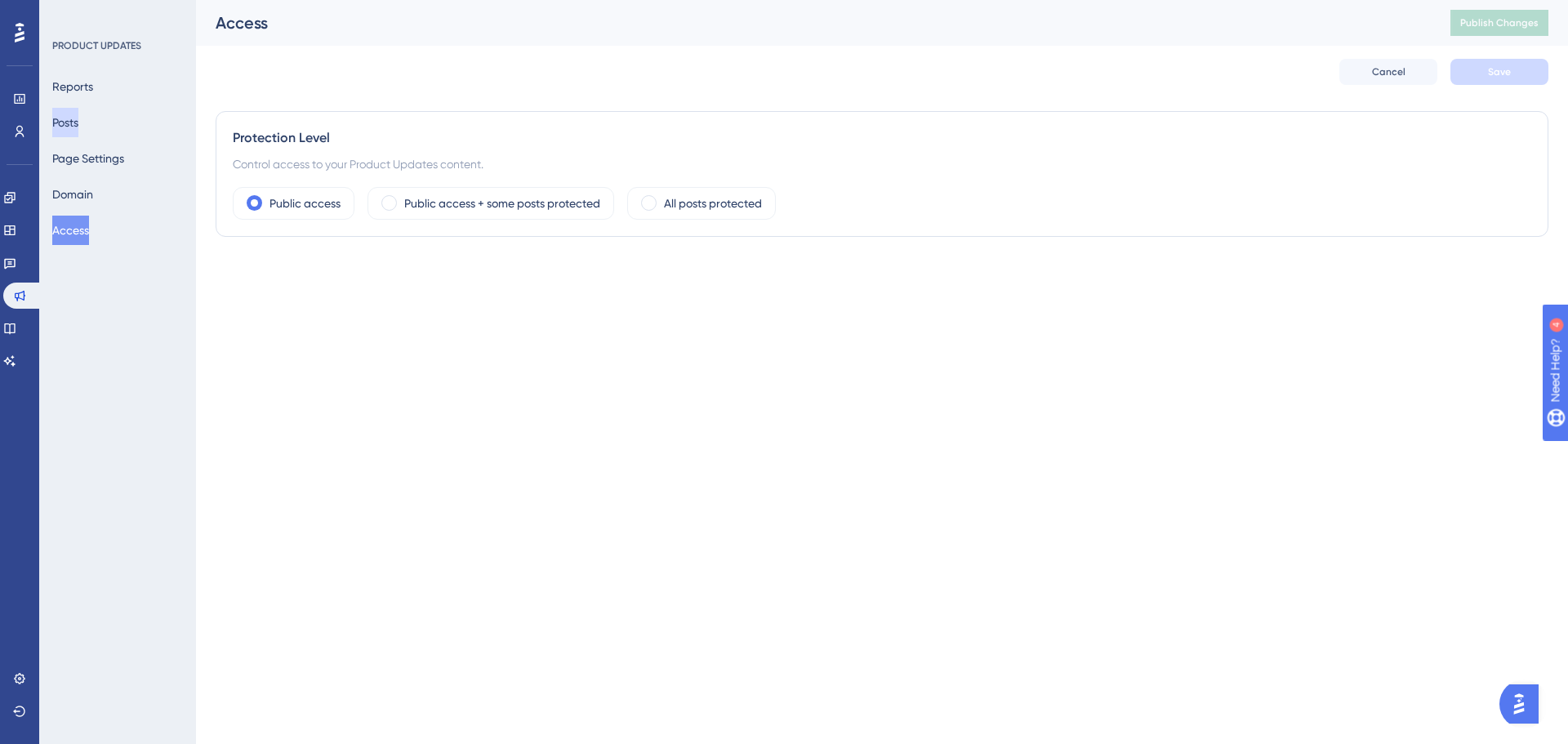
click at [79, 117] on button "Posts" at bounding box center [65, 122] width 27 height 29
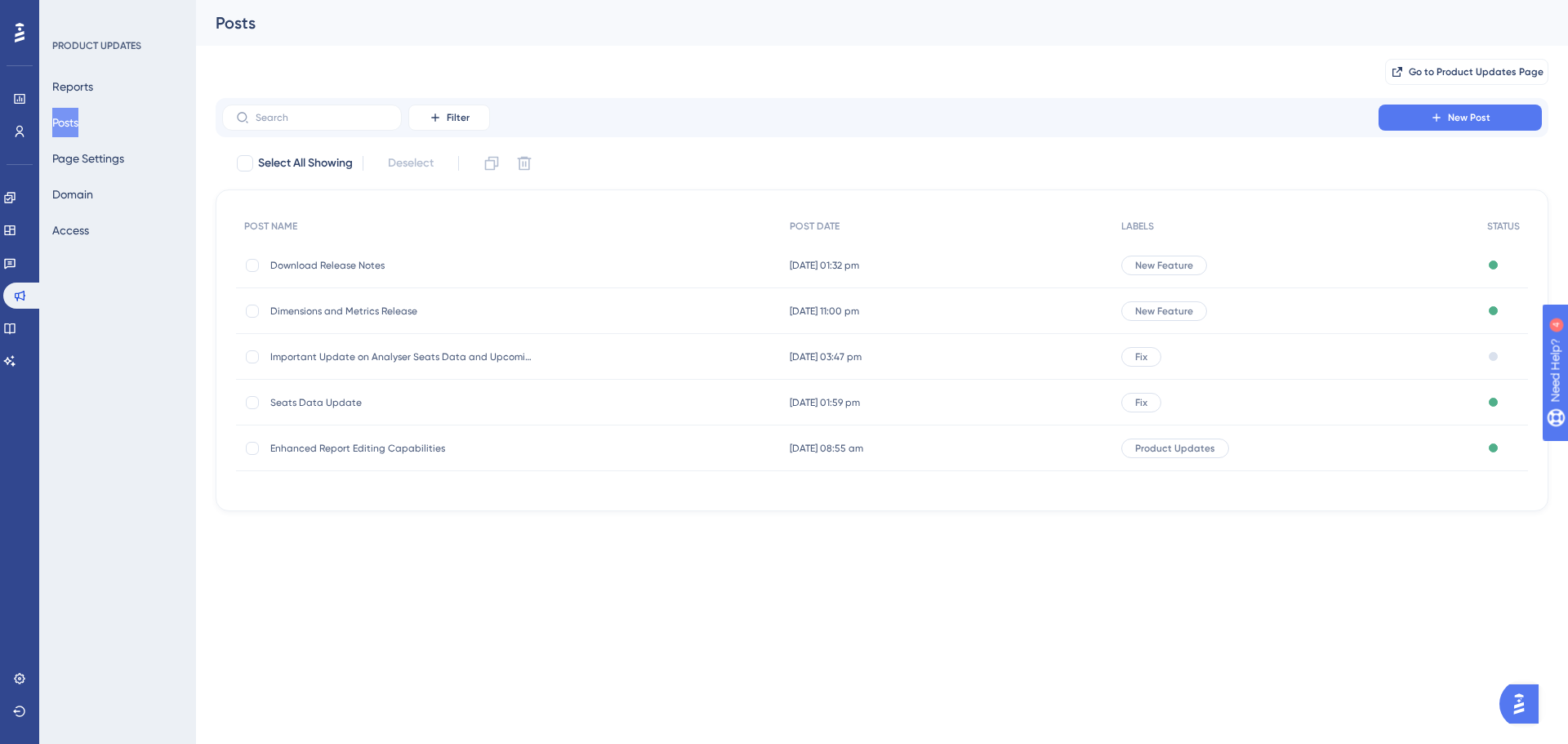
click at [339, 266] on span "Download Release Notes" at bounding box center [401, 265] width 261 height 13
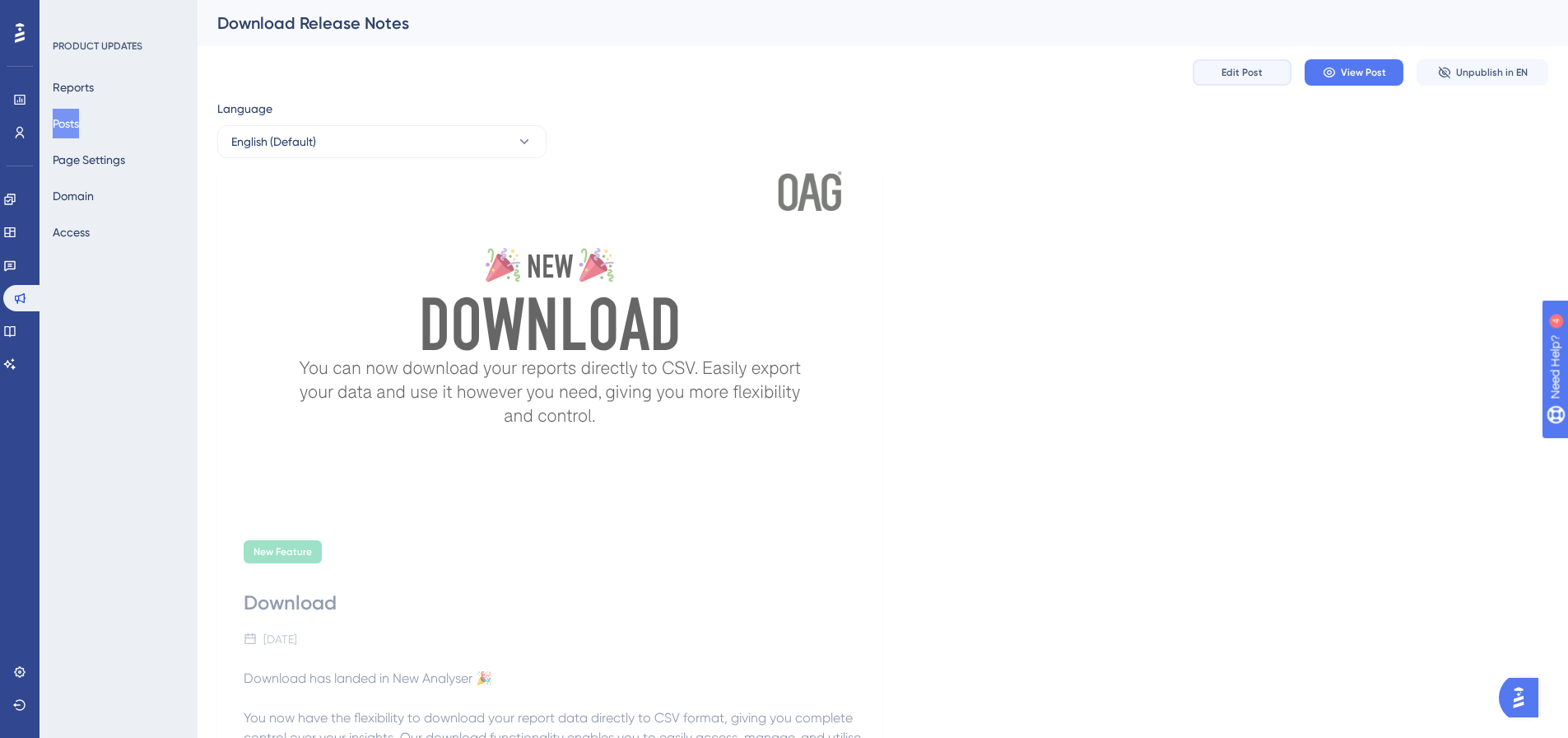
click at [1241, 67] on span "Edit Post" at bounding box center [1242, 73] width 41 height 13
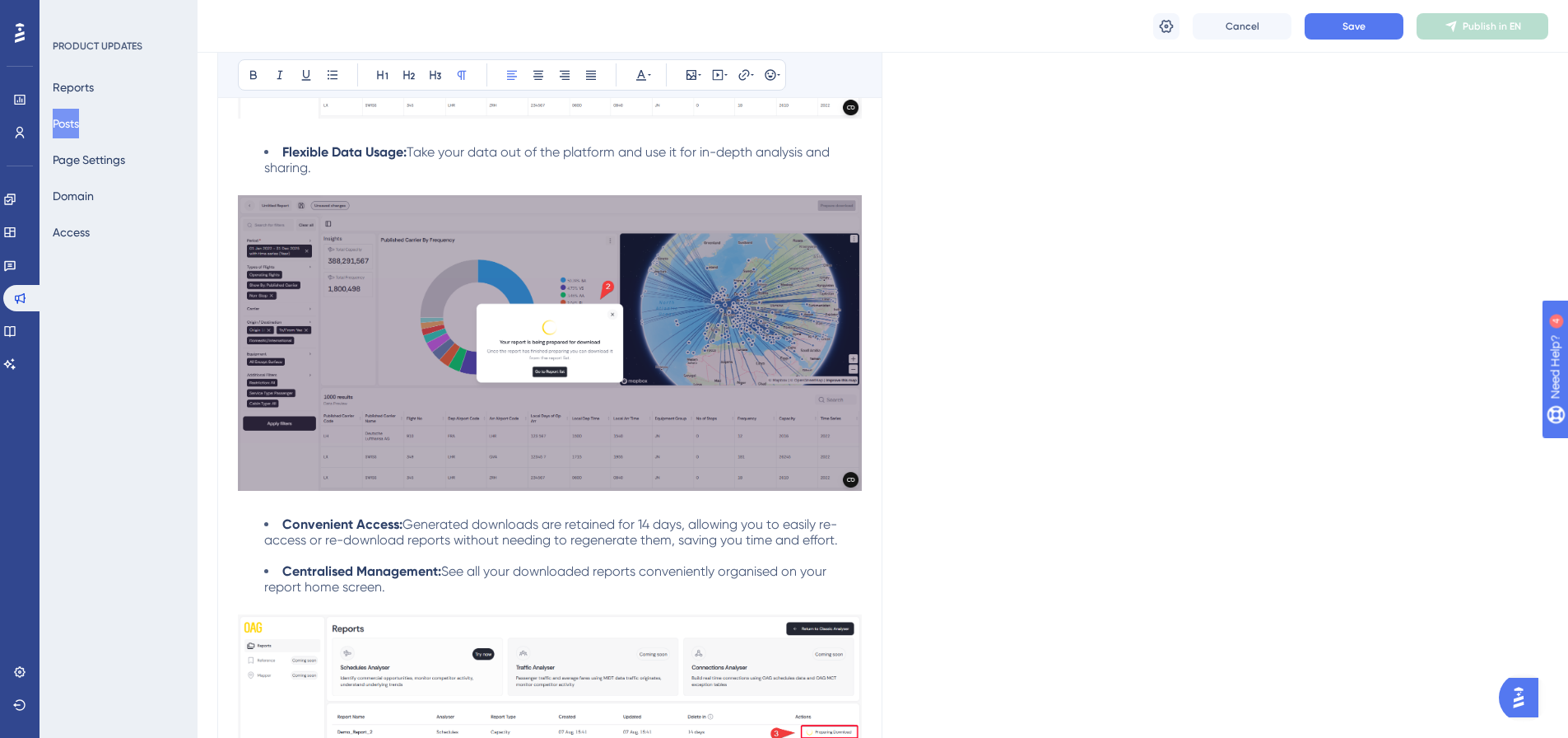
scroll to position [1564, 0]
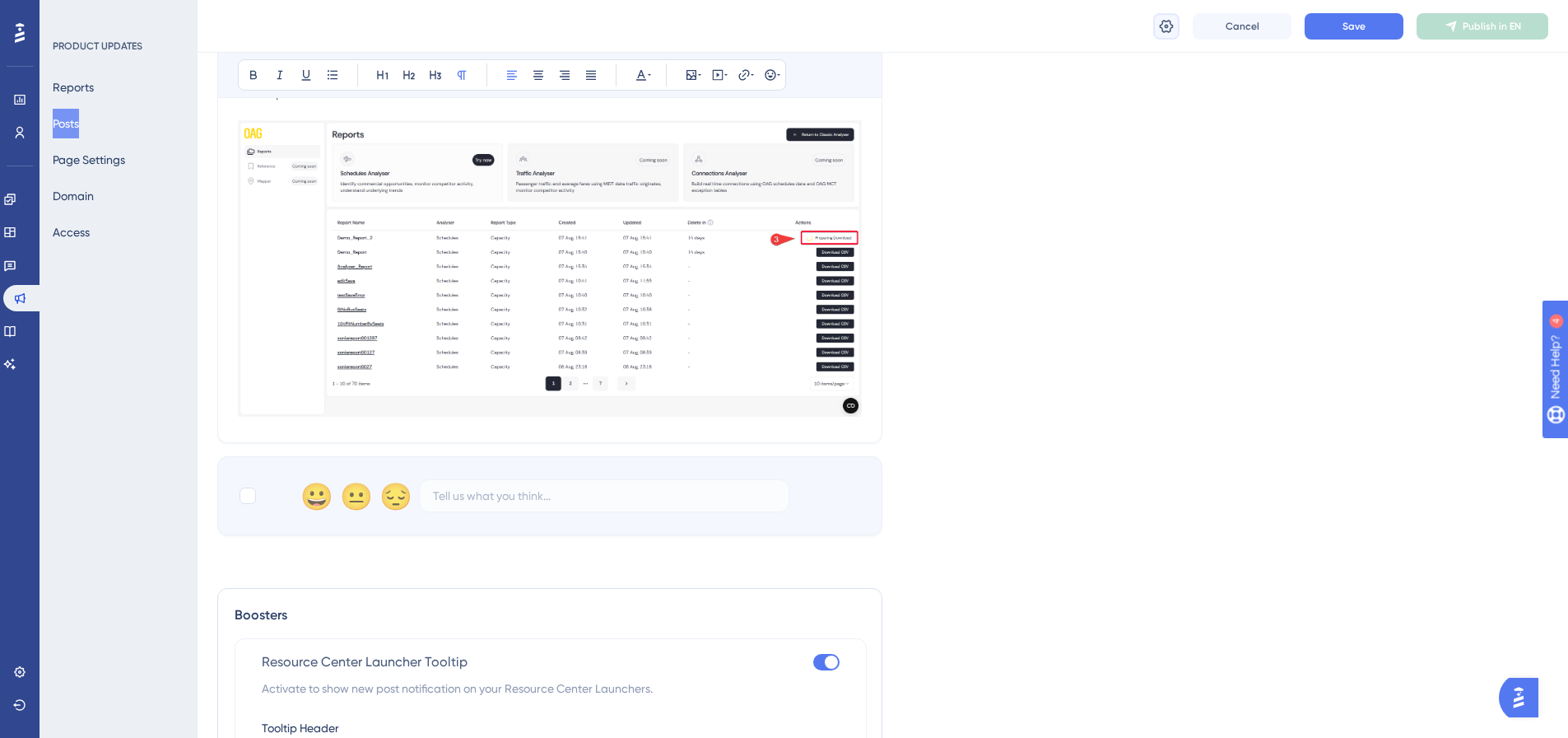
click at [1167, 27] on icon at bounding box center [1166, 26] width 14 height 13
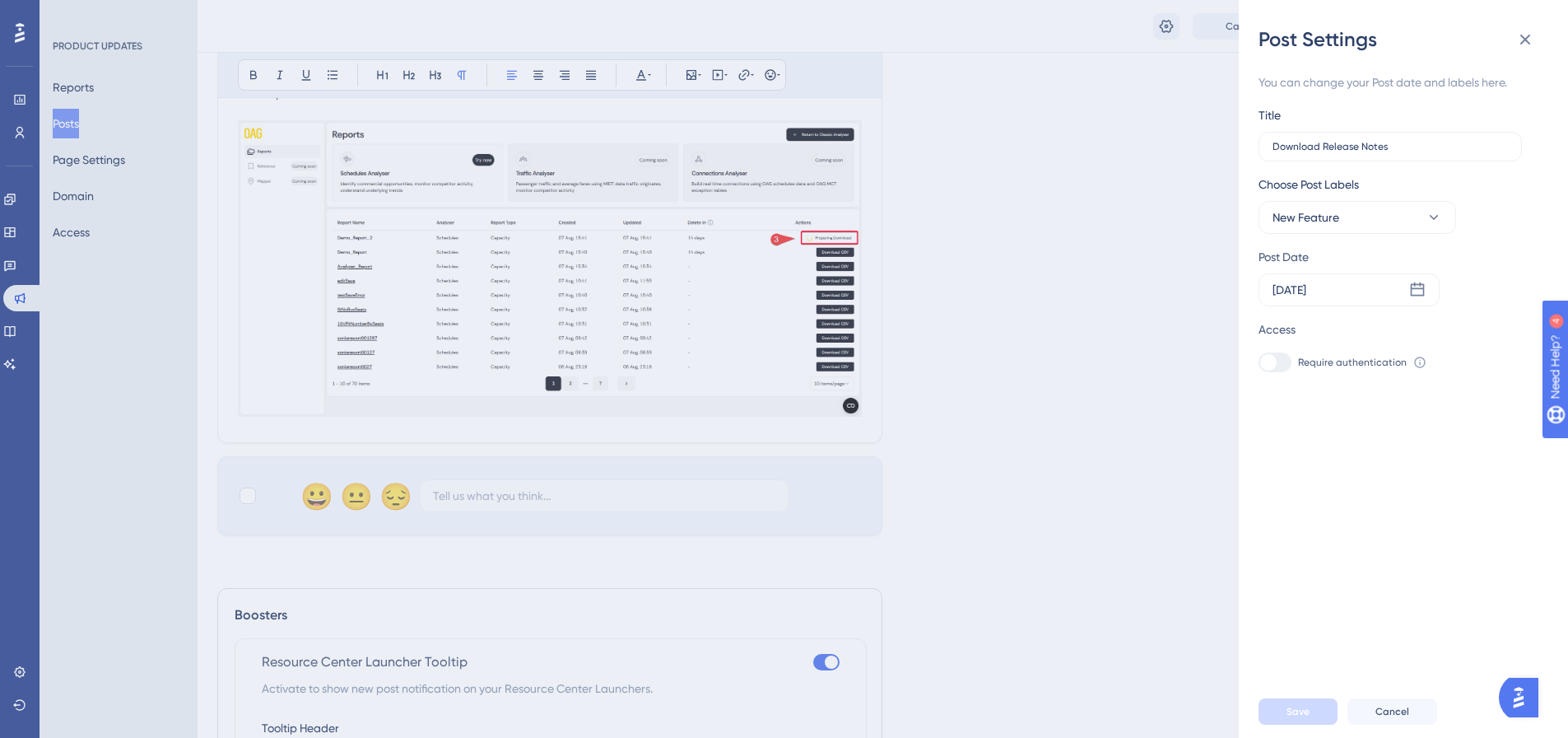
click at [1017, 309] on div "Post Settings You can change your Post date and labels here. Title Download Rel…" at bounding box center [784, 369] width 1568 height 738
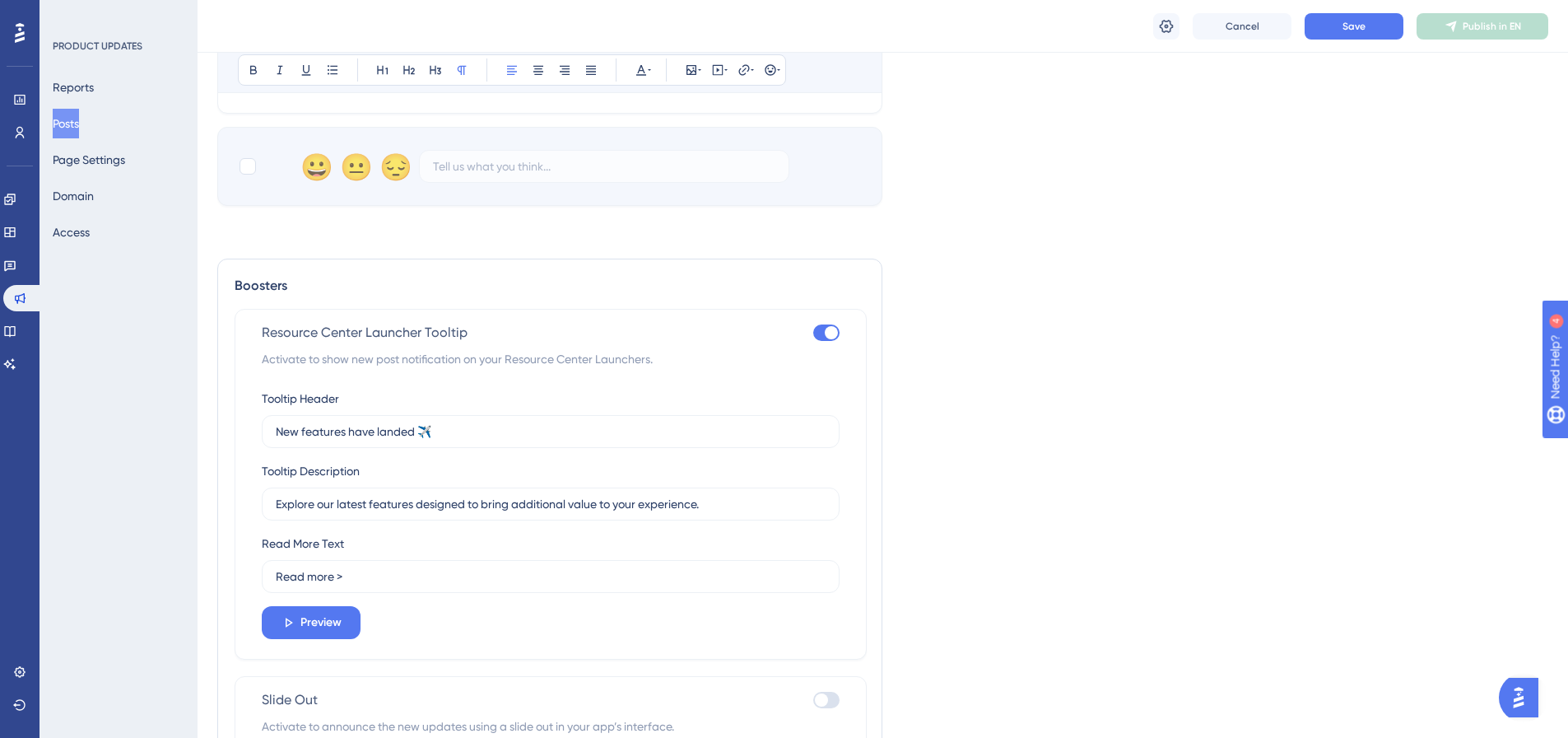
scroll to position [1995, 0]
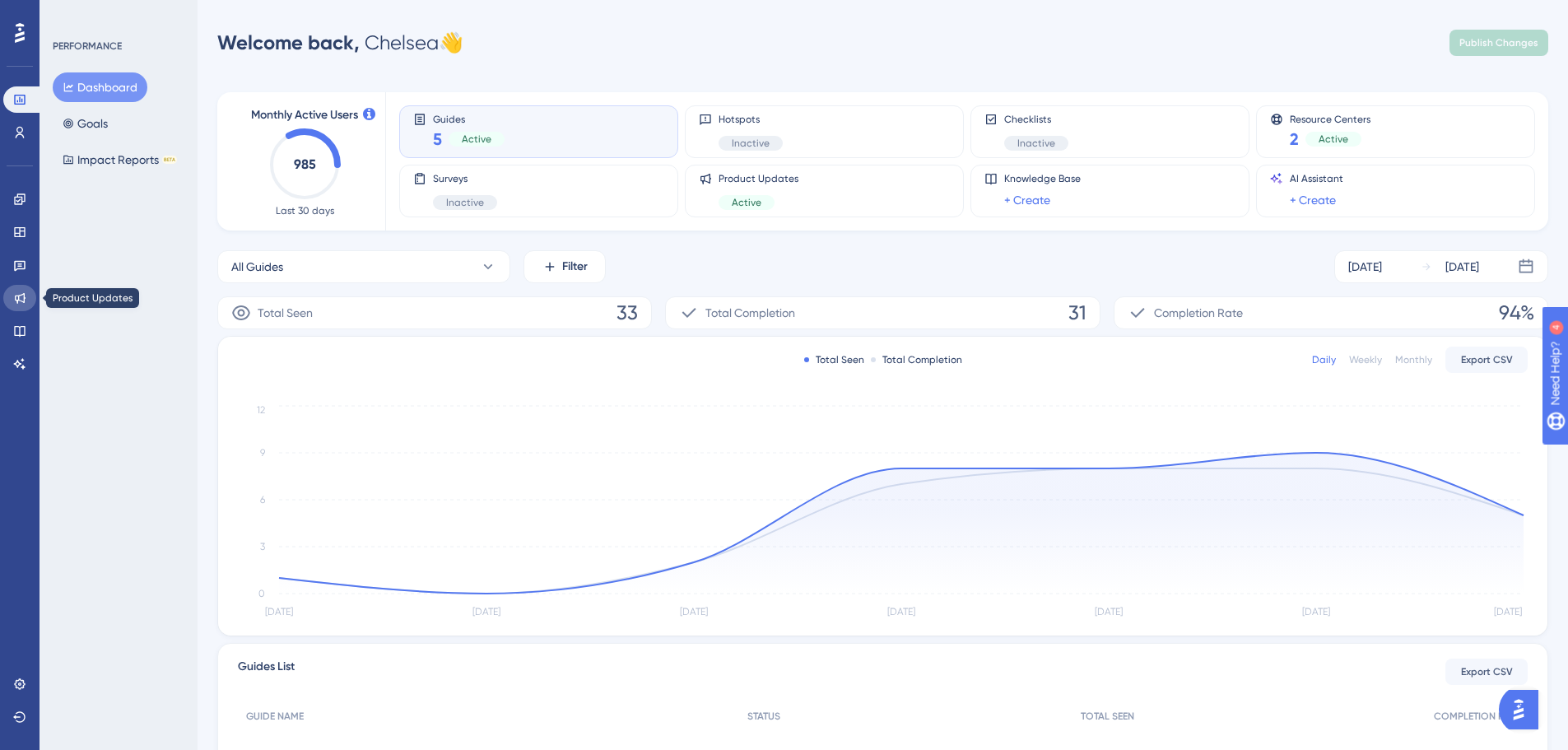
click at [17, 289] on link at bounding box center [19, 298] width 32 height 27
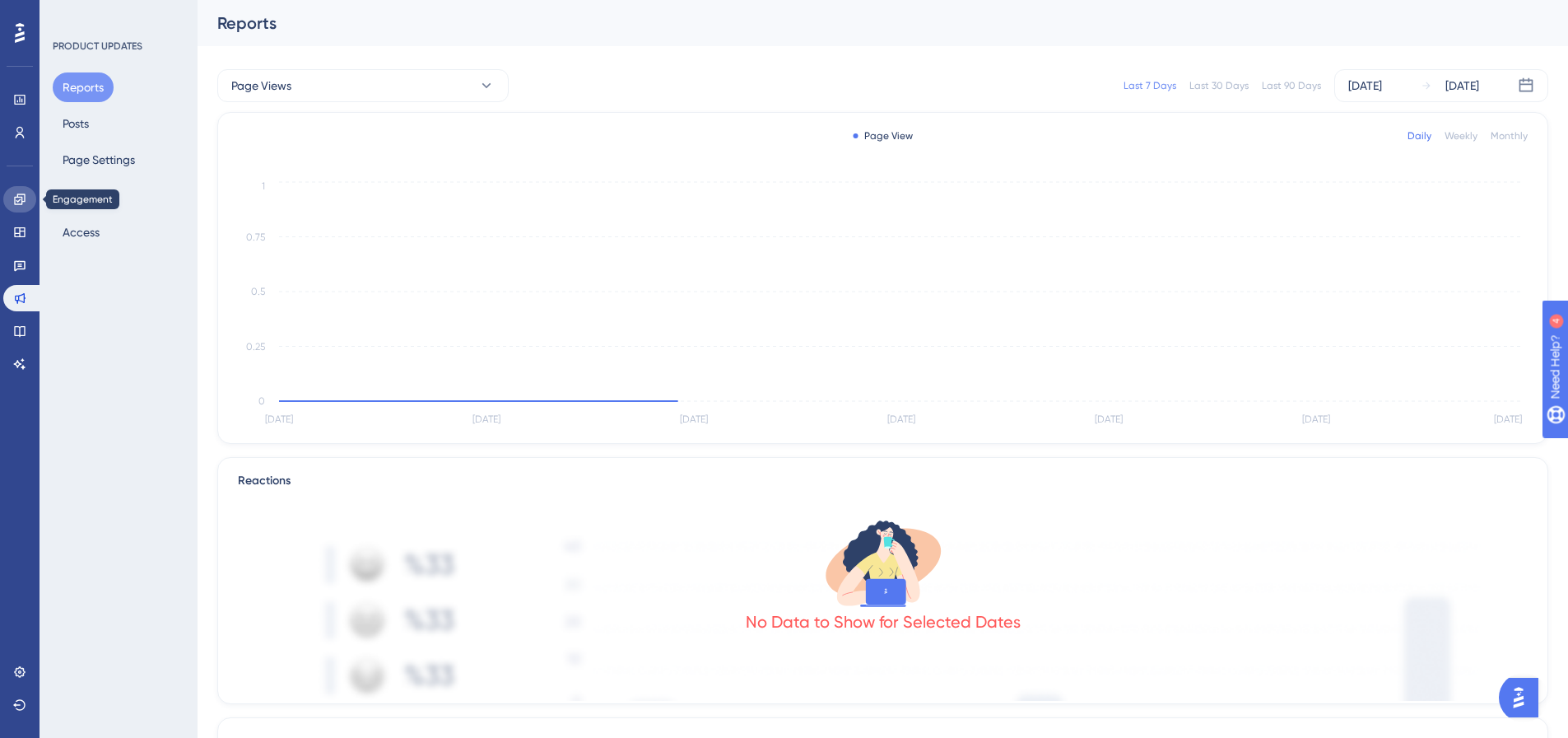
click at [13, 200] on icon at bounding box center [20, 200] width 13 height 13
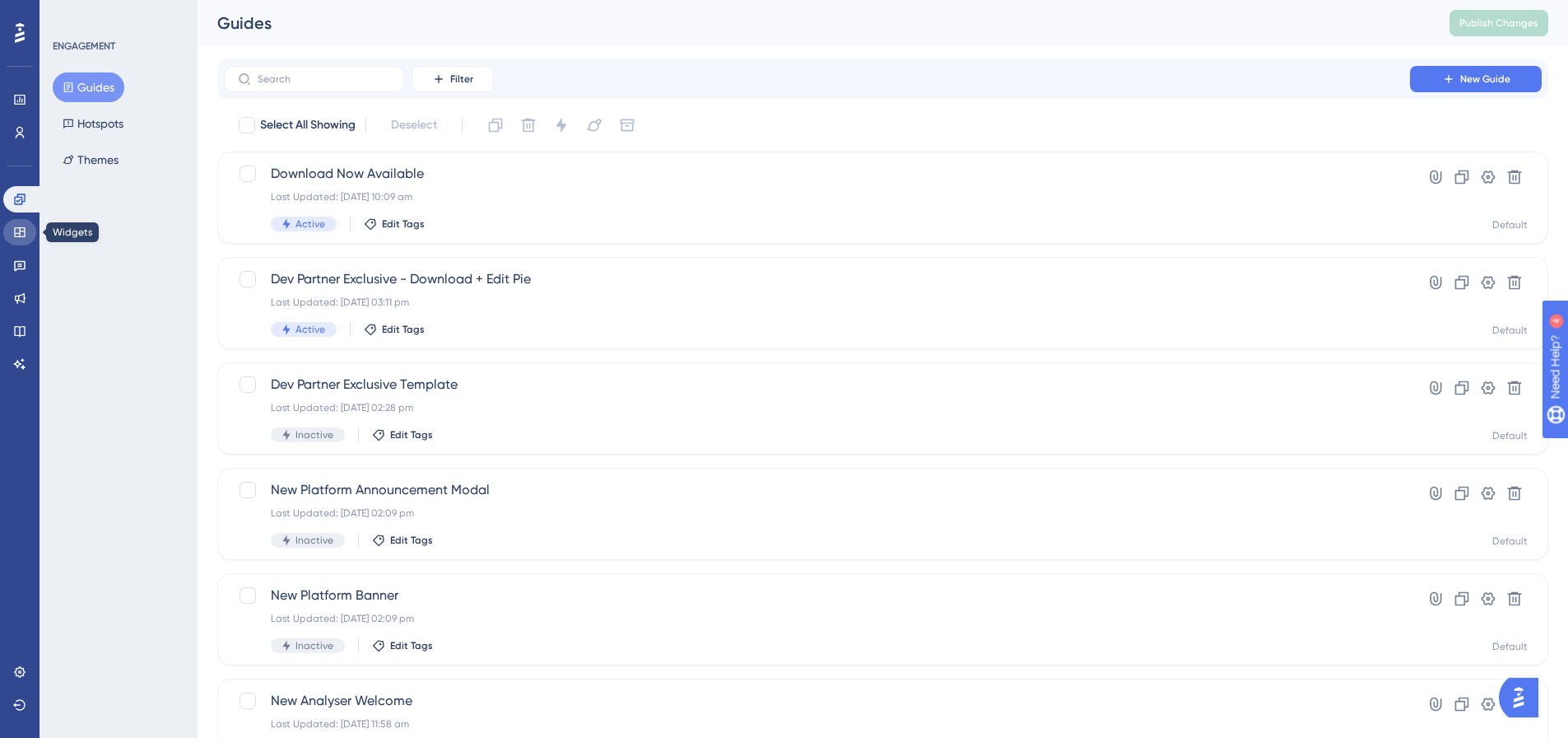
click at [19, 230] on icon at bounding box center [20, 232] width 13 height 13
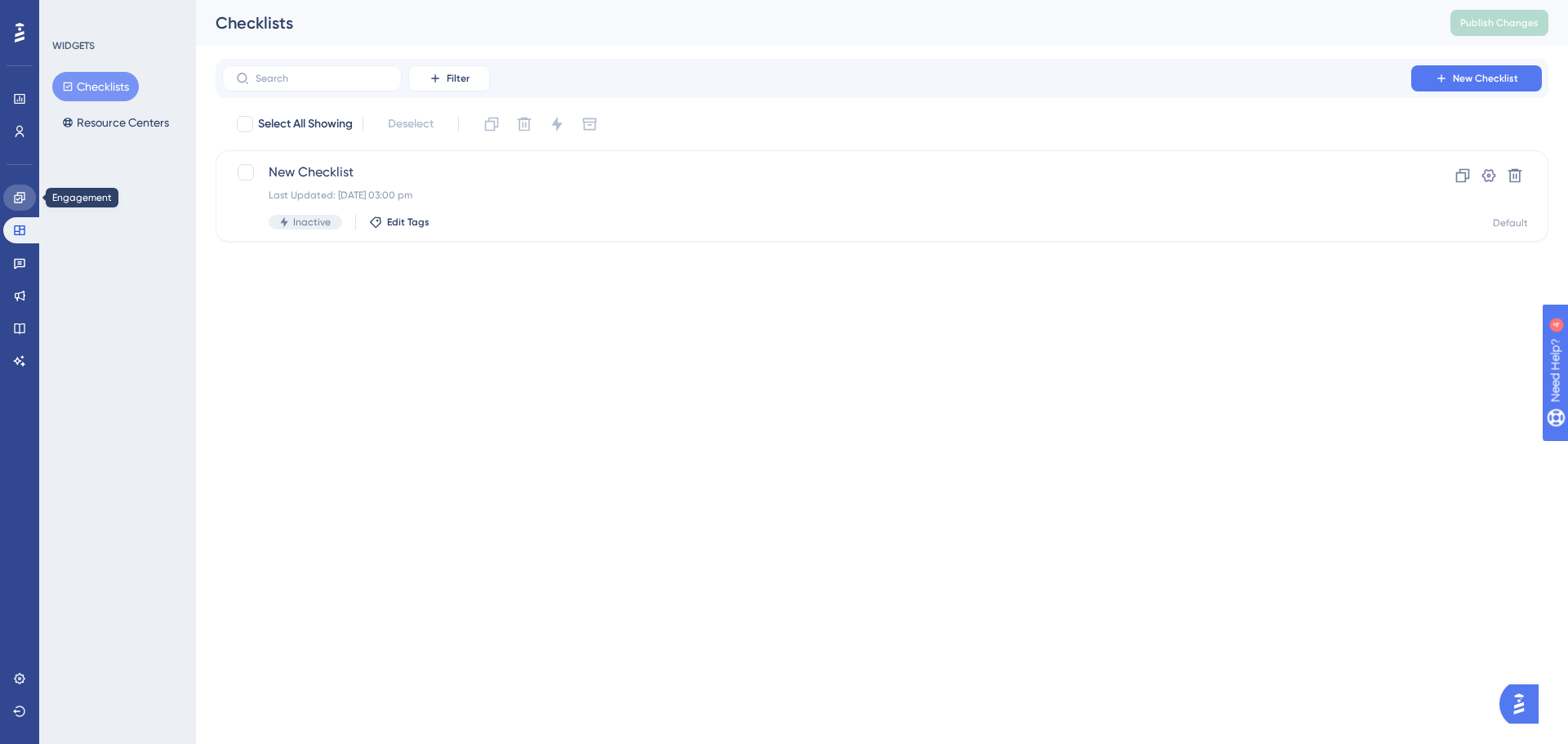
click at [21, 194] on icon at bounding box center [20, 198] width 13 height 13
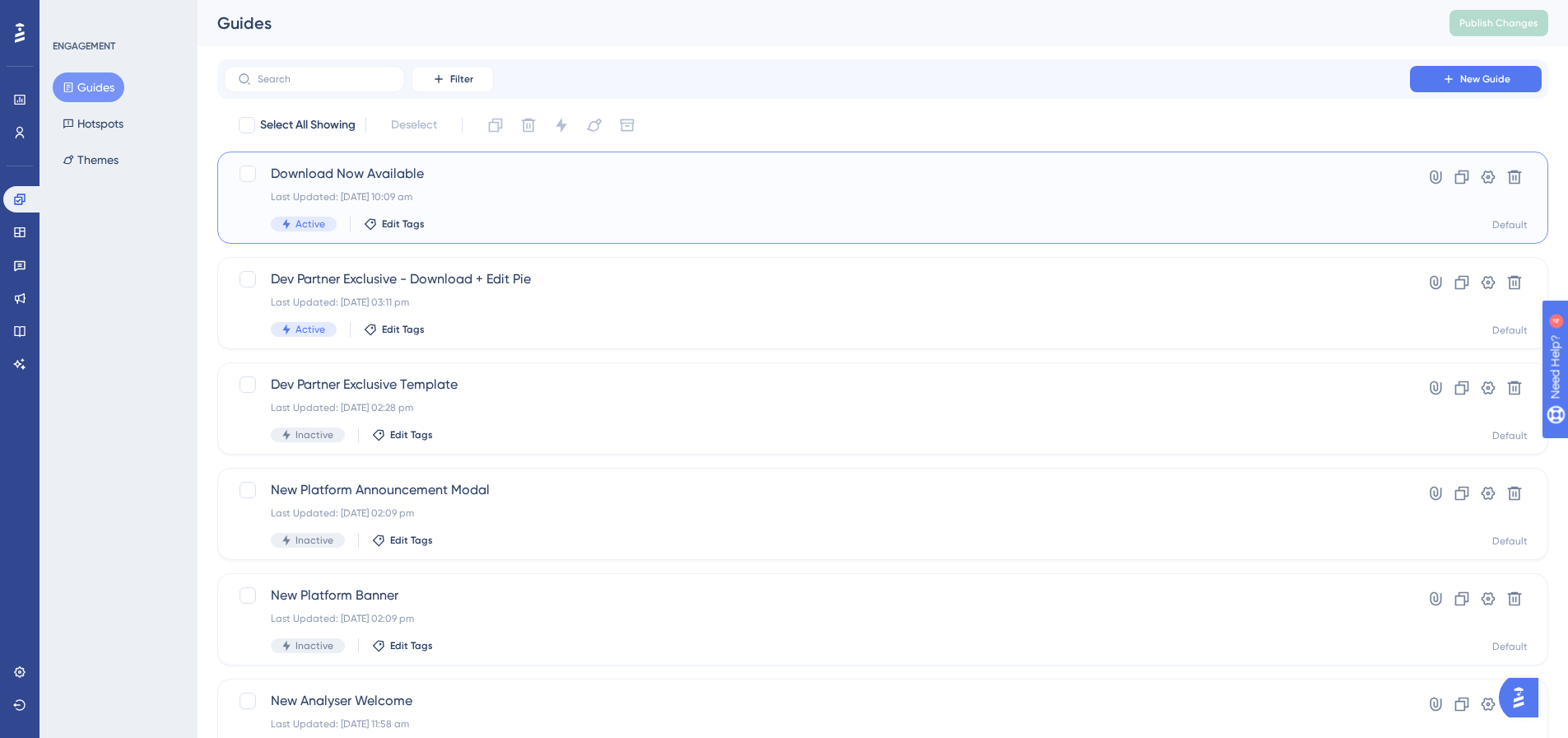
click at [321, 225] on span "Active" at bounding box center [310, 224] width 30 height 13
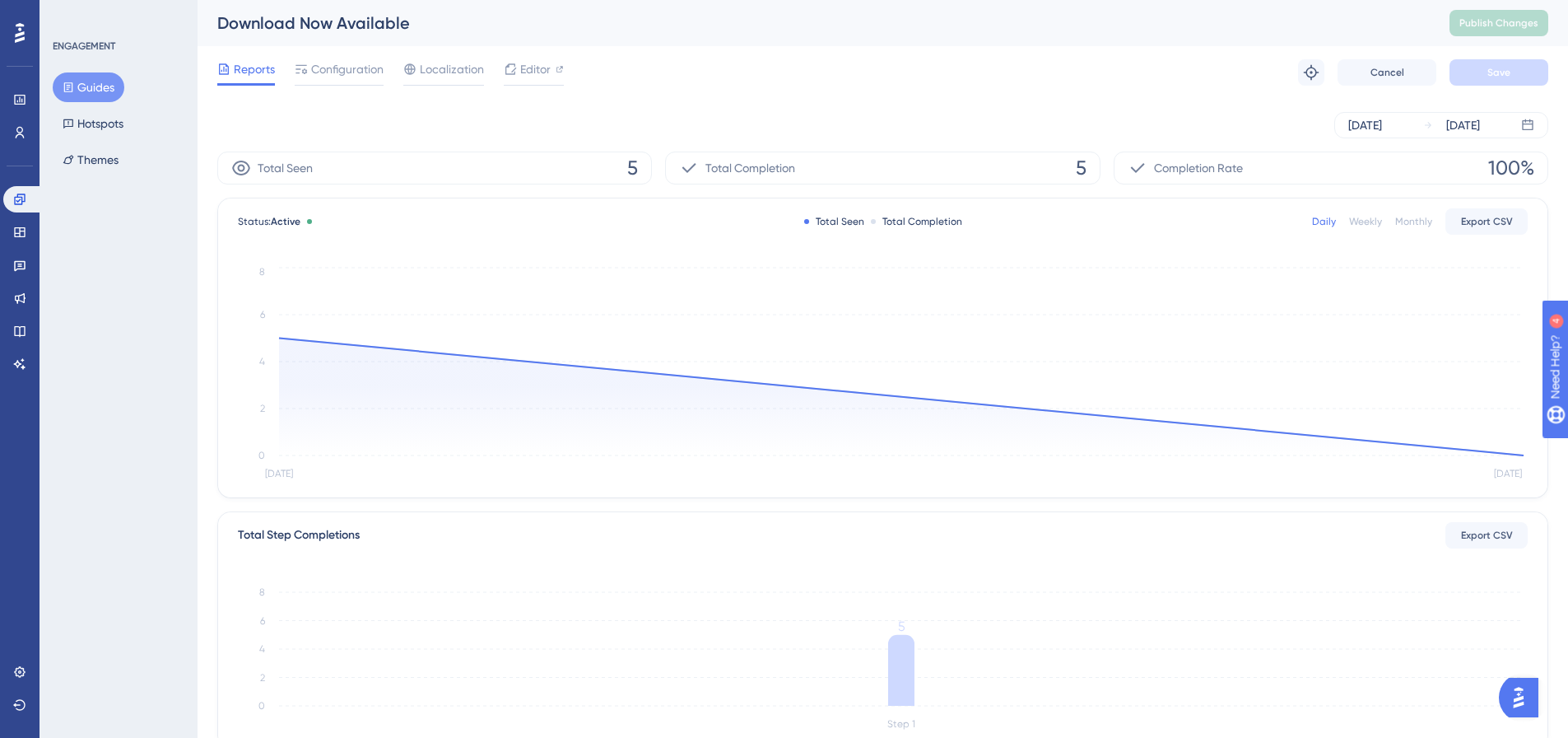
click at [97, 85] on button "Guides" at bounding box center [88, 87] width 72 height 30
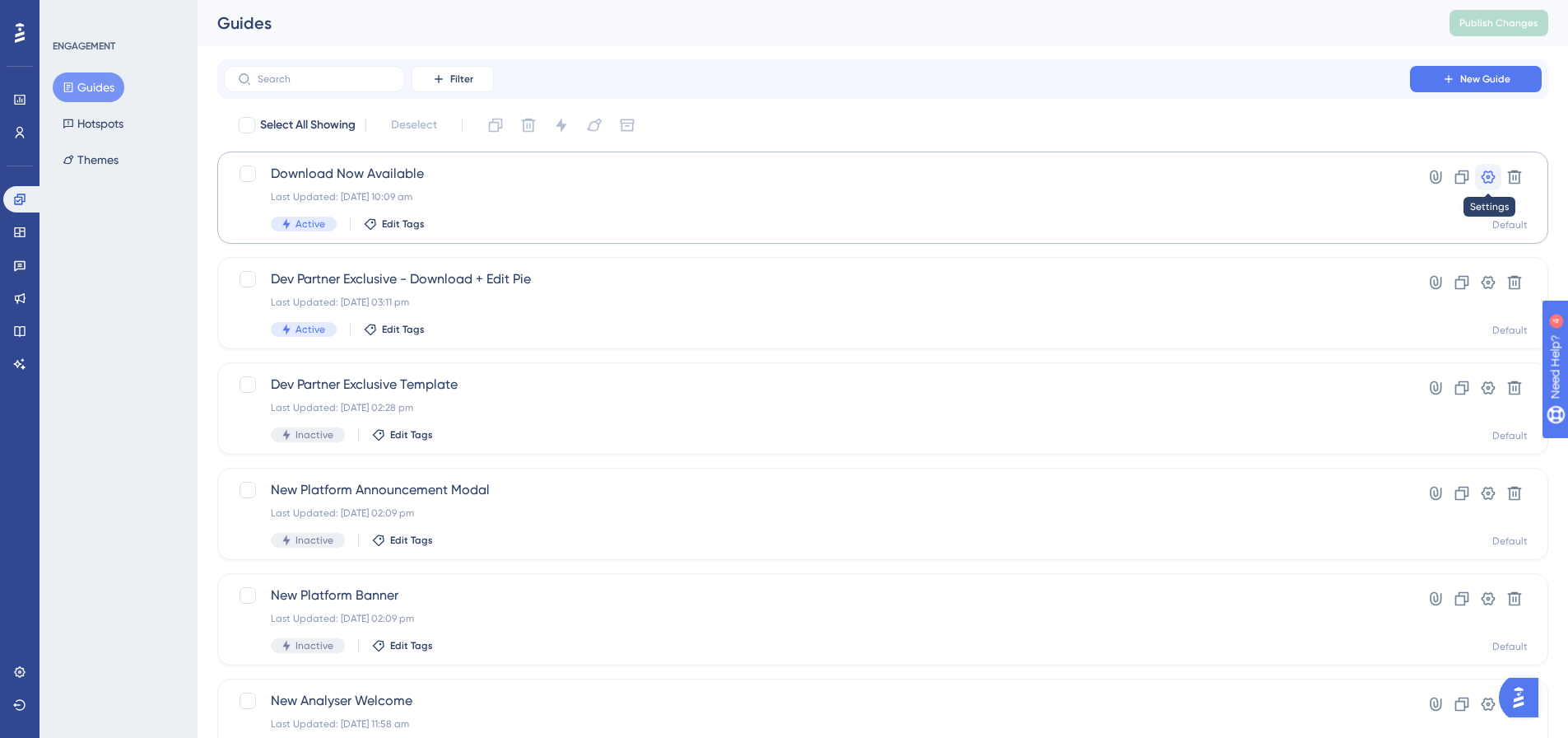
click at [1479, 175] on icon at bounding box center [1487, 177] width 16 height 16
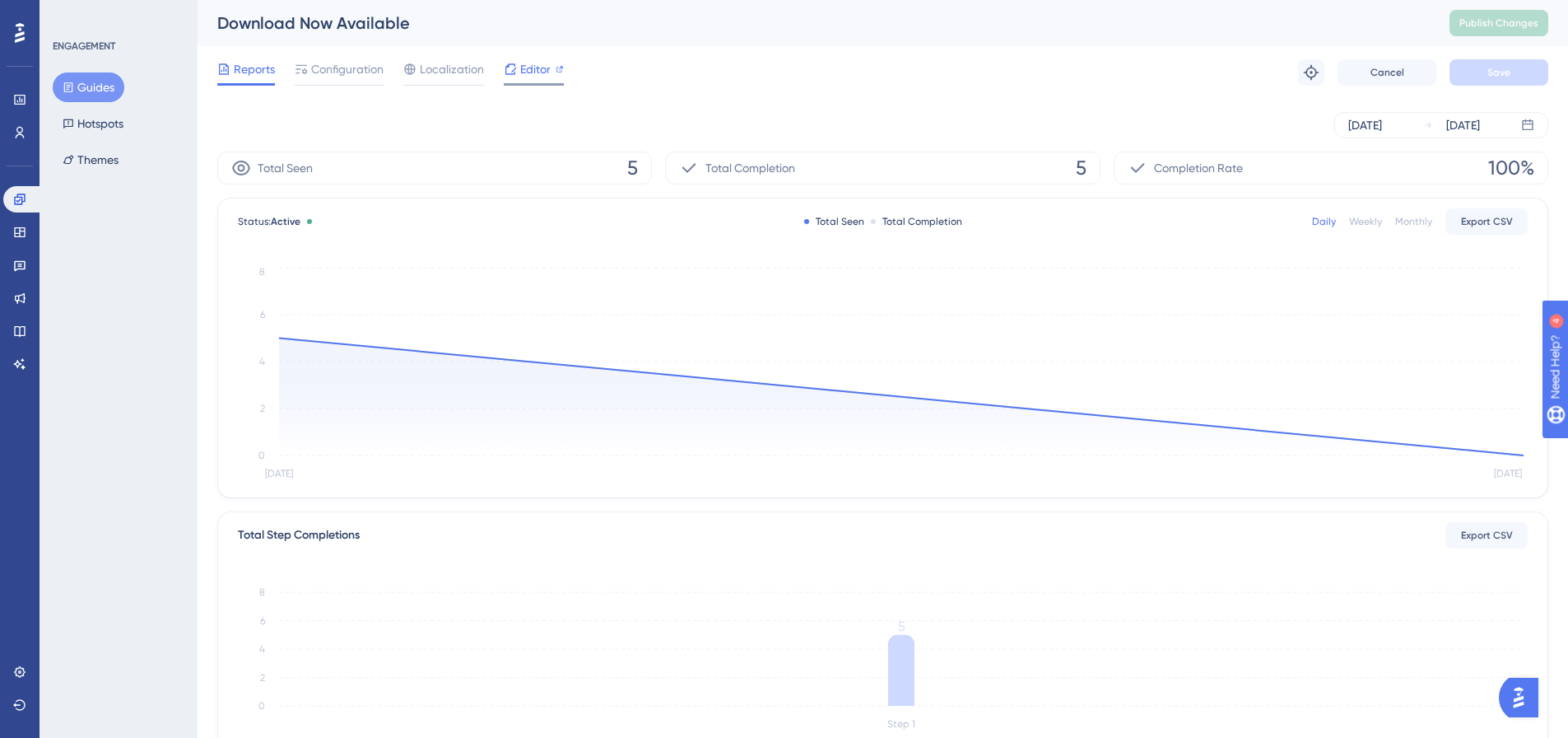
click at [540, 73] on span "Editor" at bounding box center [535, 69] width 31 height 20
click at [96, 82] on button "Guides" at bounding box center [88, 87] width 72 height 30
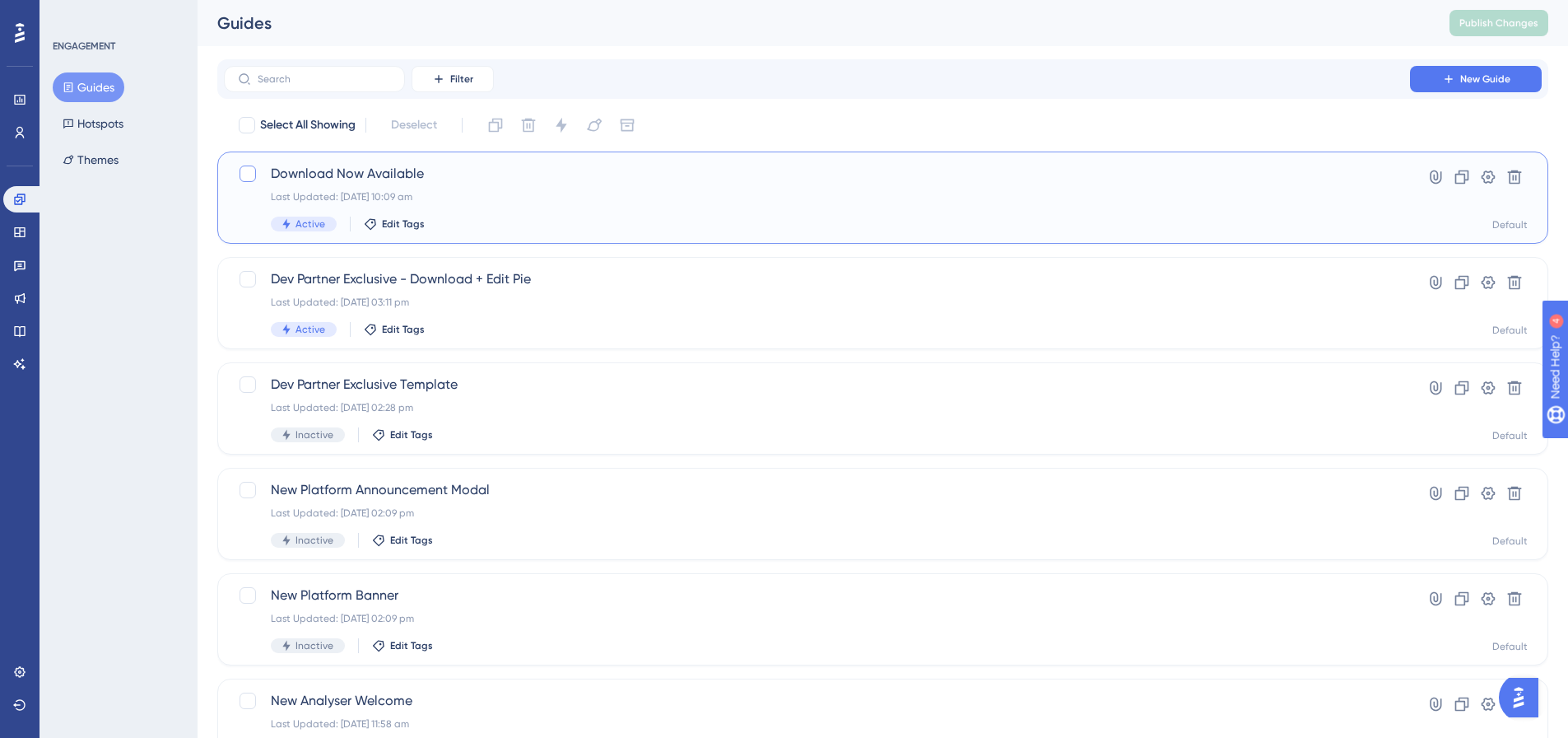
click at [239, 175] on div at bounding box center [247, 174] width 20 height 20
checkbox input "true"
click at [570, 123] on icon at bounding box center [560, 124] width 16 height 16
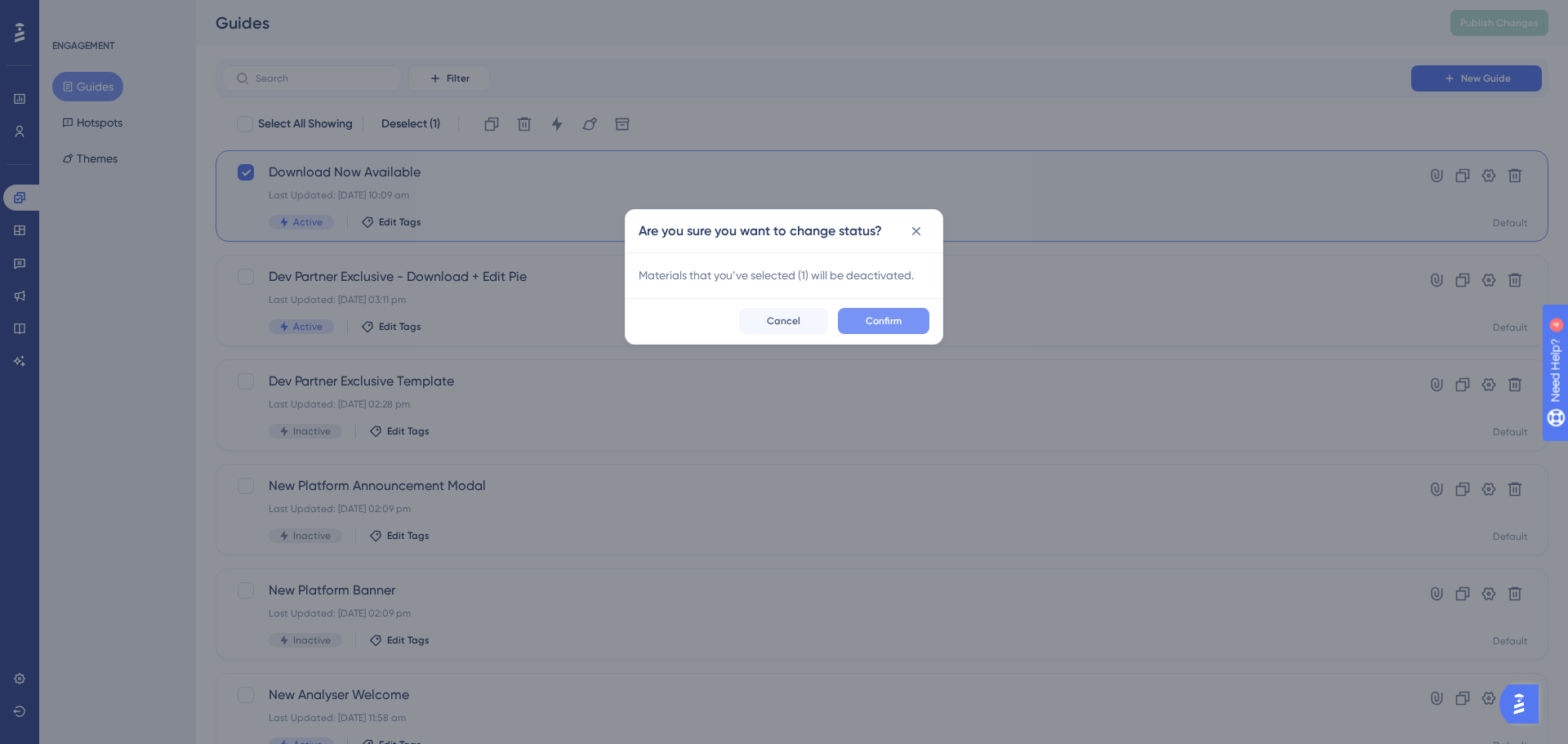
click at [902, 323] on button "Confirm" at bounding box center [883, 321] width 92 height 27
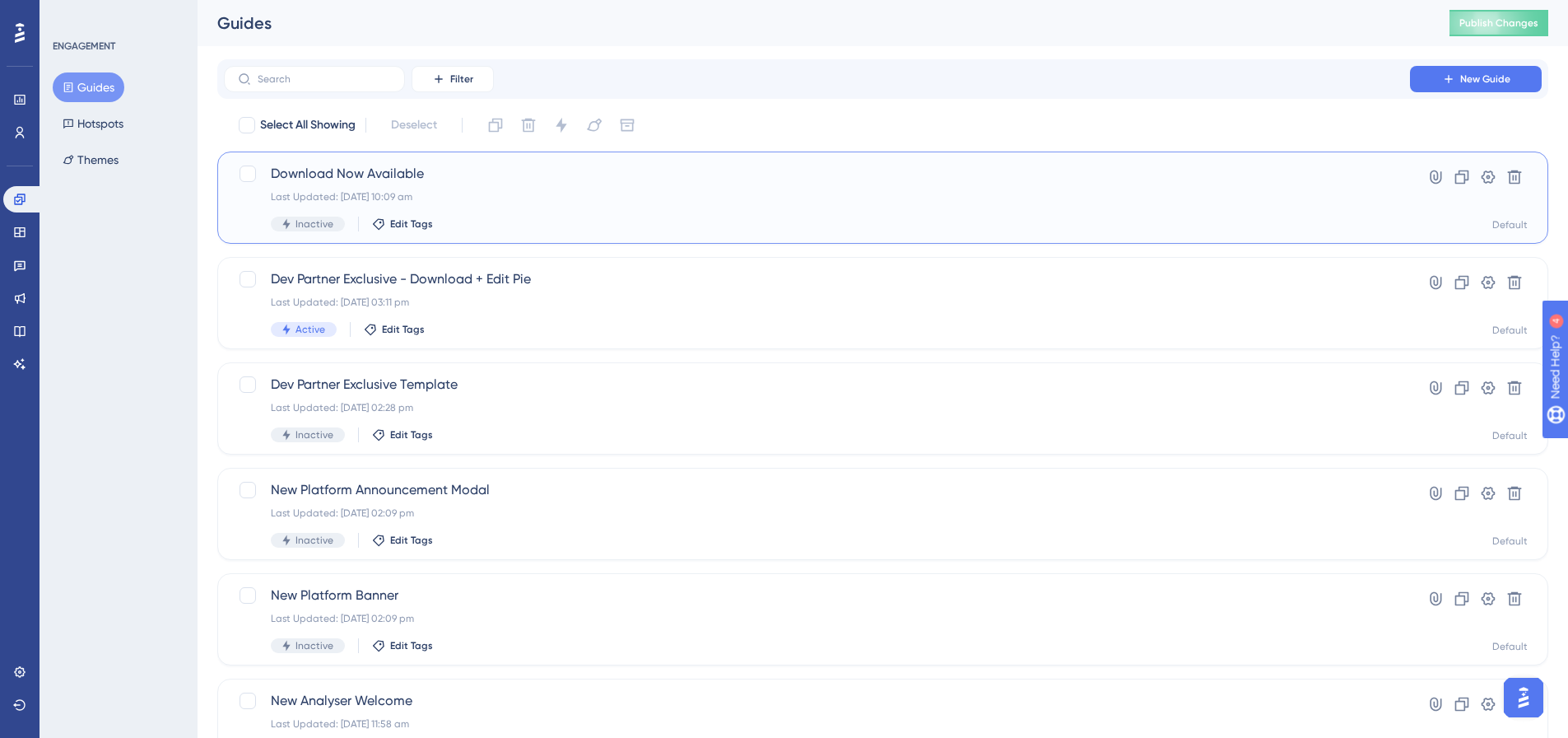
click at [419, 174] on span "Download Now Available" at bounding box center [817, 174] width 1092 height 20
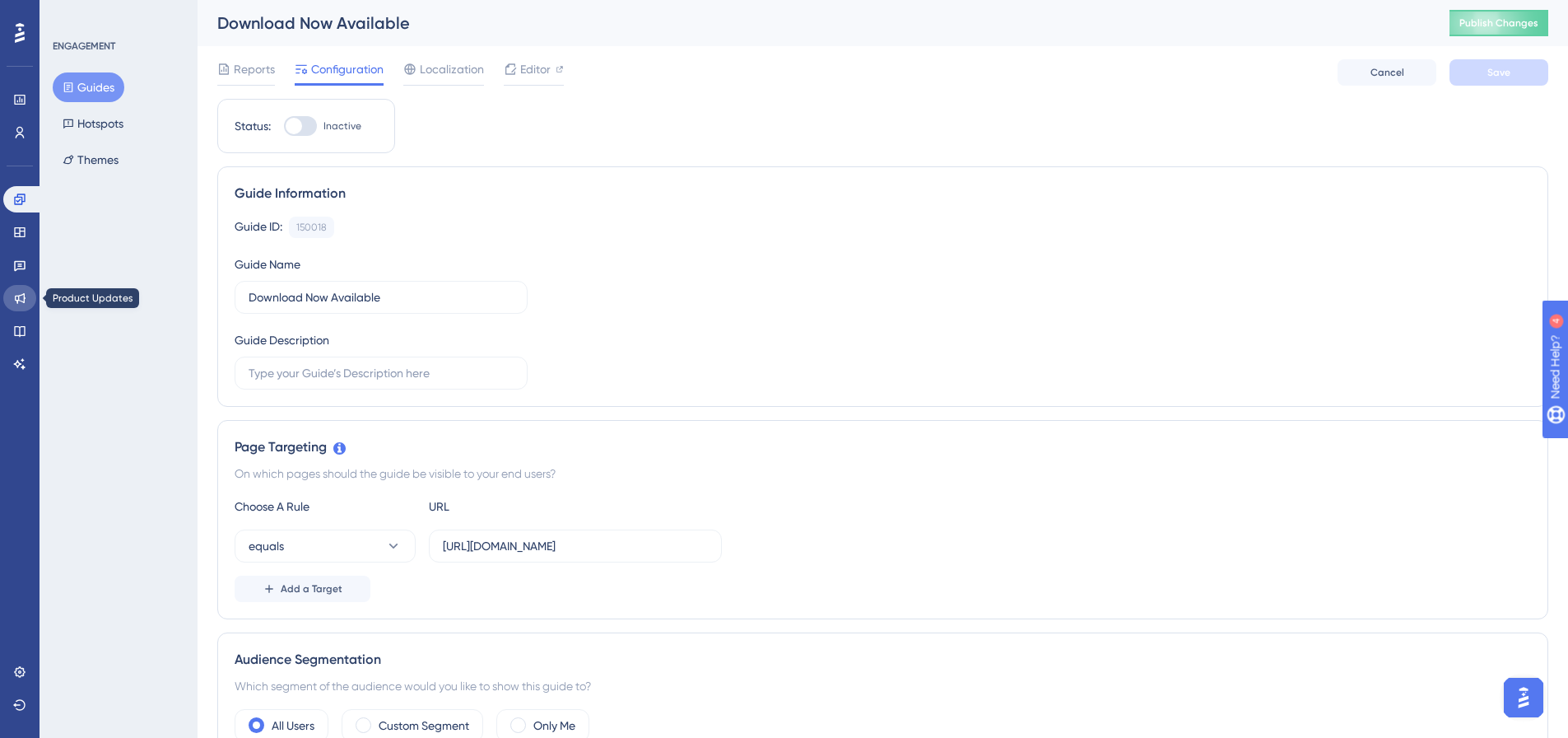
click at [27, 296] on link at bounding box center [19, 298] width 32 height 27
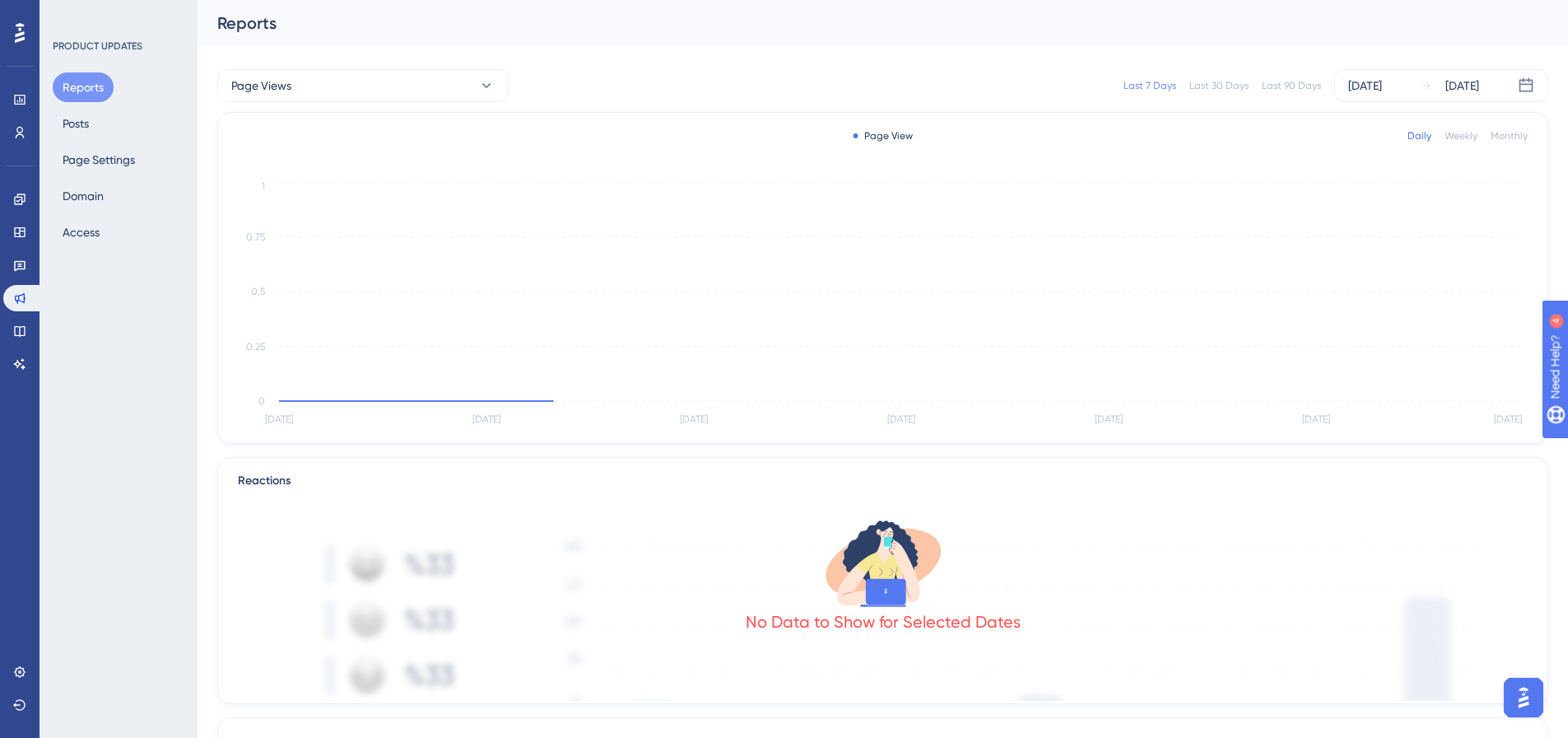
click at [73, 106] on div "Reports Posts Page Settings Domain Access" at bounding box center [119, 159] width 134 height 175
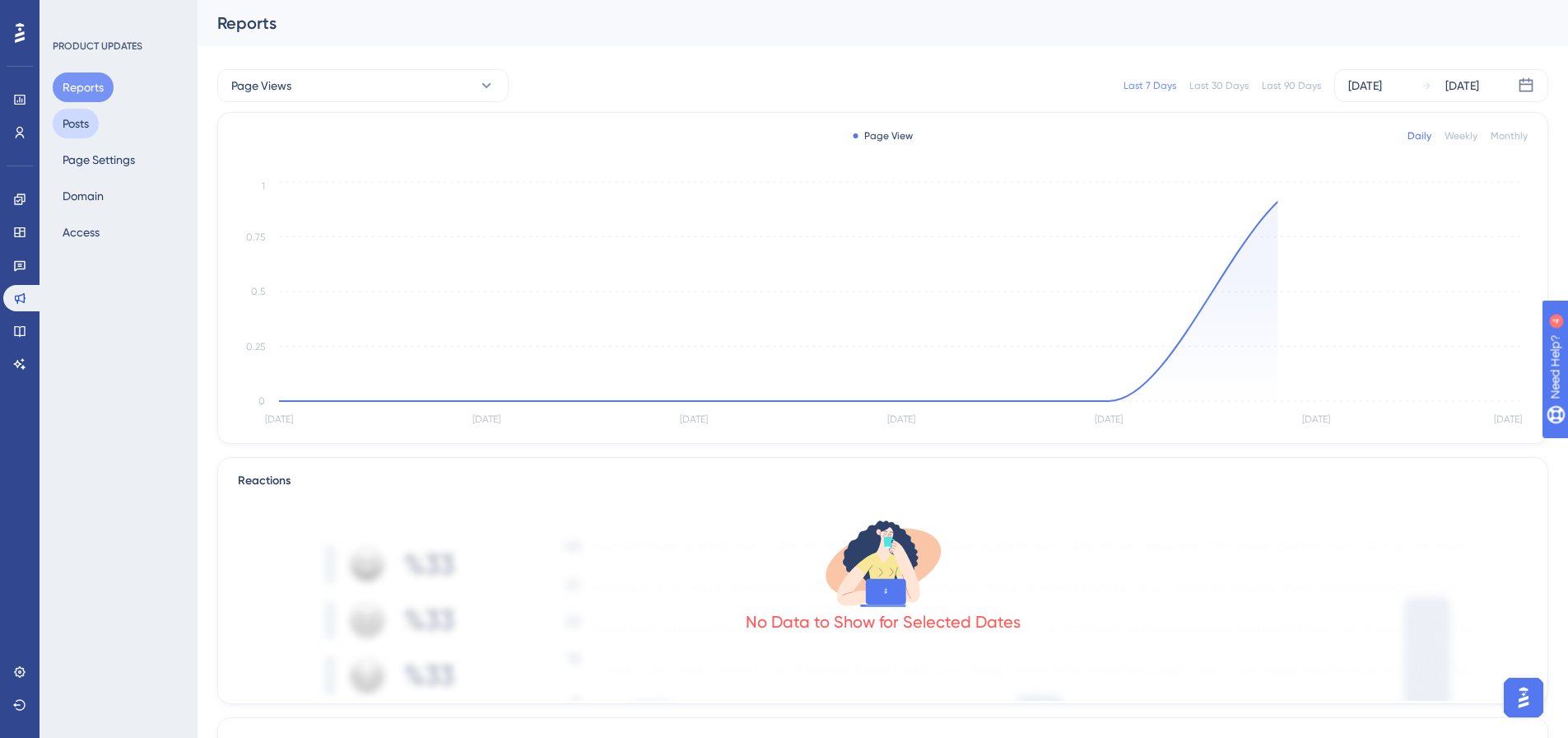
click at [71, 134] on button "Posts" at bounding box center [75, 123] width 46 height 30
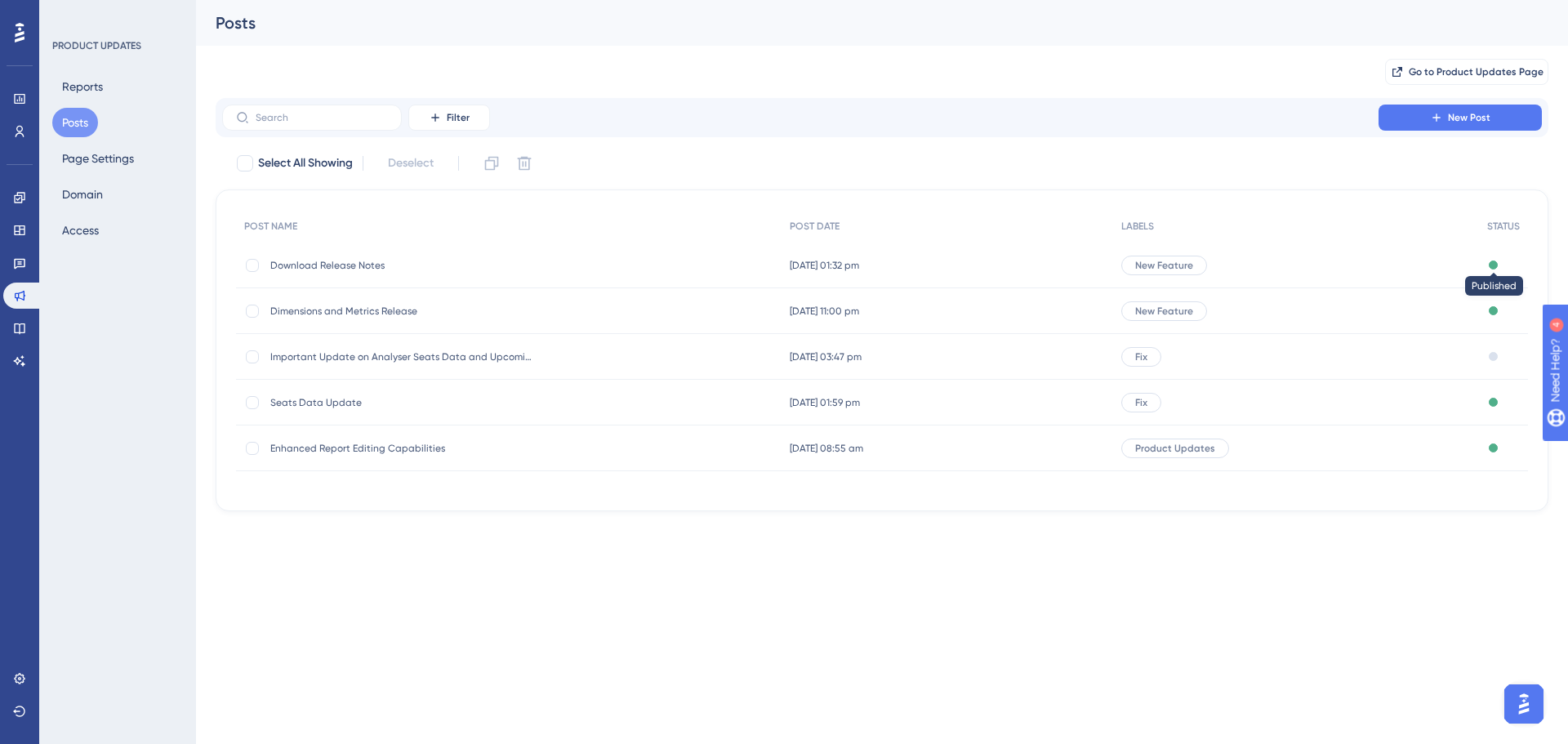
click at [1490, 265] on div at bounding box center [1492, 264] width 9 height 9
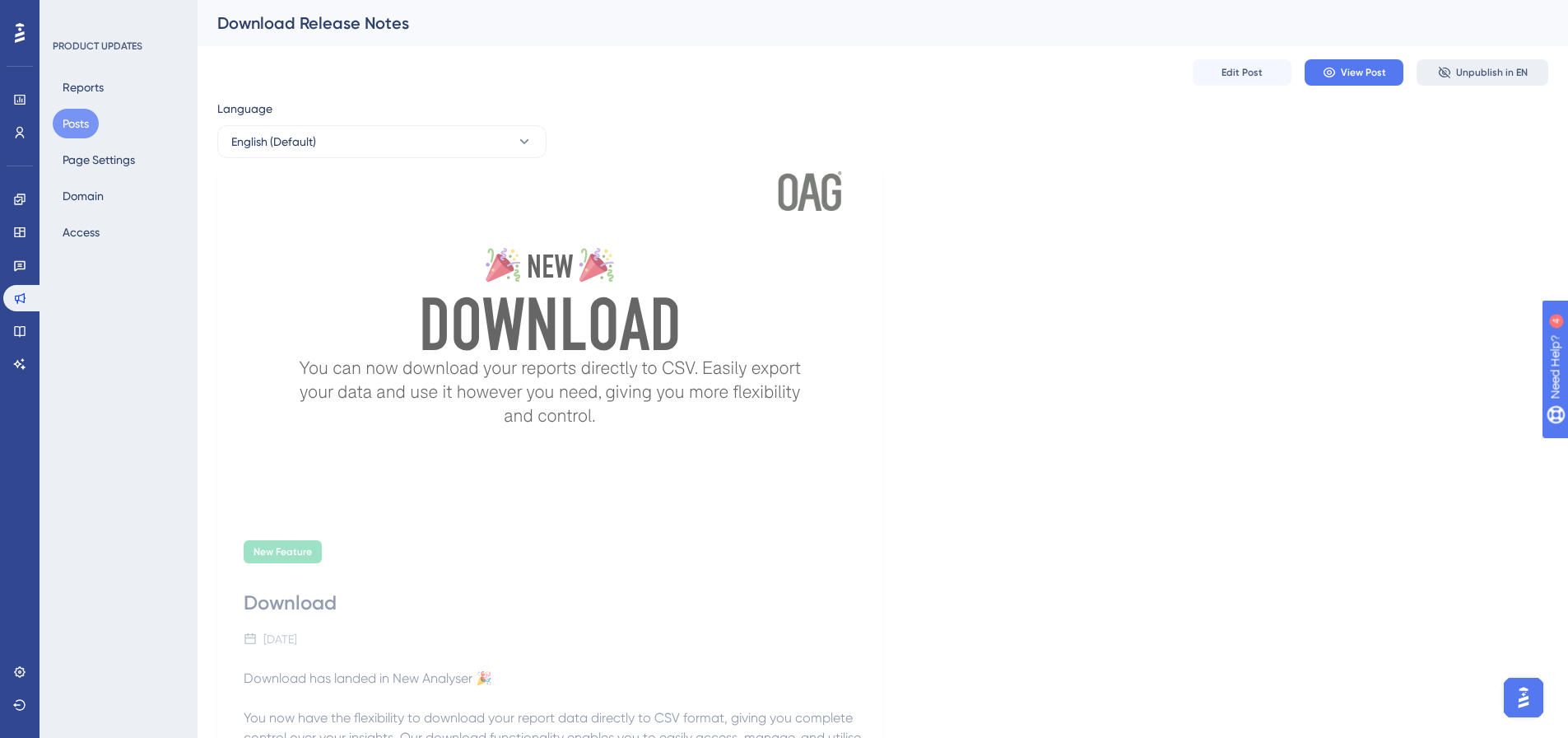
click at [1468, 65] on button "Unpublish in EN" at bounding box center [1482, 73] width 132 height 27
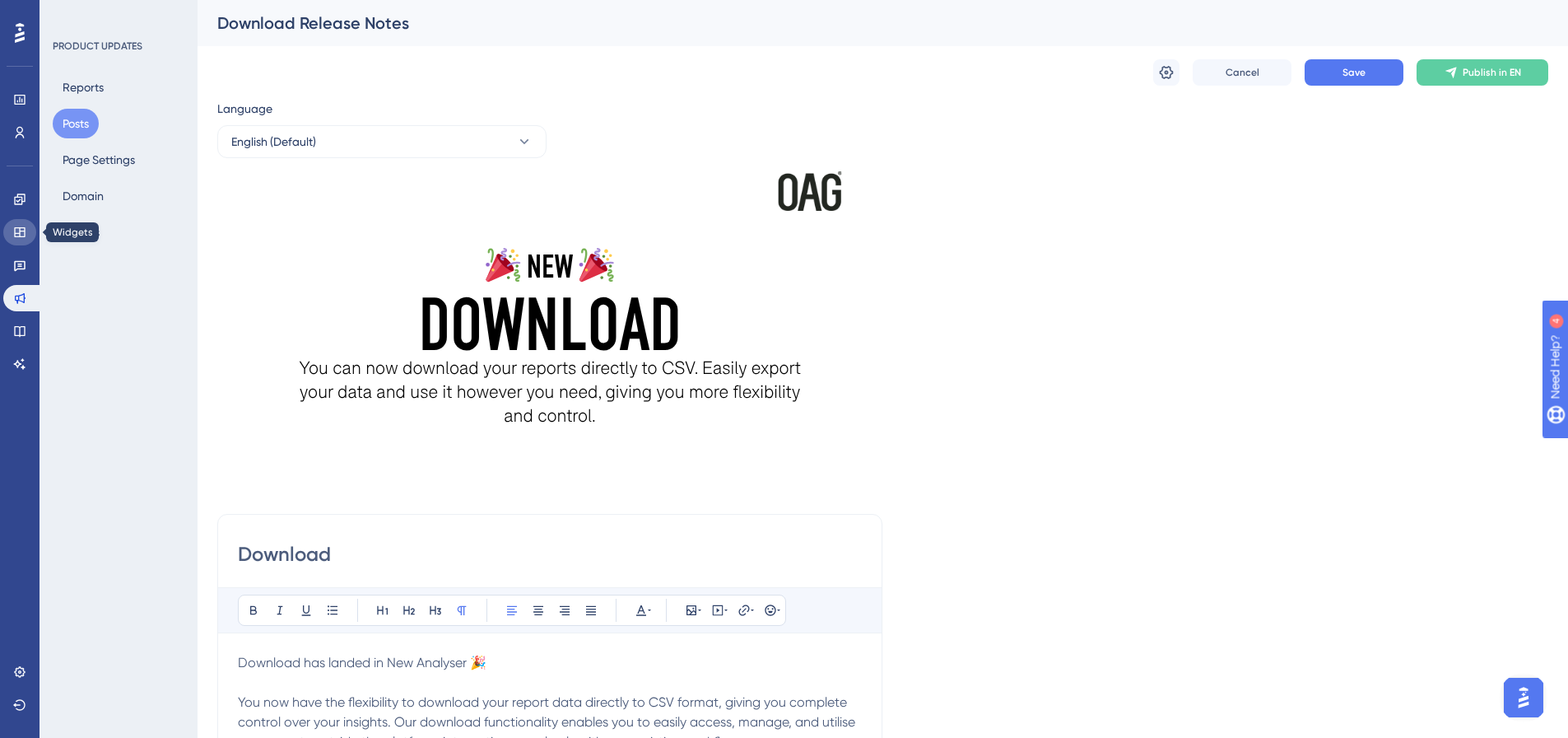
click at [19, 241] on link at bounding box center [19, 232] width 32 height 27
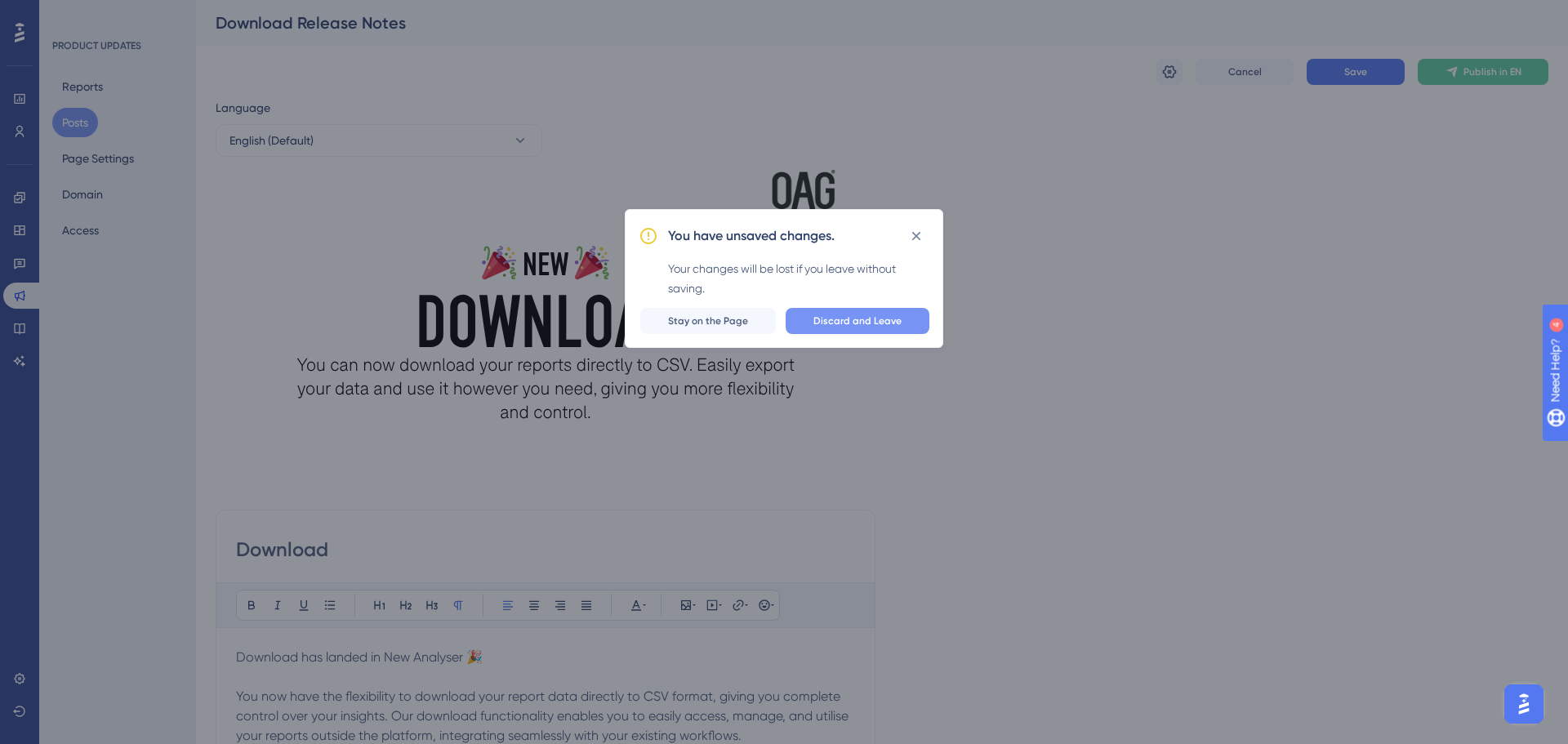
click at [830, 326] on span "Discard and Leave" at bounding box center [857, 321] width 88 height 13
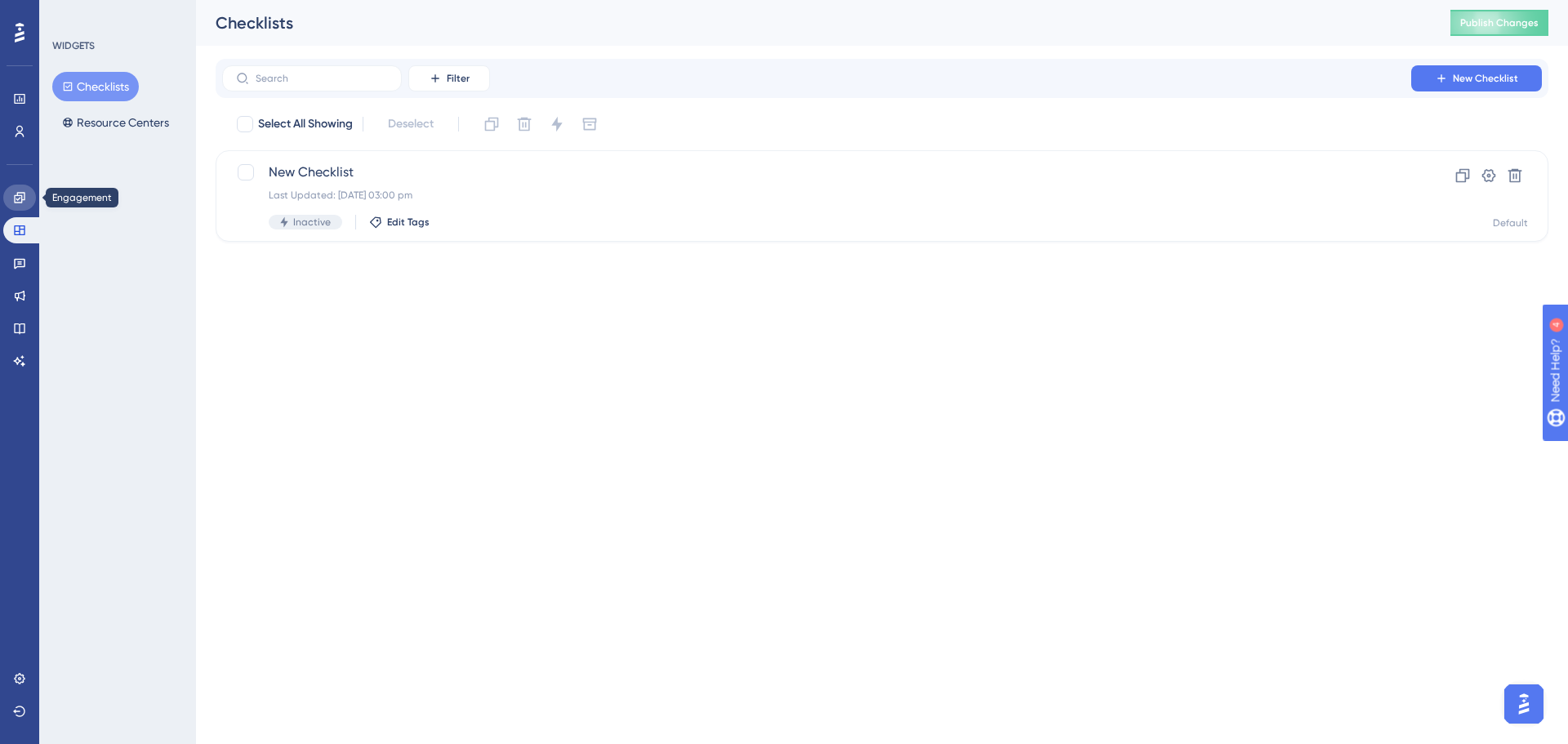
click at [27, 197] on link at bounding box center [19, 198] width 32 height 27
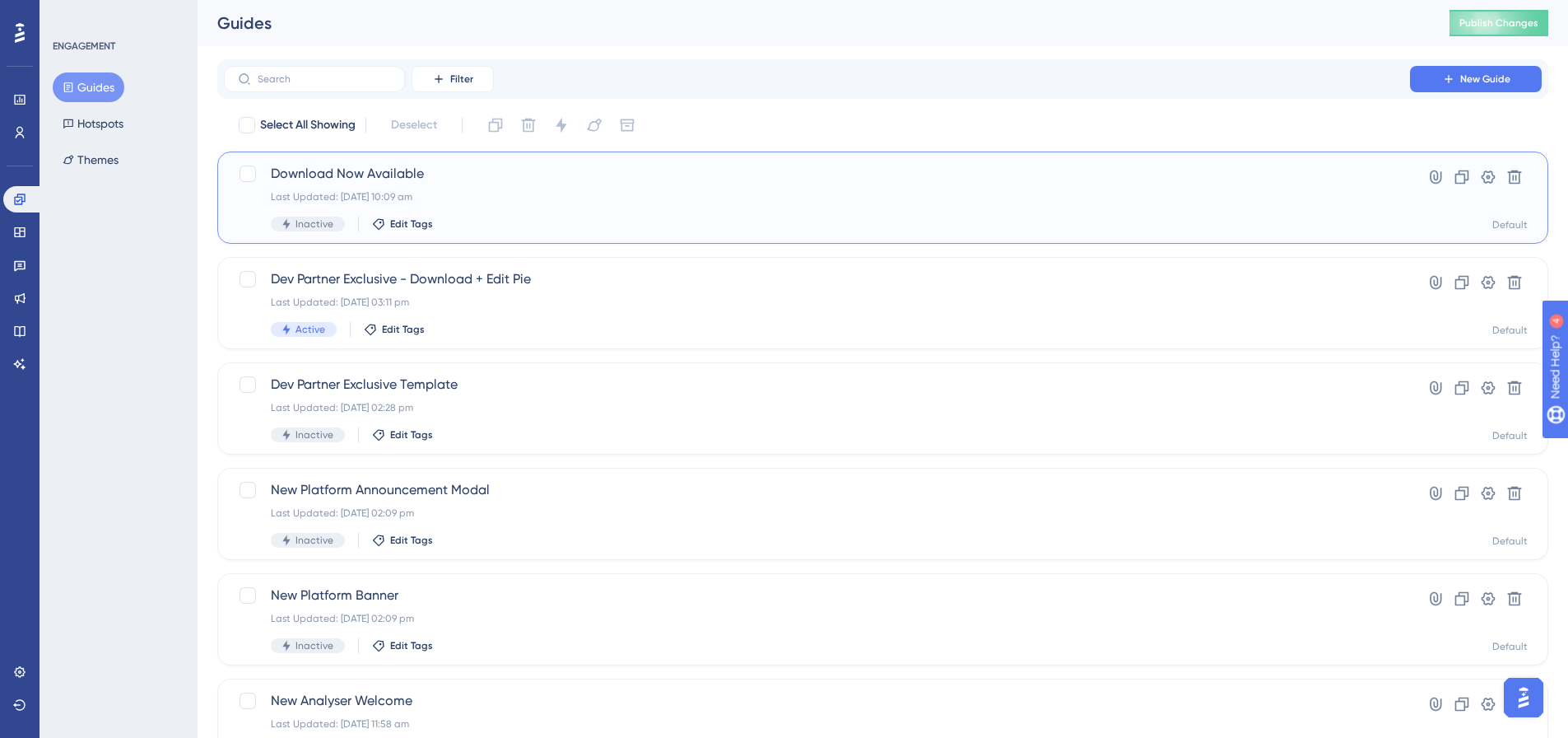
click at [527, 170] on span "Download Now Available" at bounding box center [817, 174] width 1092 height 20
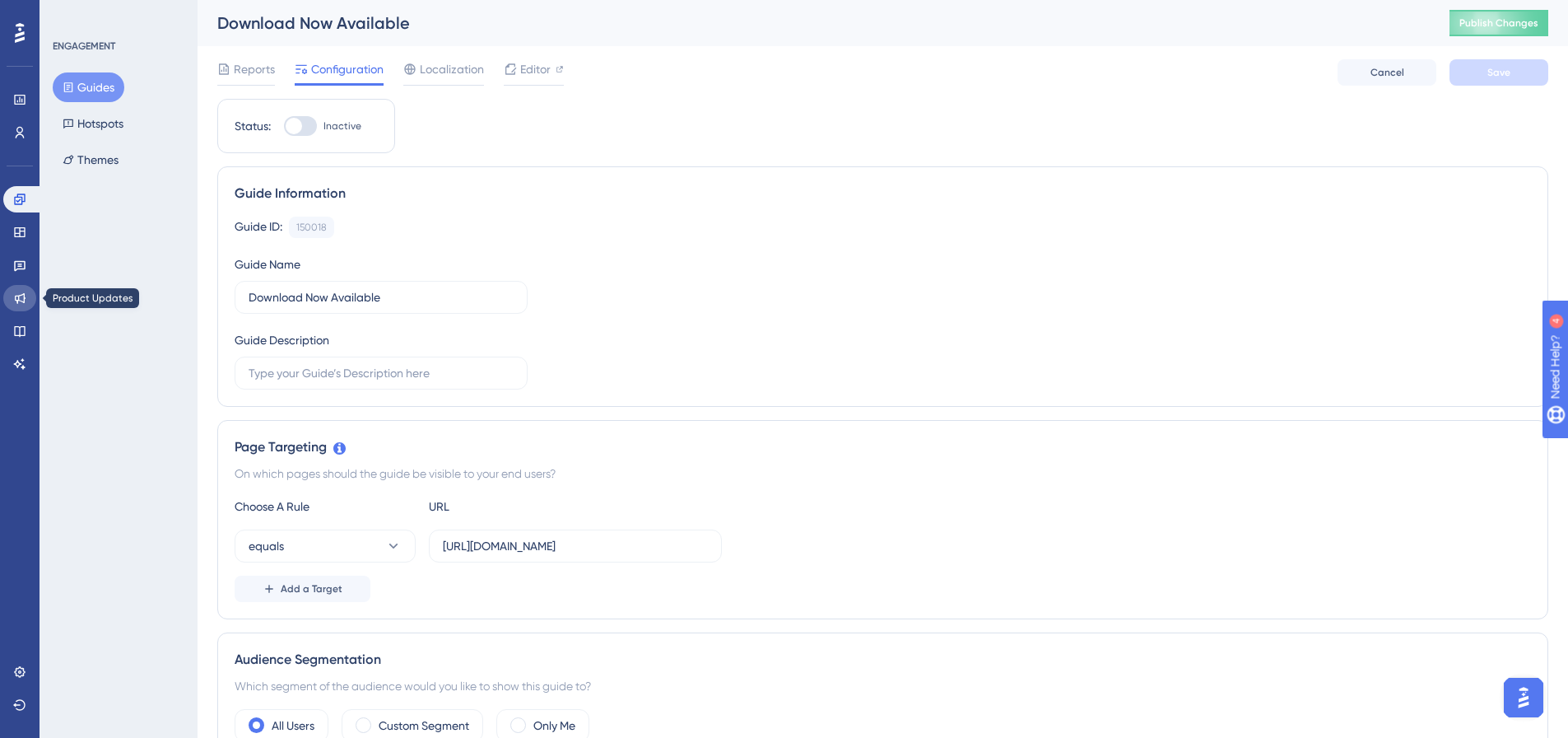
click at [23, 296] on icon at bounding box center [20, 298] width 13 height 13
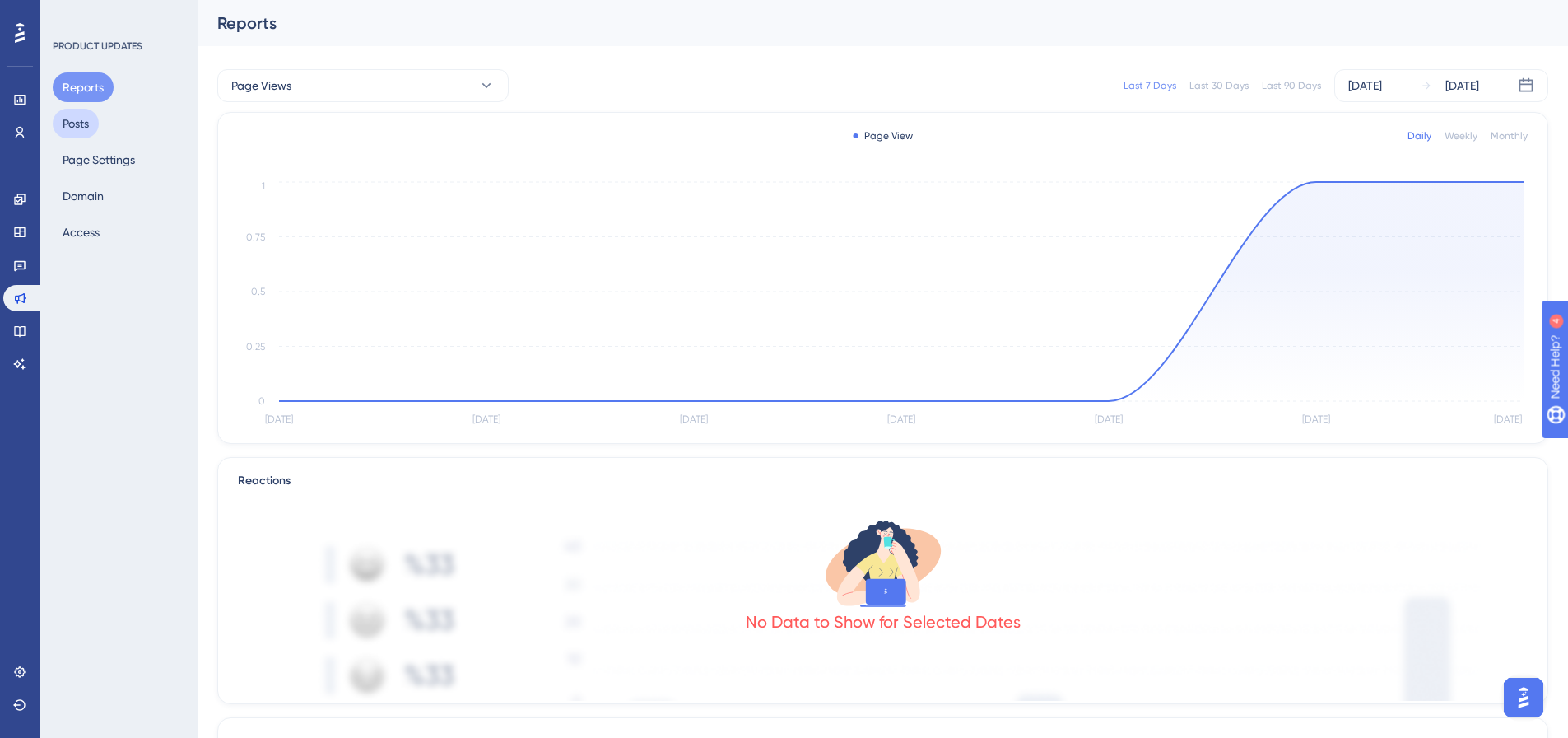
click at [77, 116] on button "Posts" at bounding box center [75, 123] width 46 height 30
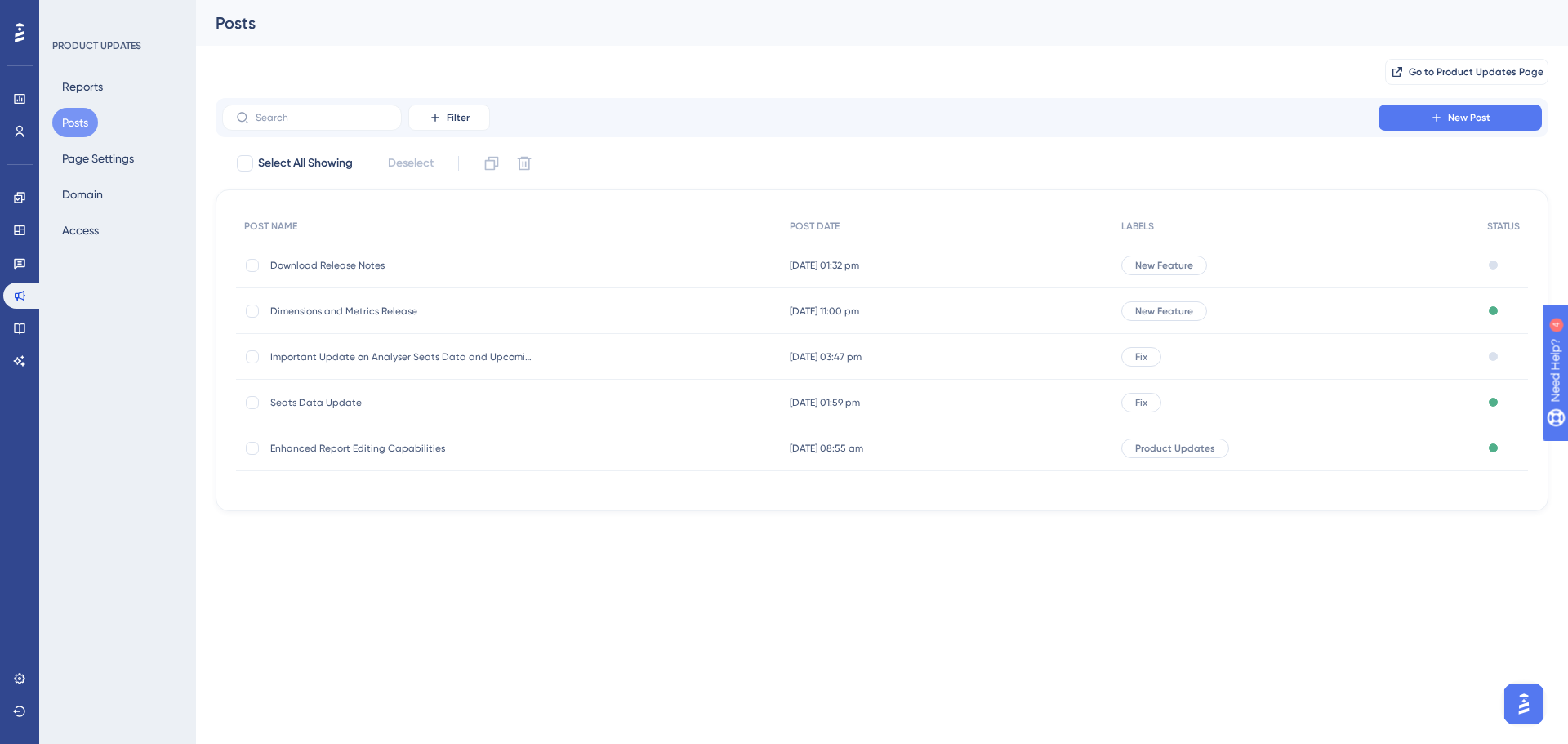
click at [341, 269] on span "Download Release Notes" at bounding box center [401, 265] width 261 height 13
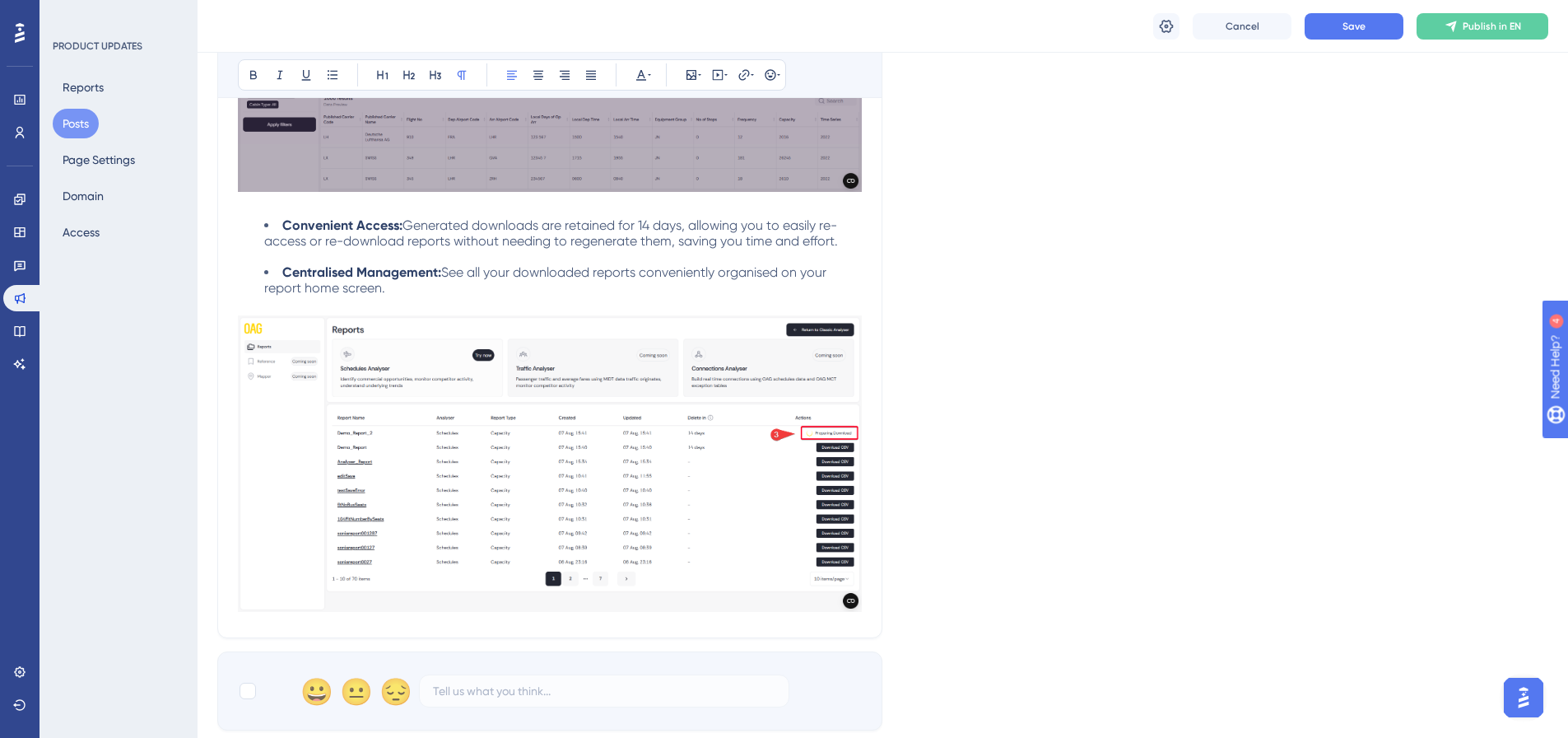
scroll to position [1451, 0]
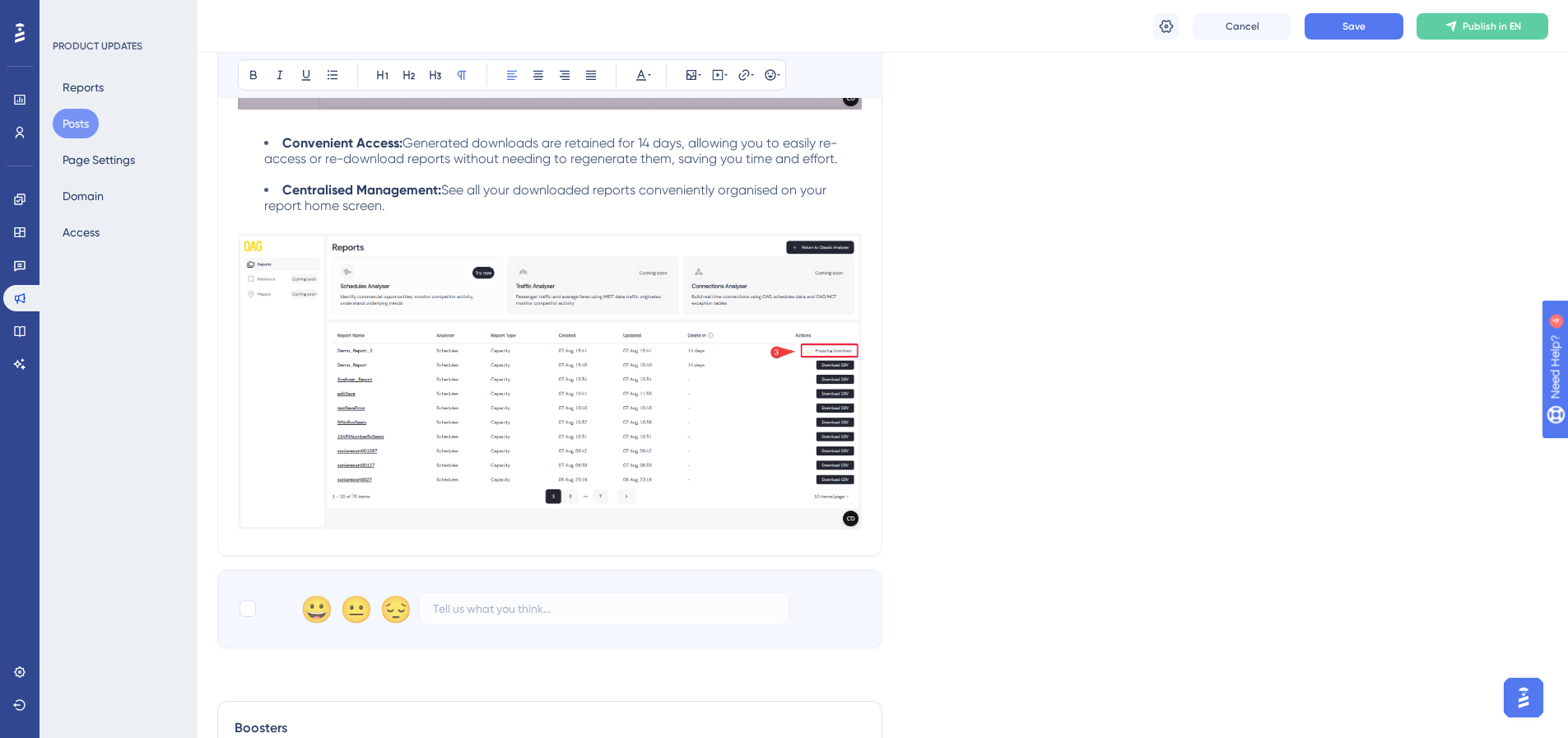
click at [723, 321] on img at bounding box center [550, 381] width 624 height 296
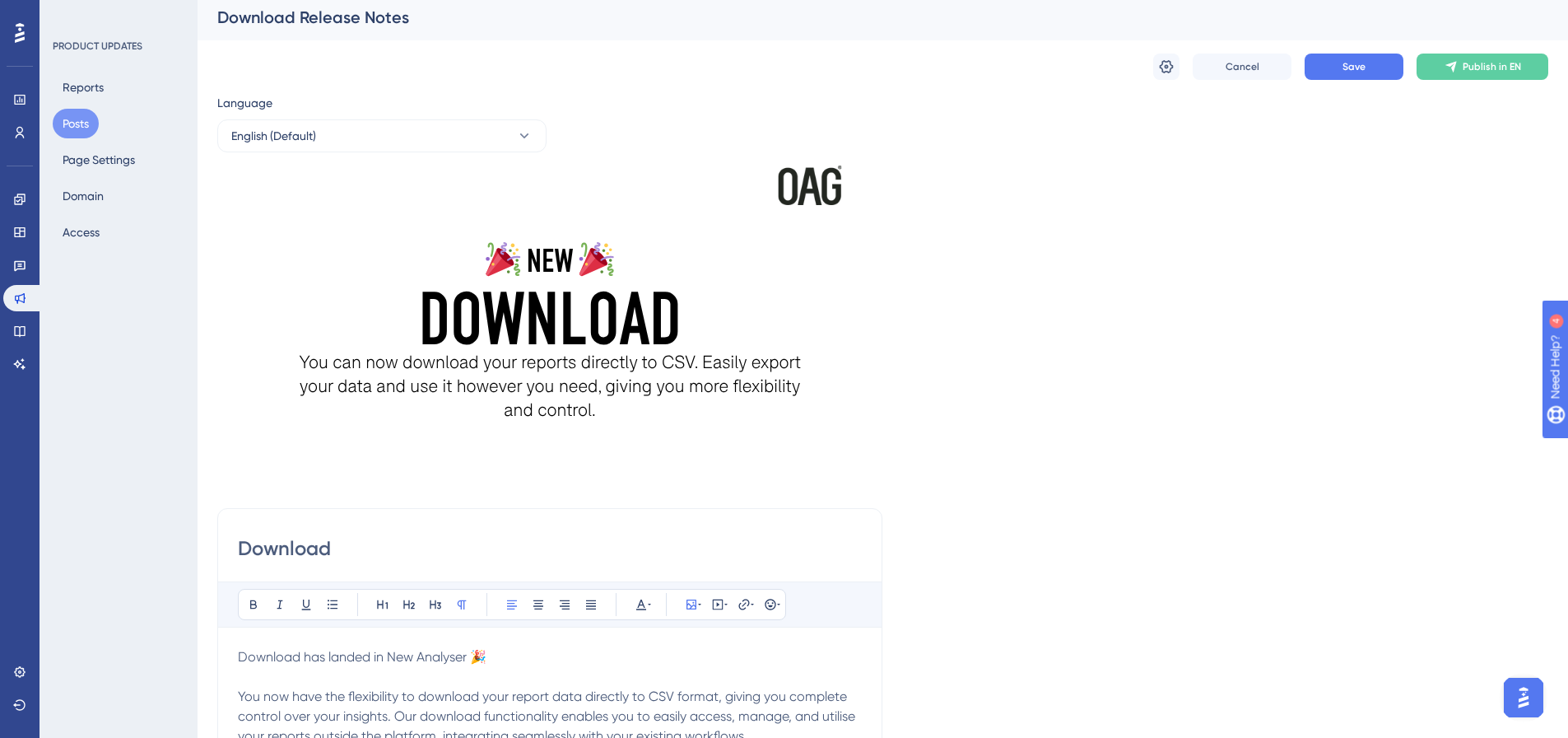
scroll to position [0, 0]
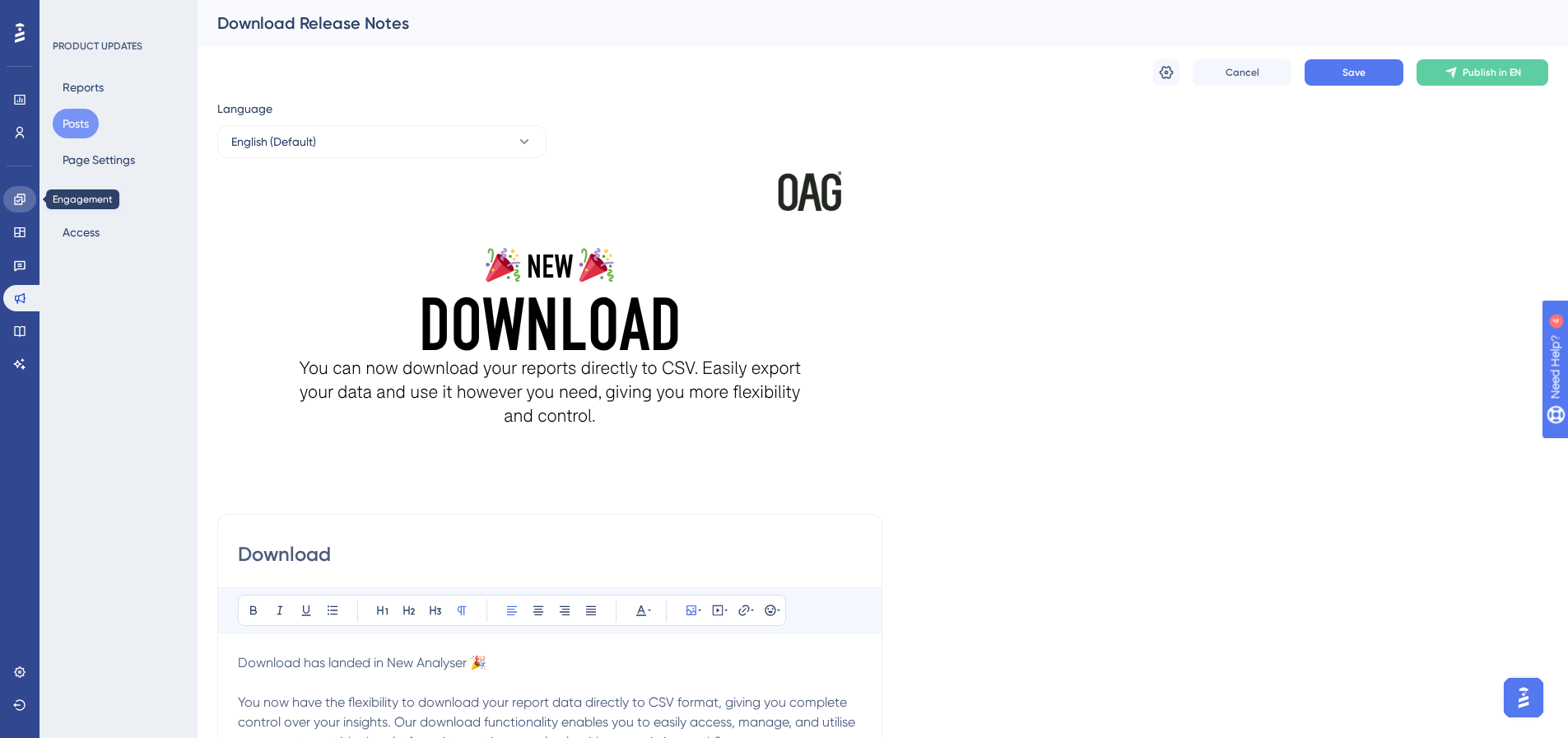
click at [23, 204] on icon at bounding box center [20, 200] width 13 height 13
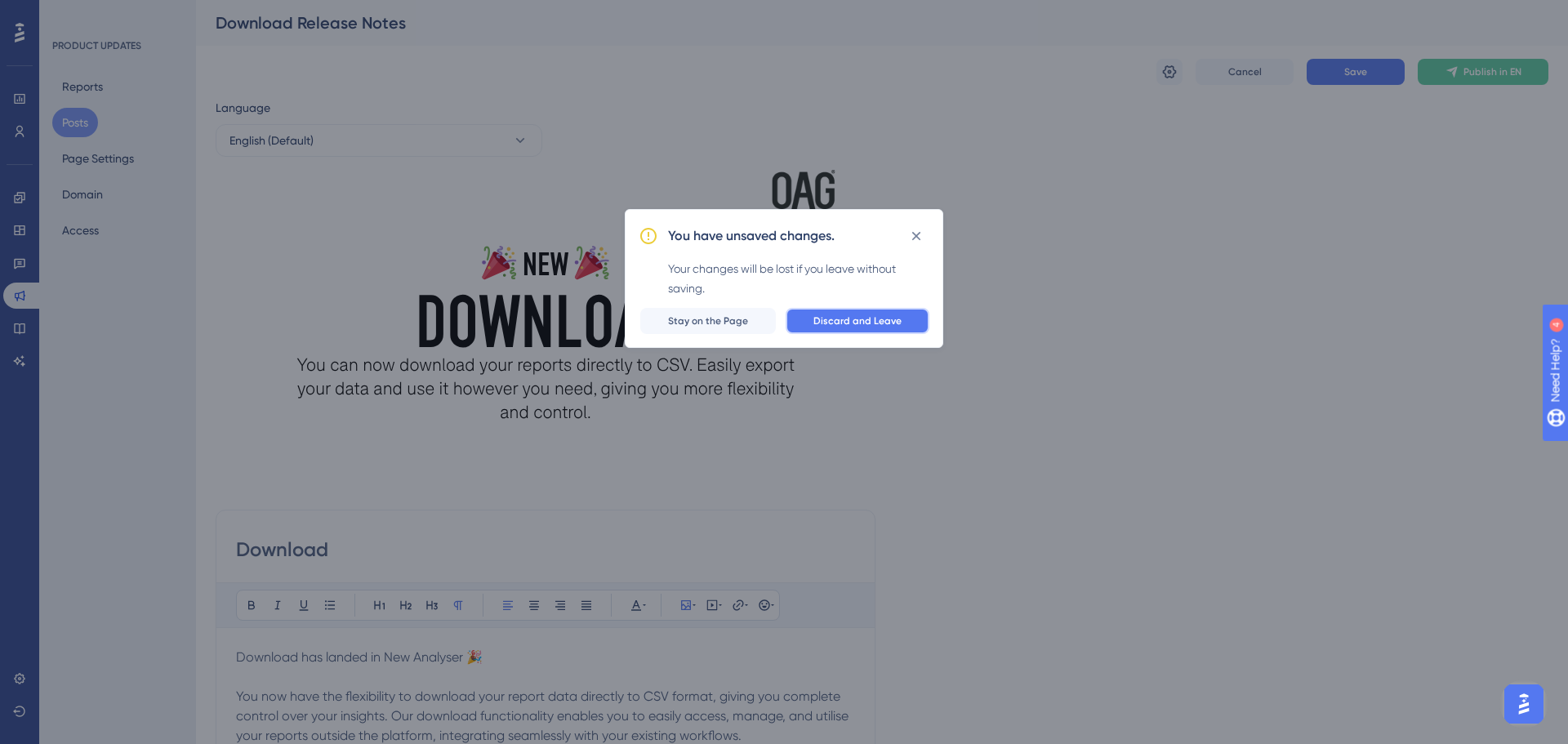
click at [843, 324] on span "Discard and Leave" at bounding box center [857, 321] width 88 height 13
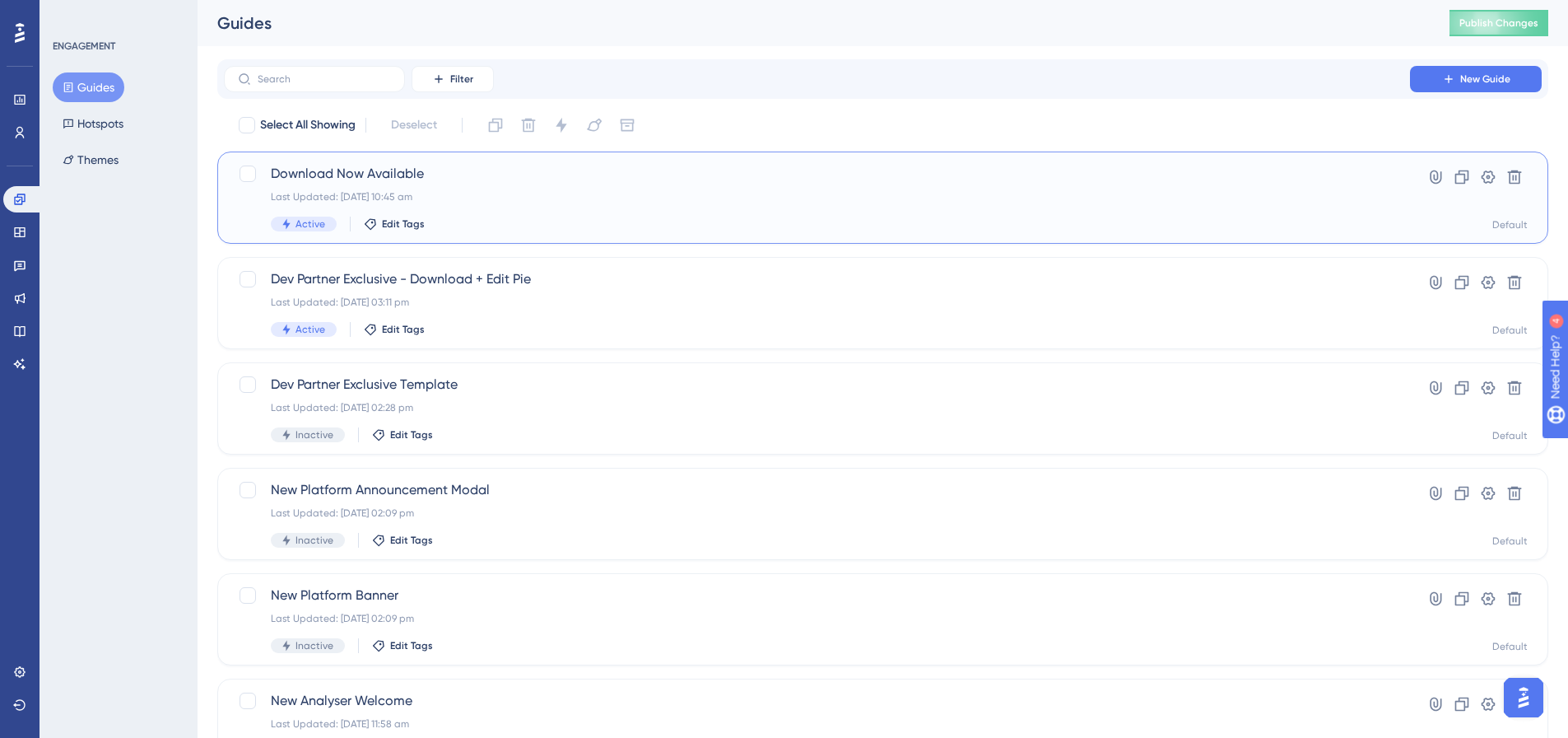
click at [512, 197] on div "Last Updated: [DATE] 10:45 am" at bounding box center [817, 197] width 1092 height 13
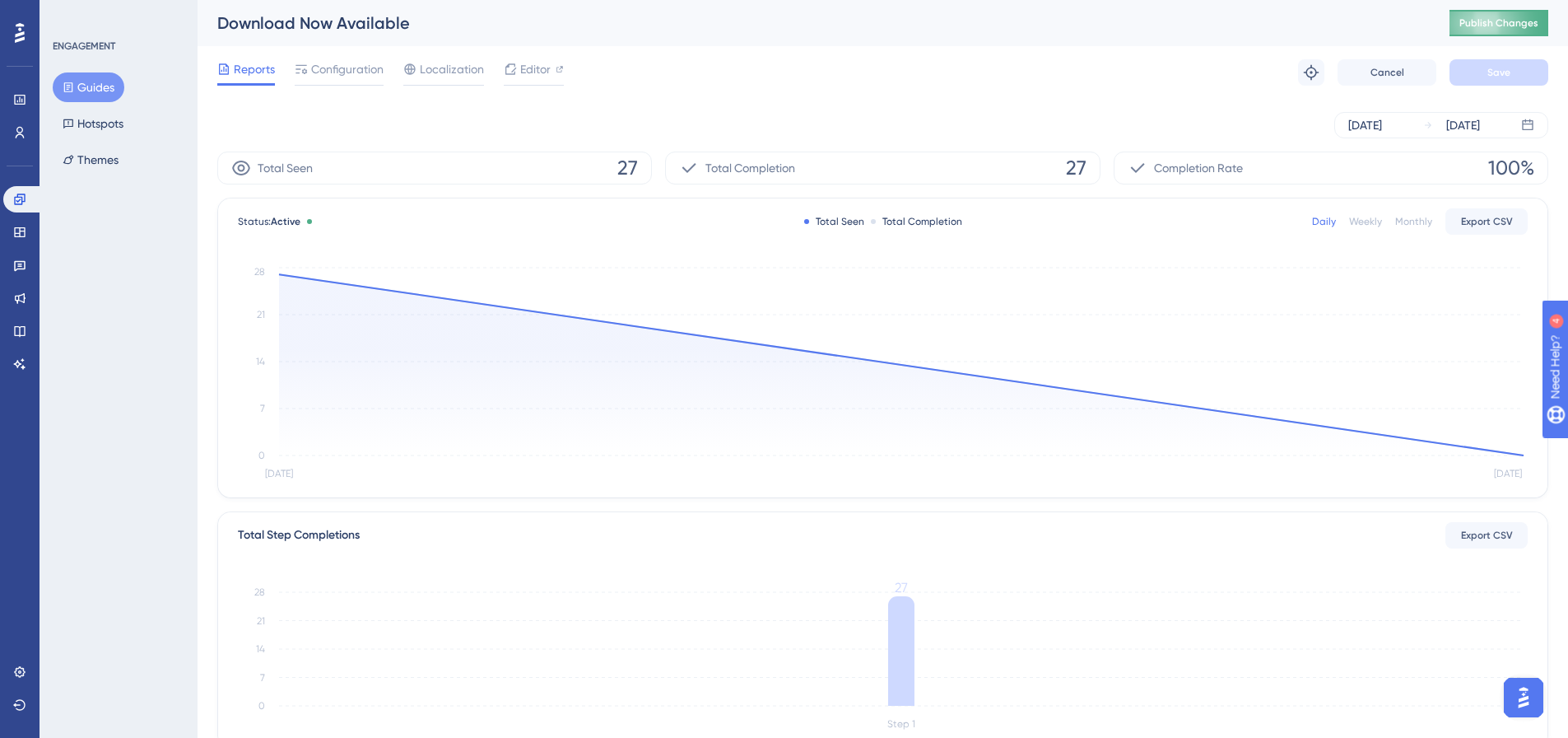
click at [1529, 27] on span "Publish Changes" at bounding box center [1498, 23] width 79 height 13
click at [87, 75] on button "Guides" at bounding box center [88, 87] width 72 height 30
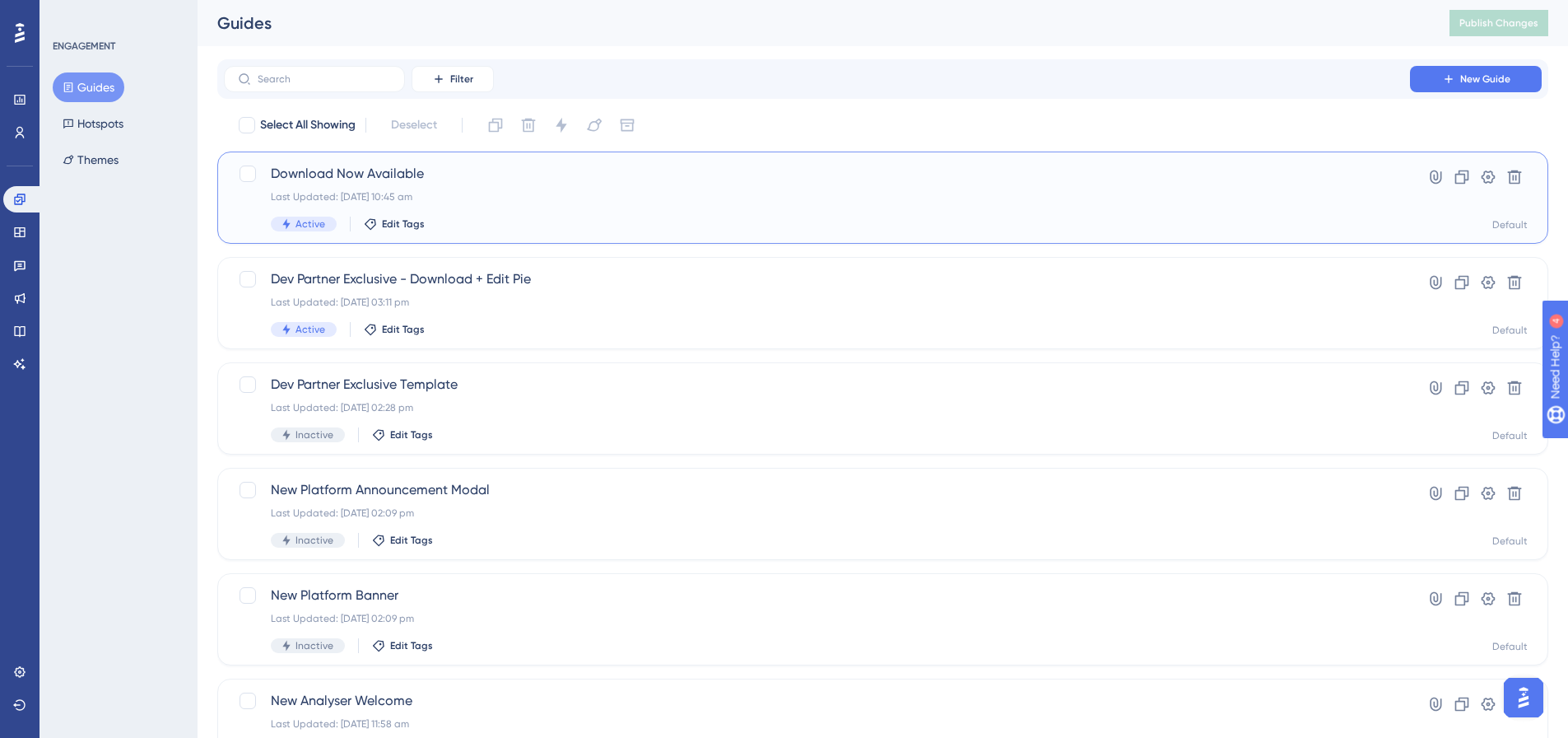
click at [384, 169] on span "Download Now Available" at bounding box center [817, 174] width 1092 height 20
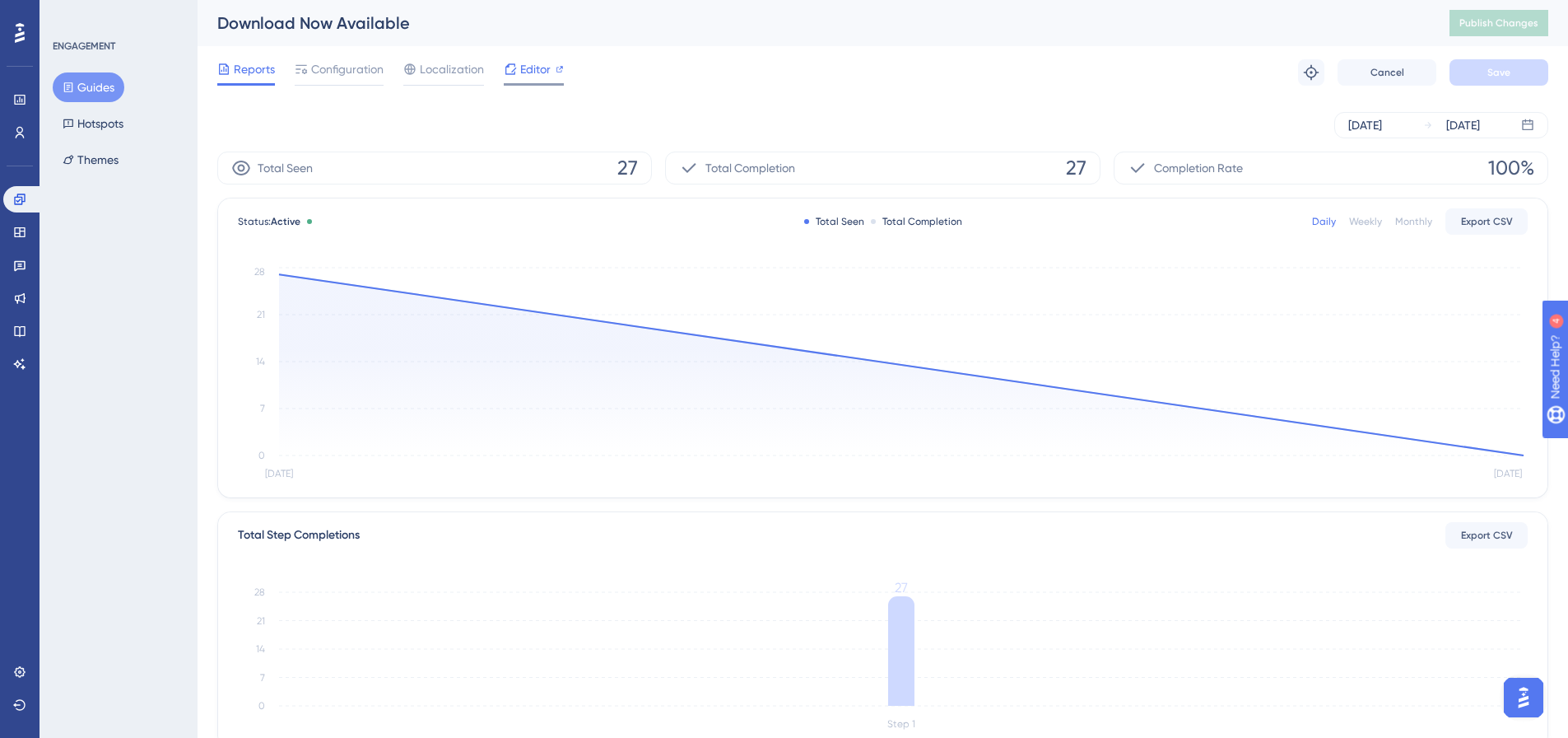
click at [547, 69] on span "Editor" at bounding box center [535, 69] width 31 height 20
click at [83, 95] on button "Guides" at bounding box center [88, 87] width 72 height 30
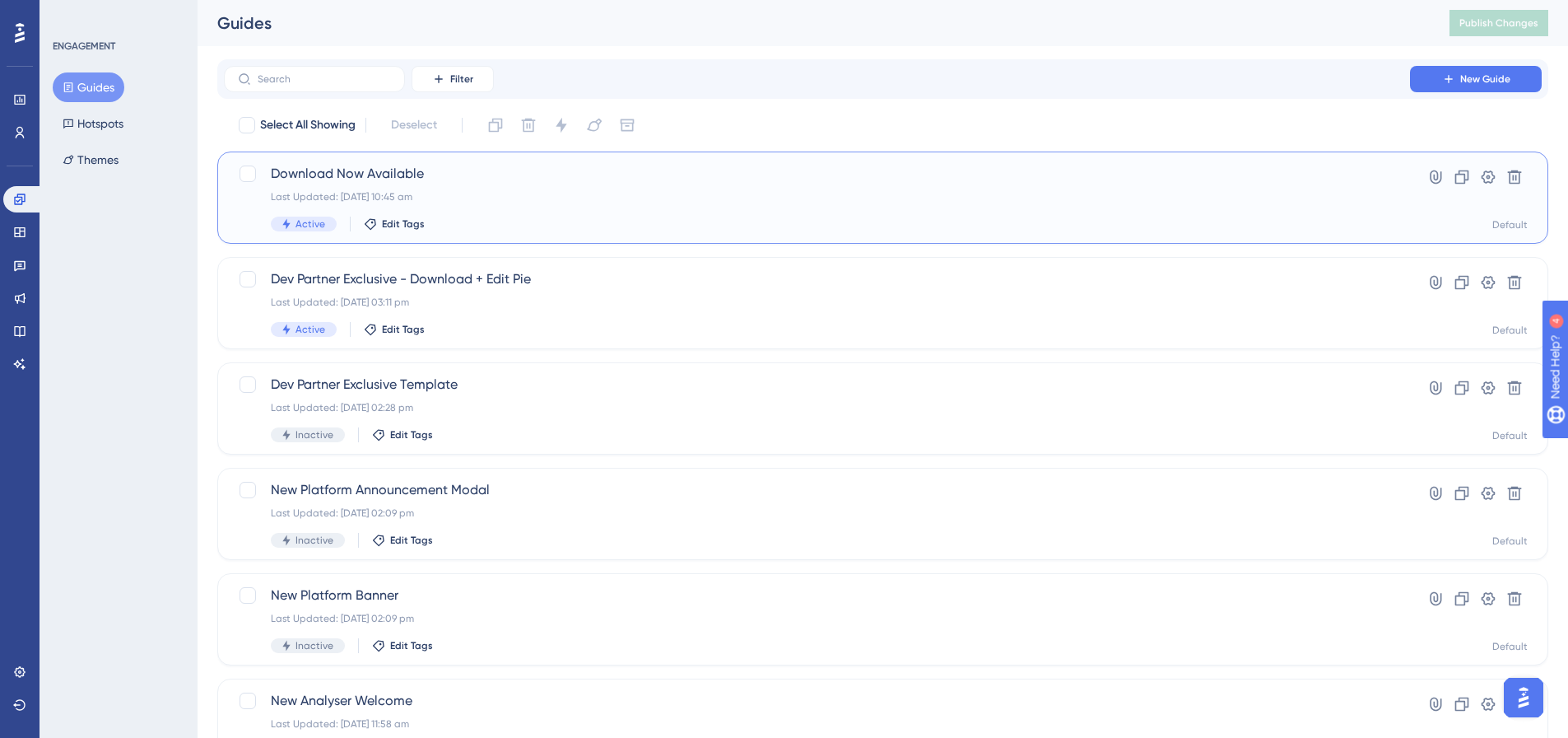
click at [560, 187] on div "Download Now Available Last Updated: 14 Aug 2025 10:45 am Active Edit Tags" at bounding box center [817, 198] width 1092 height 68
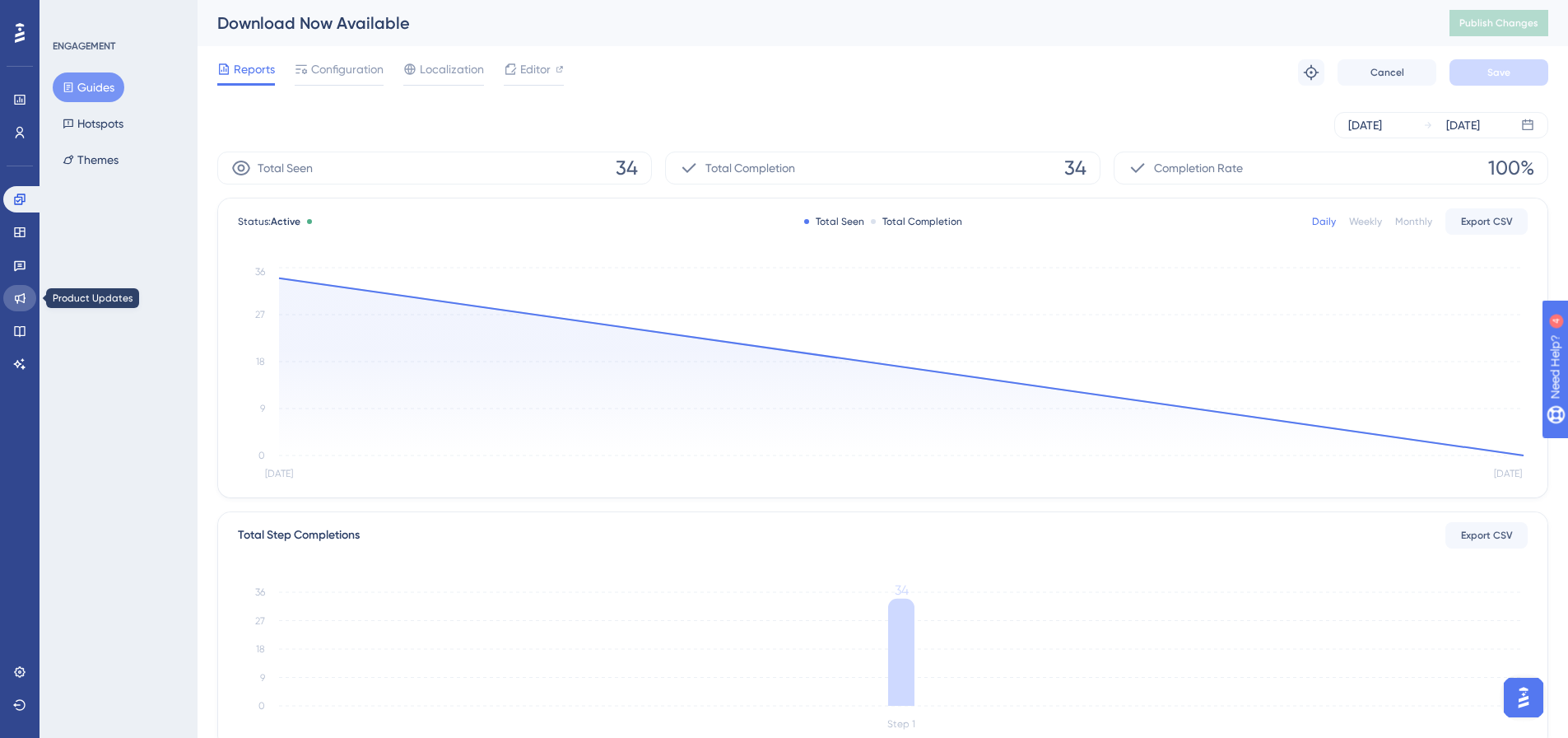
click at [15, 302] on icon at bounding box center [20, 298] width 13 height 13
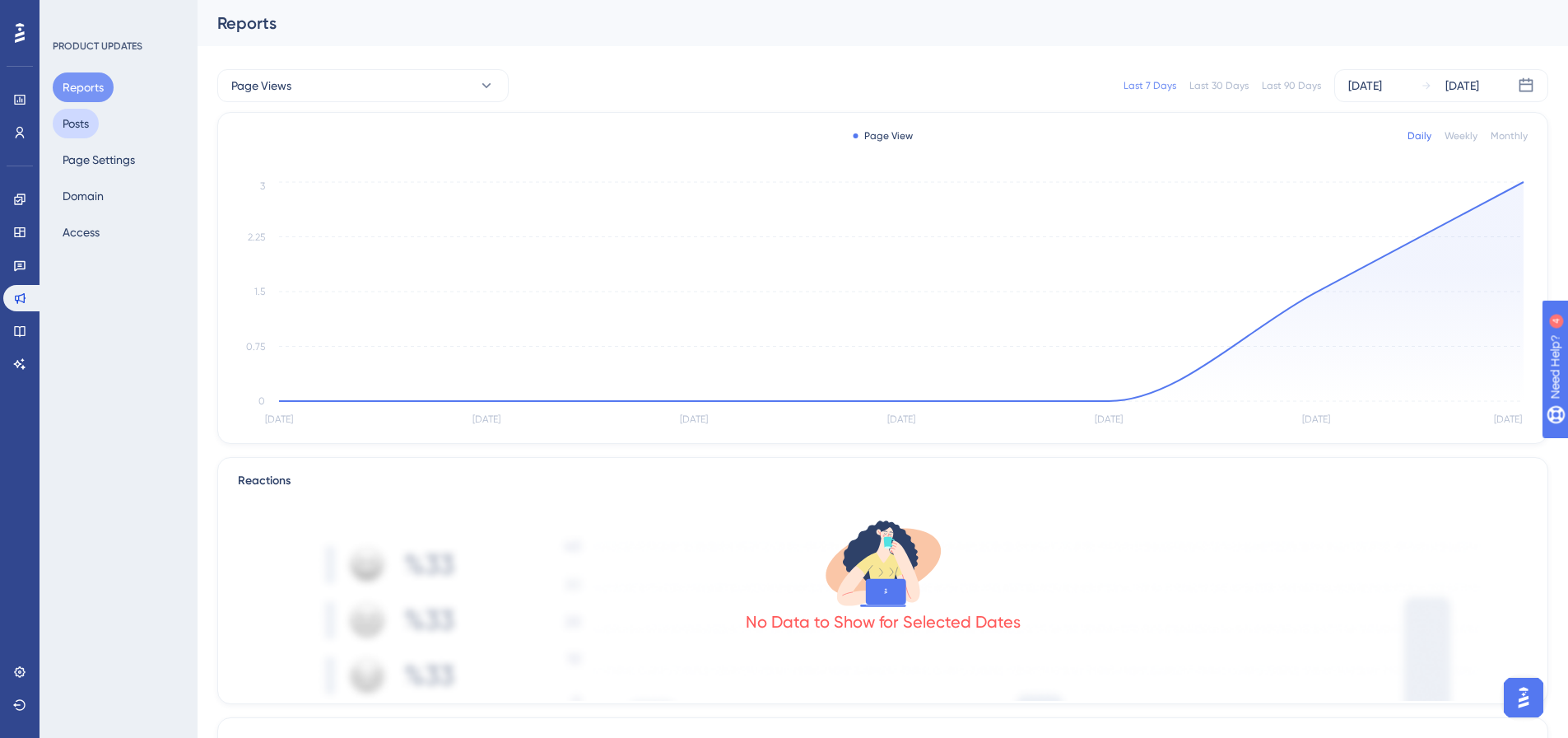
click at [90, 112] on button "Posts" at bounding box center [75, 123] width 46 height 30
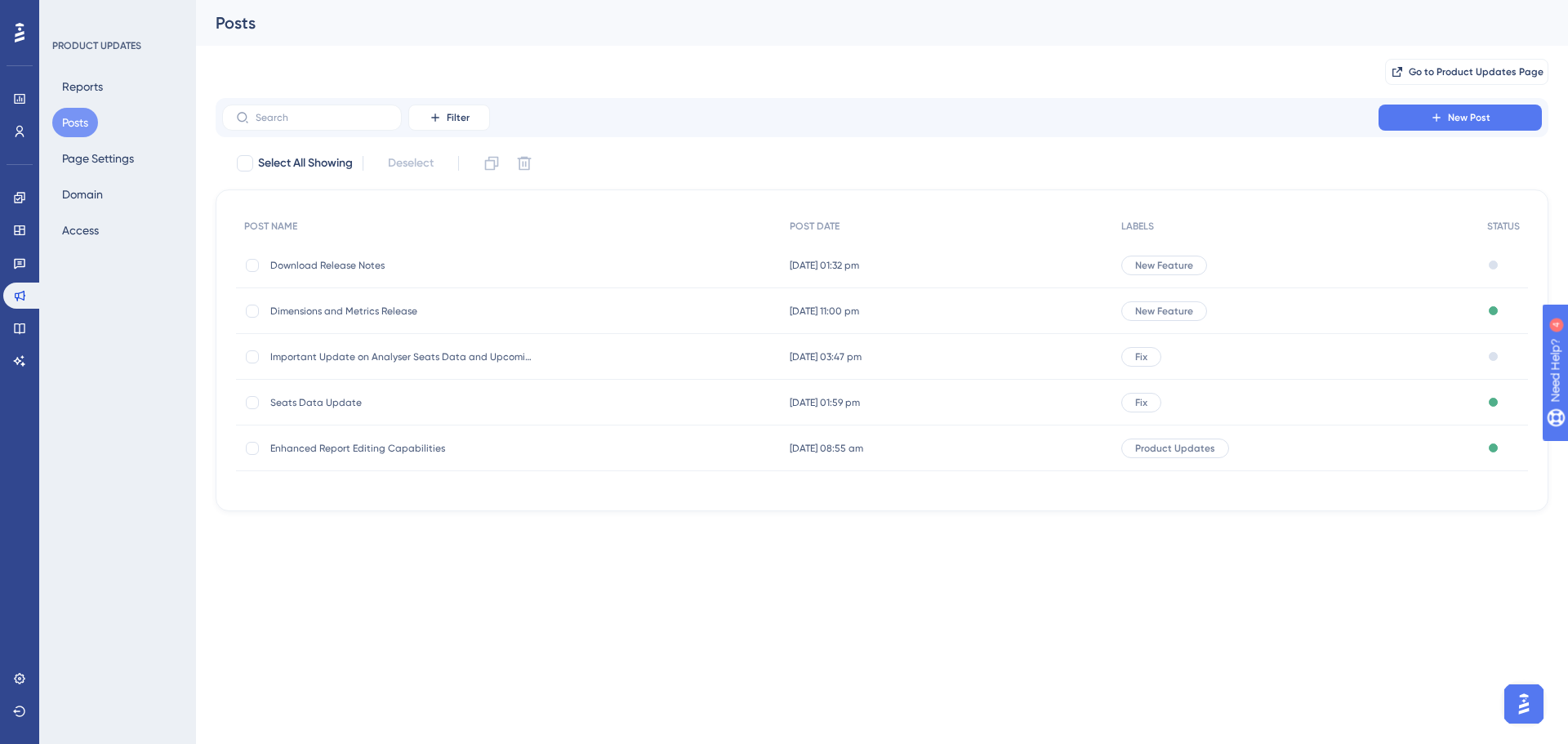
click at [375, 263] on span "Download Release Notes" at bounding box center [401, 265] width 261 height 13
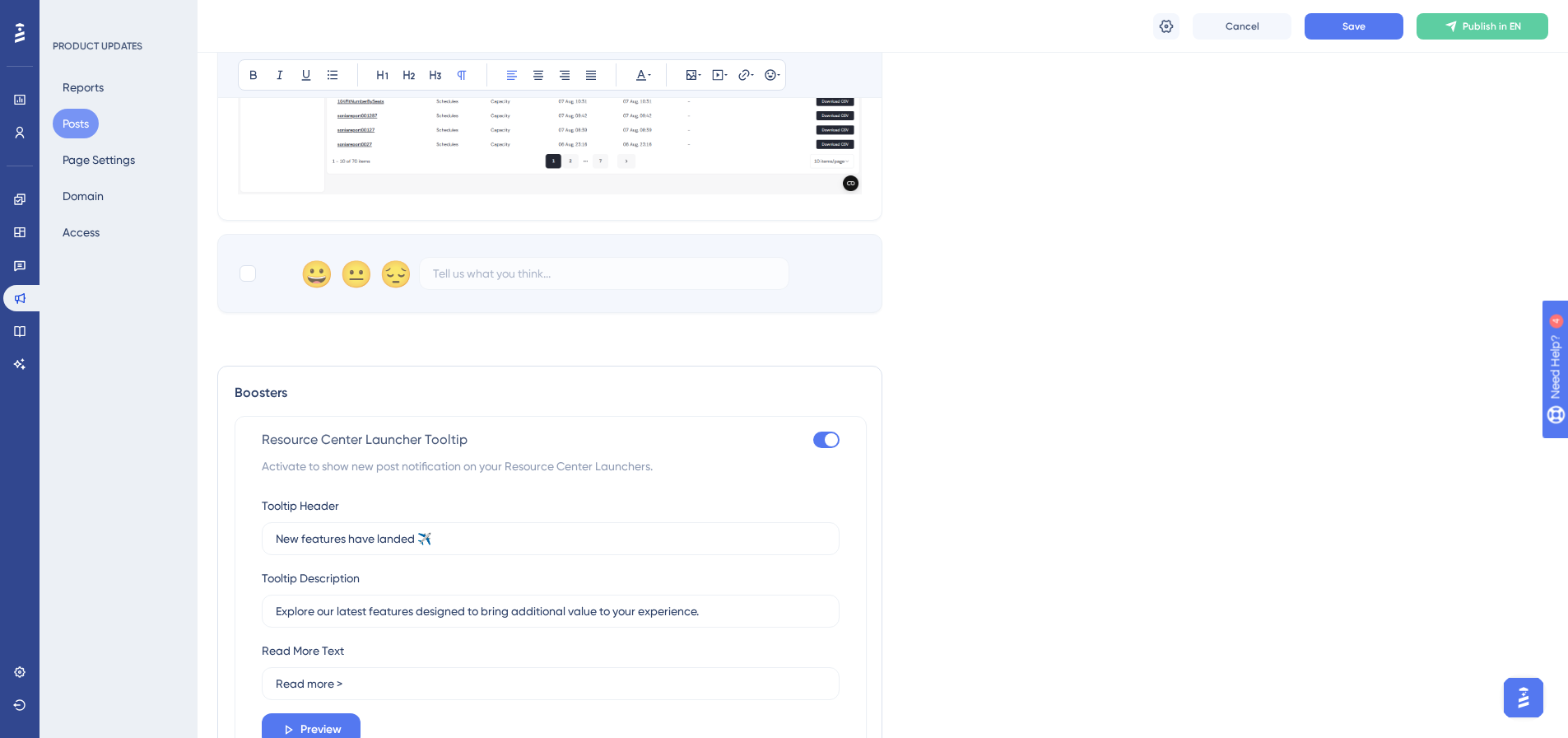
scroll to position [1995, 0]
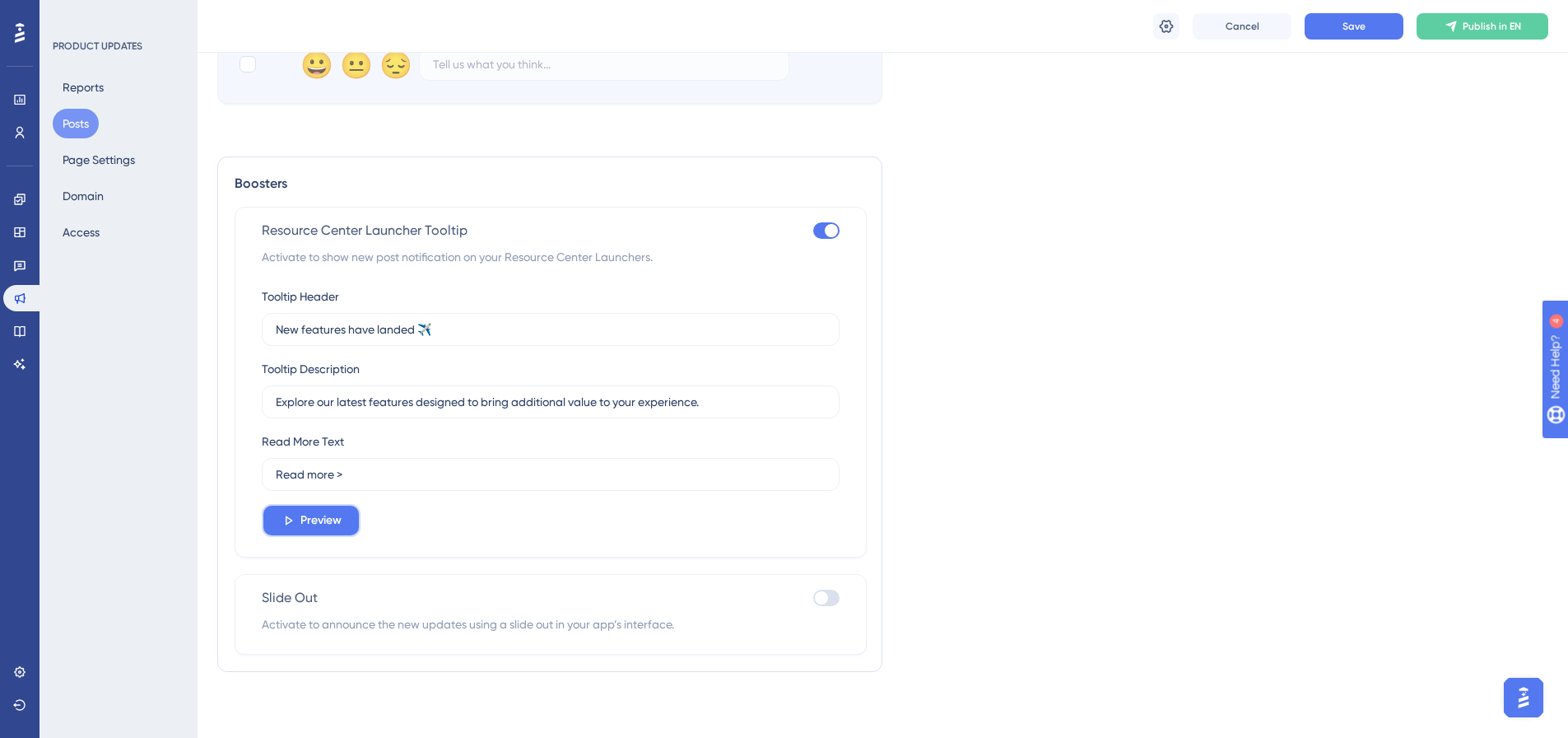
click at [320, 518] on span "Preview" at bounding box center [321, 520] width 41 height 20
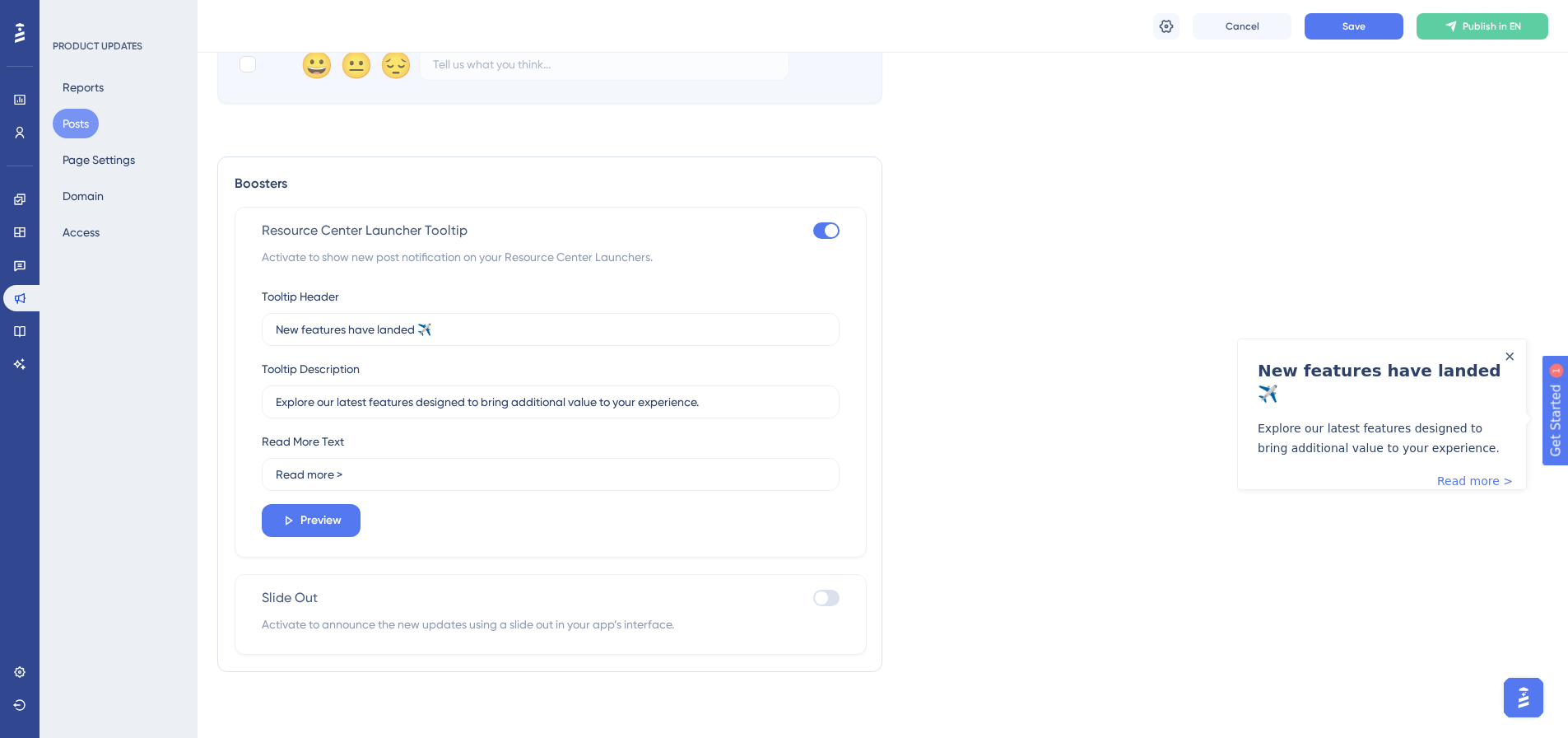
click at [672, 614] on span "Activate to announce the new updates using a slide out in your app’s interface." at bounding box center [550, 623] width 577 height 20
click at [822, 597] on div at bounding box center [822, 598] width 13 height 13
click at [813, 597] on input "checkbox" at bounding box center [812, 597] width 1 height 1
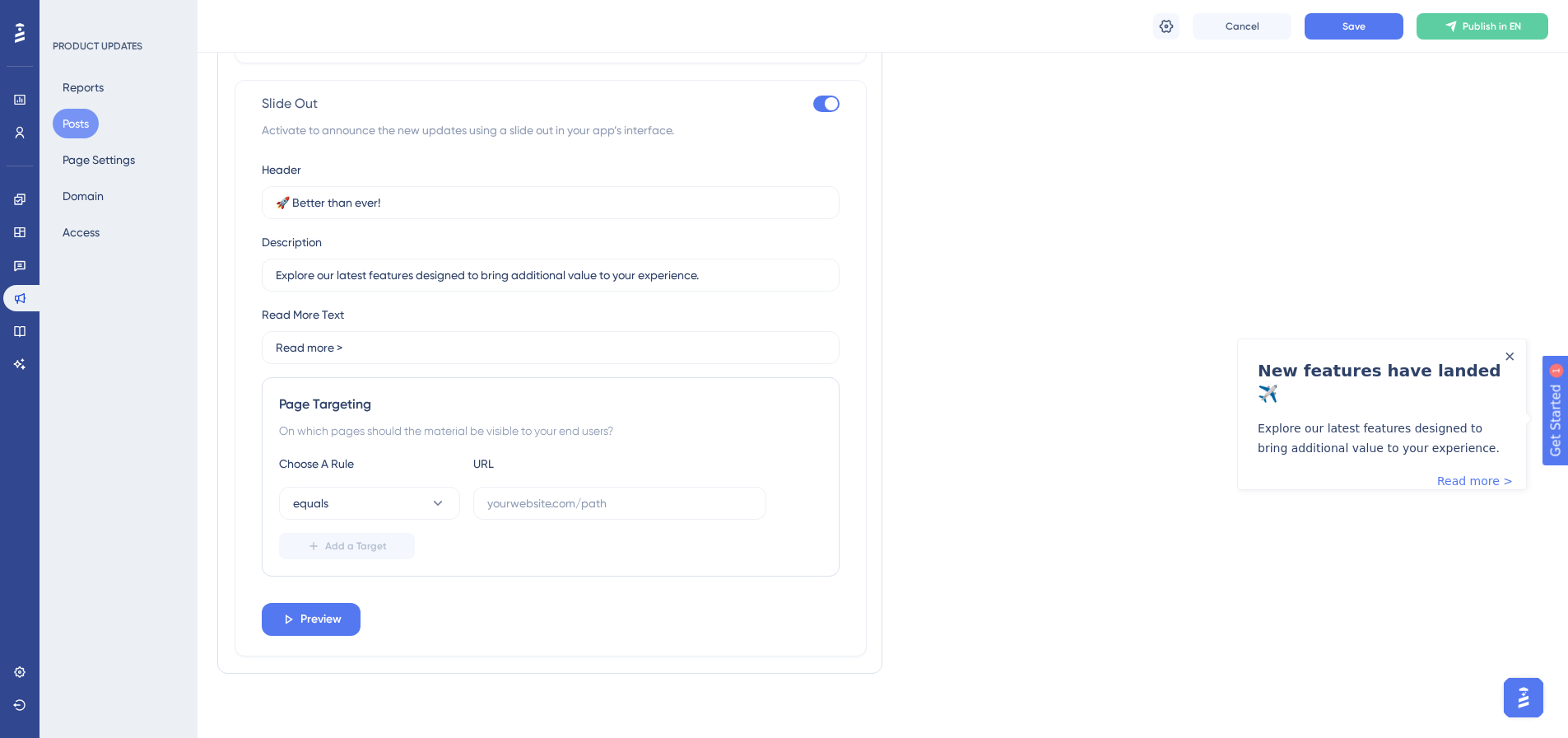
scroll to position [2243, 0]
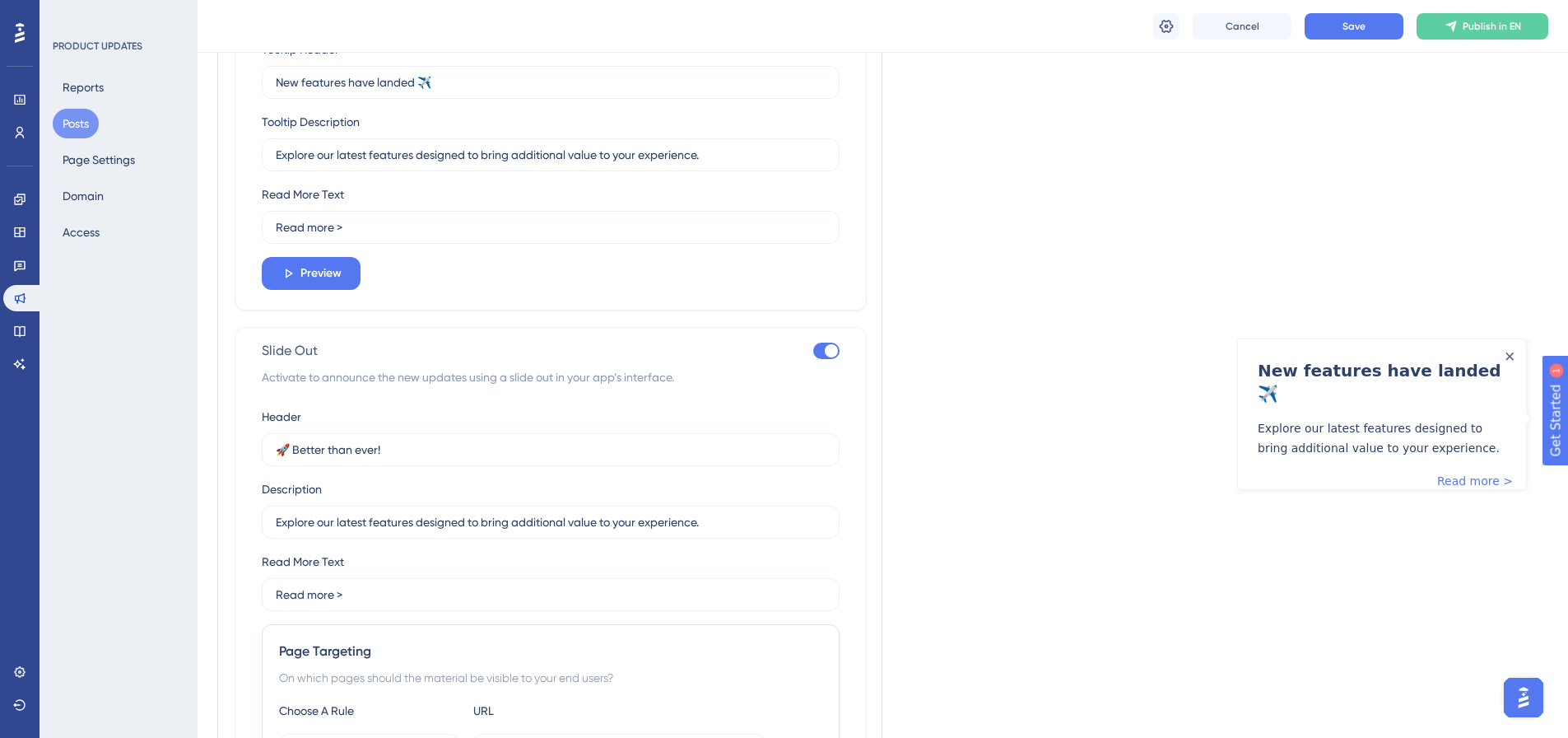
click at [818, 350] on div at bounding box center [826, 350] width 27 height 16
click at [813, 350] on input "checkbox" at bounding box center [812, 349] width 1 height 1
checkbox input "false"
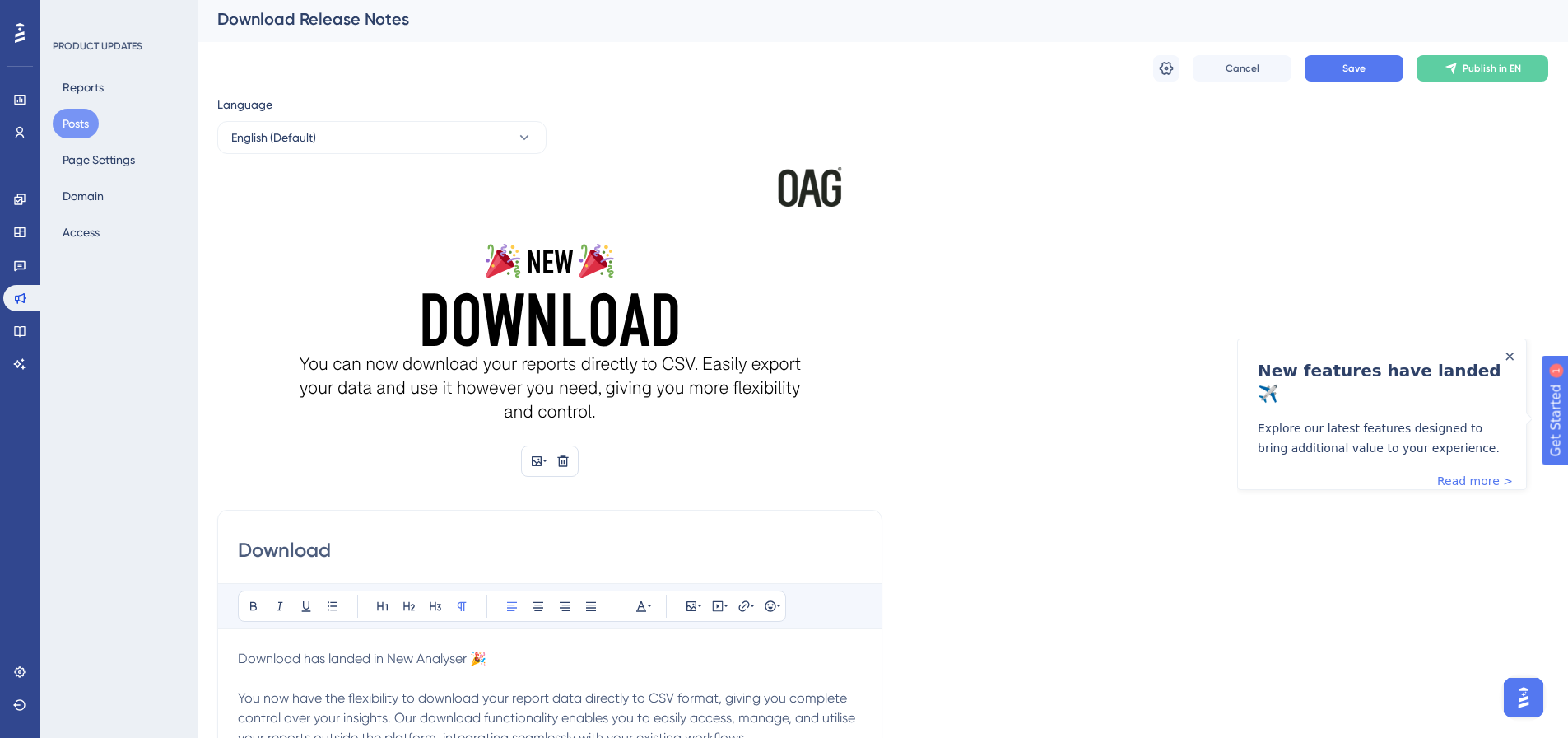
scroll to position [0, 0]
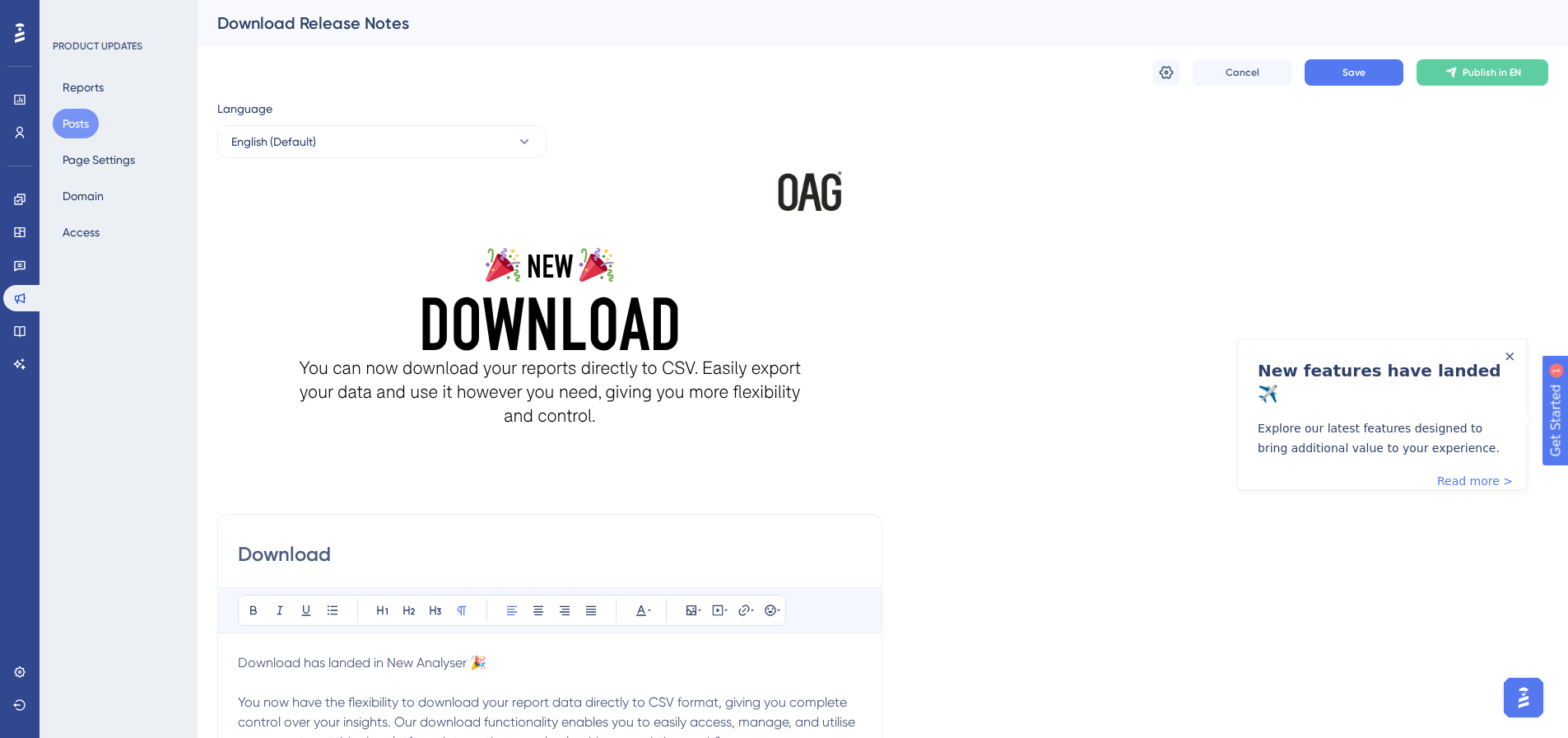
click at [367, 560] on input "Download" at bounding box center [550, 555] width 624 height 27
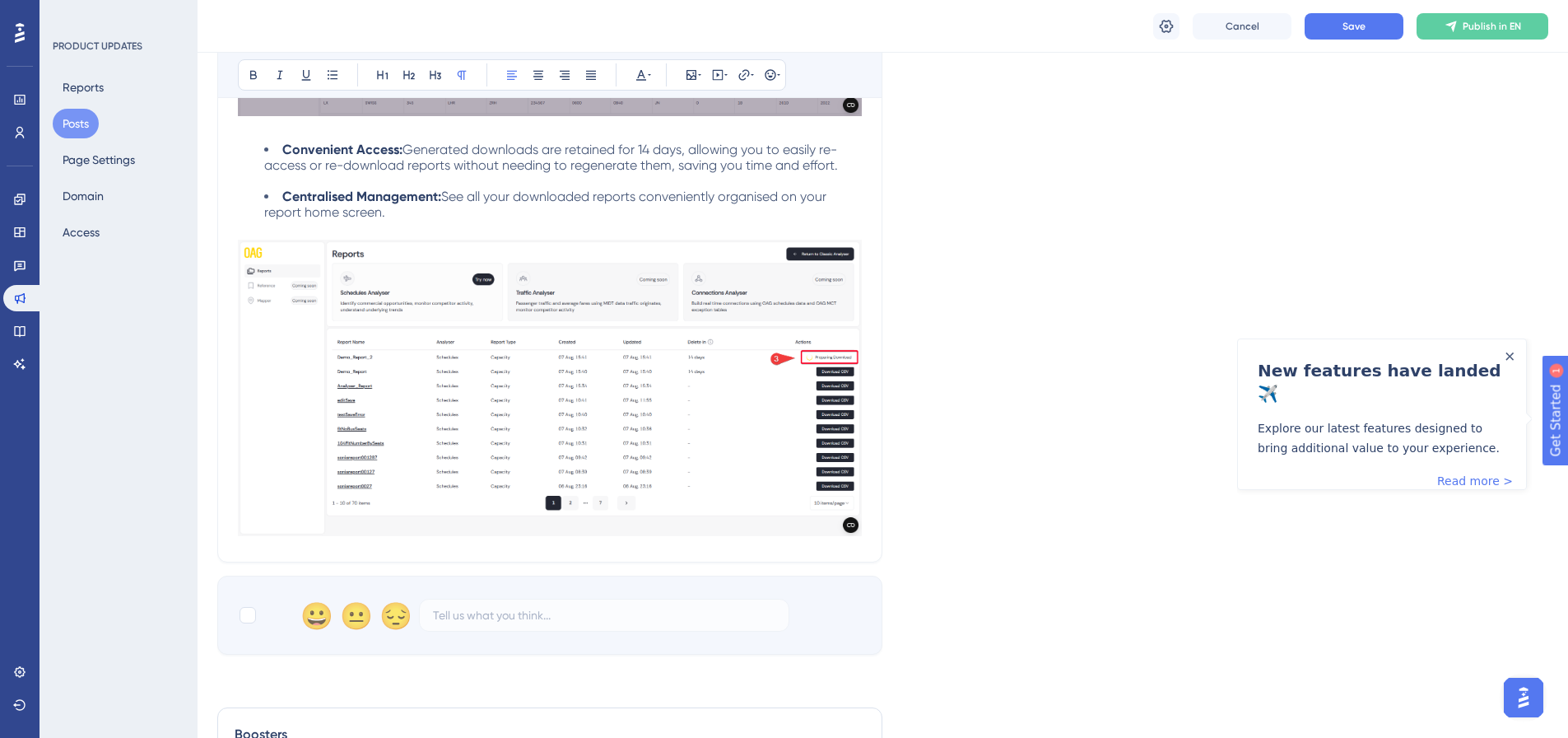
scroll to position [1482, 0]
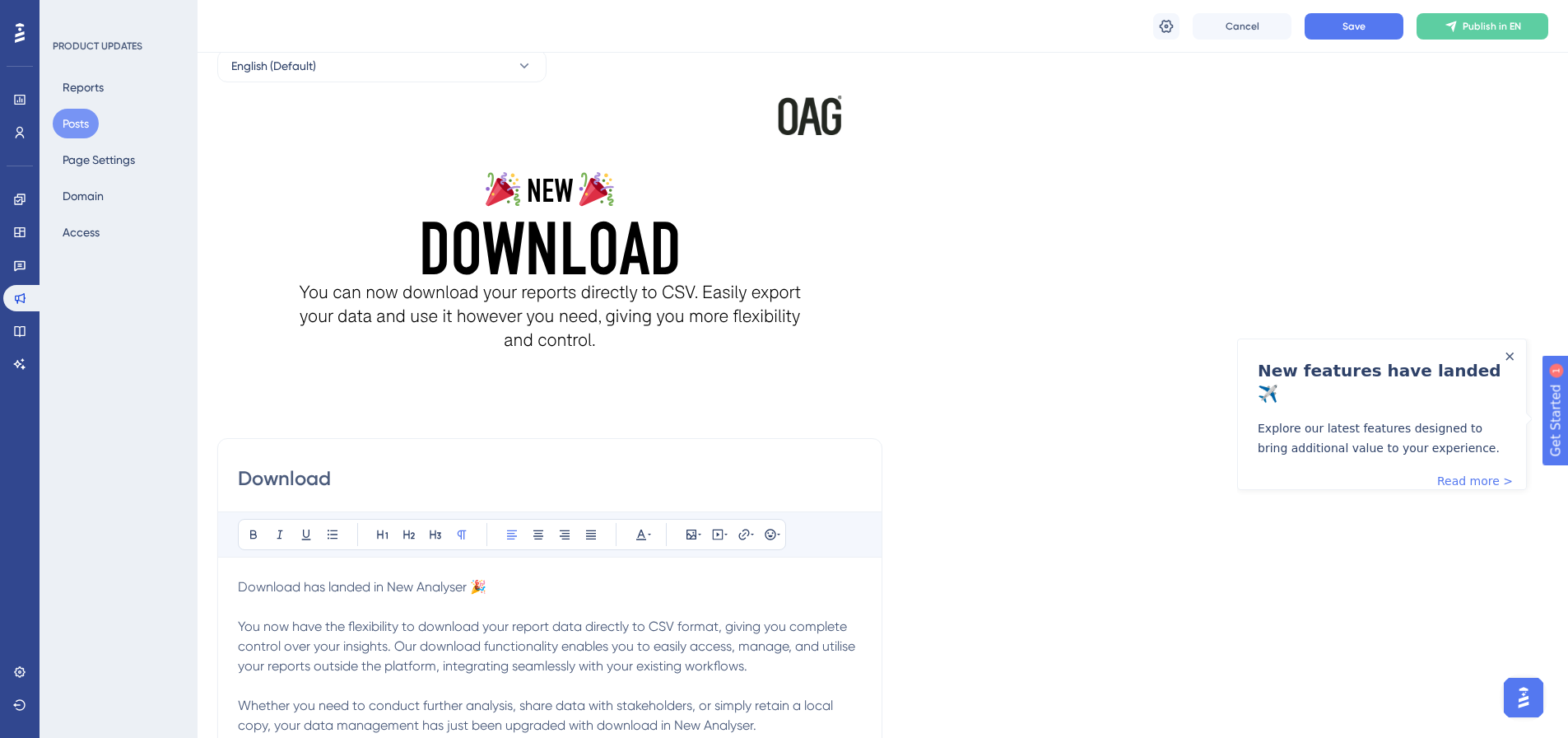
scroll to position [577, 0]
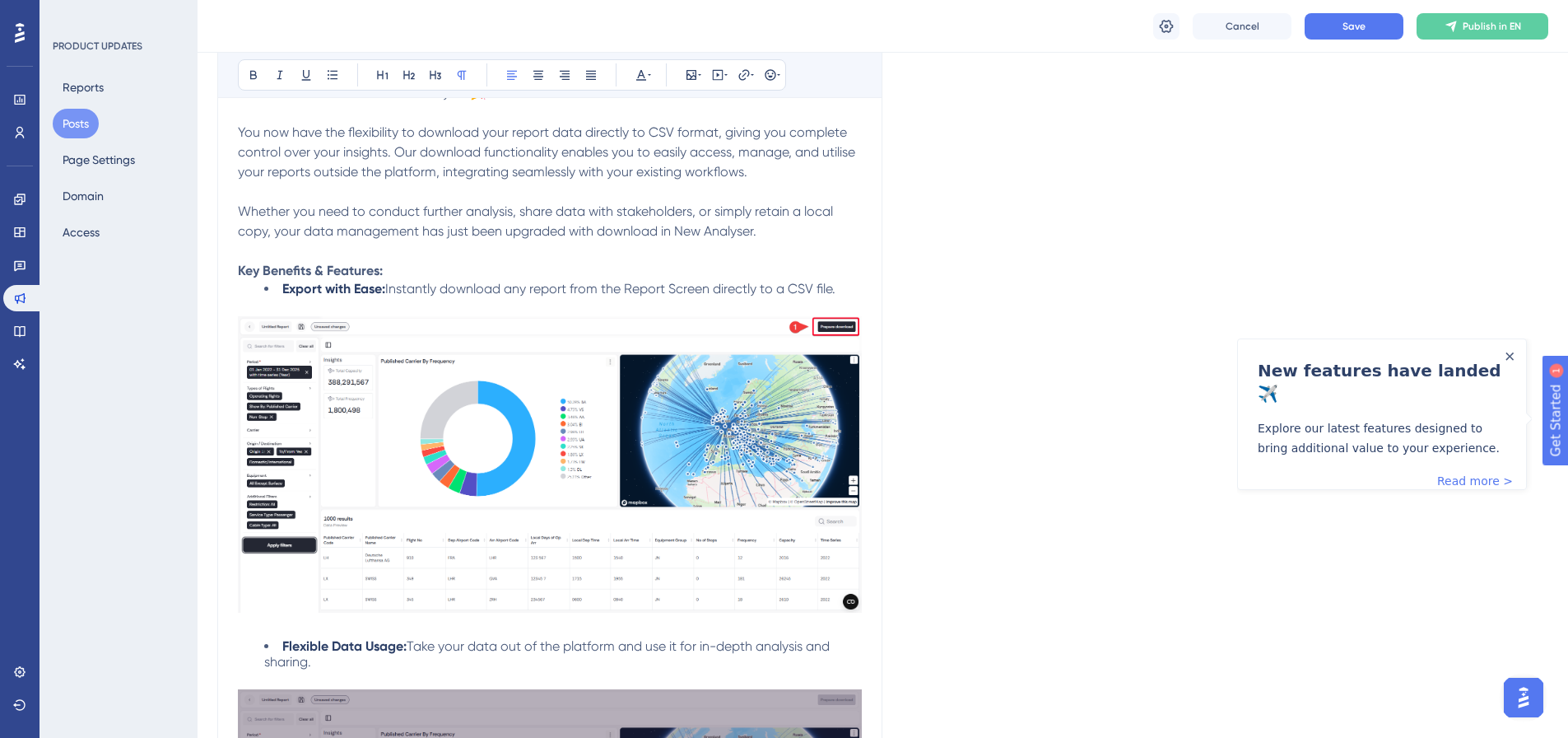
click at [642, 264] on p "Key Benefits & Features:" at bounding box center [550, 270] width 624 height 20
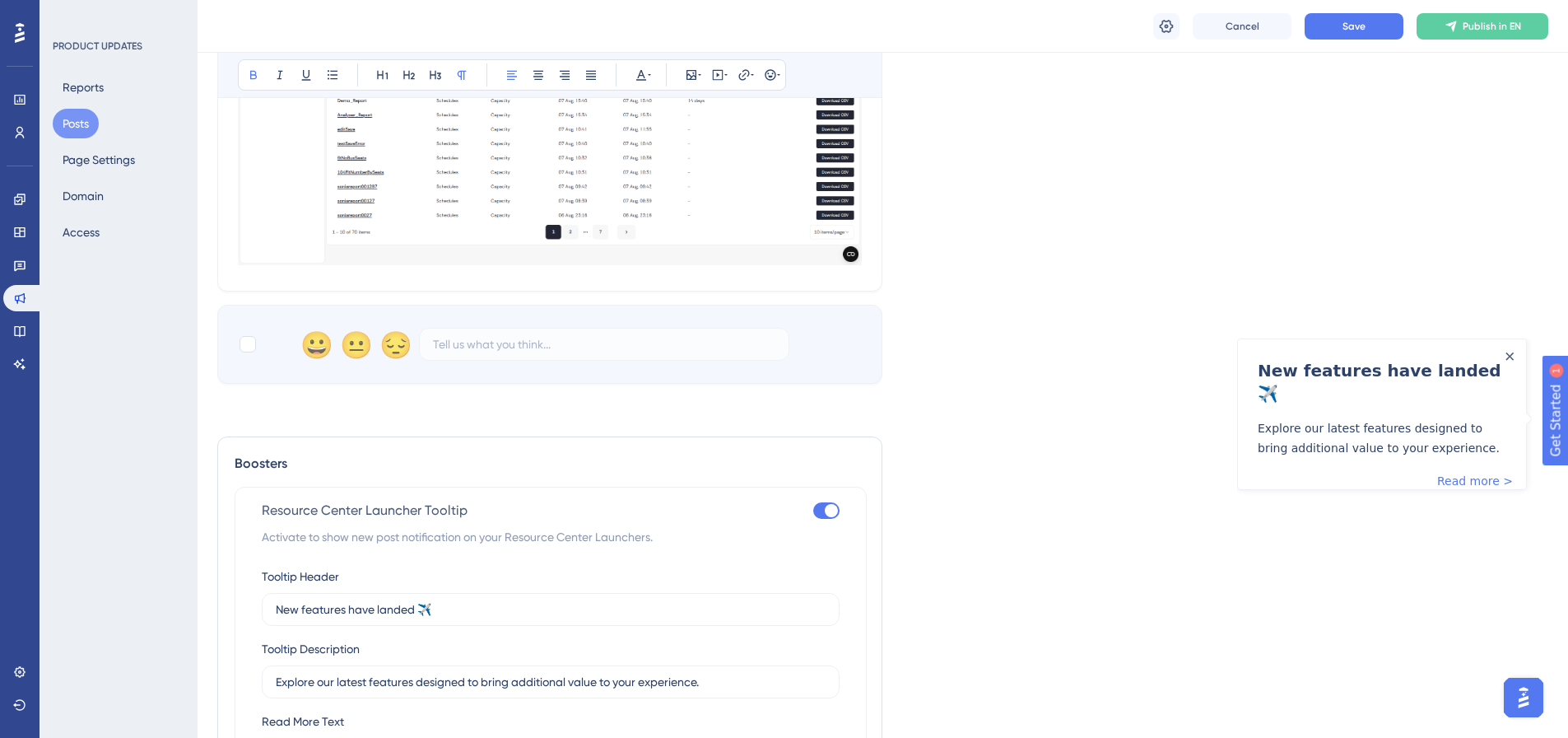
scroll to position [1564, 0]
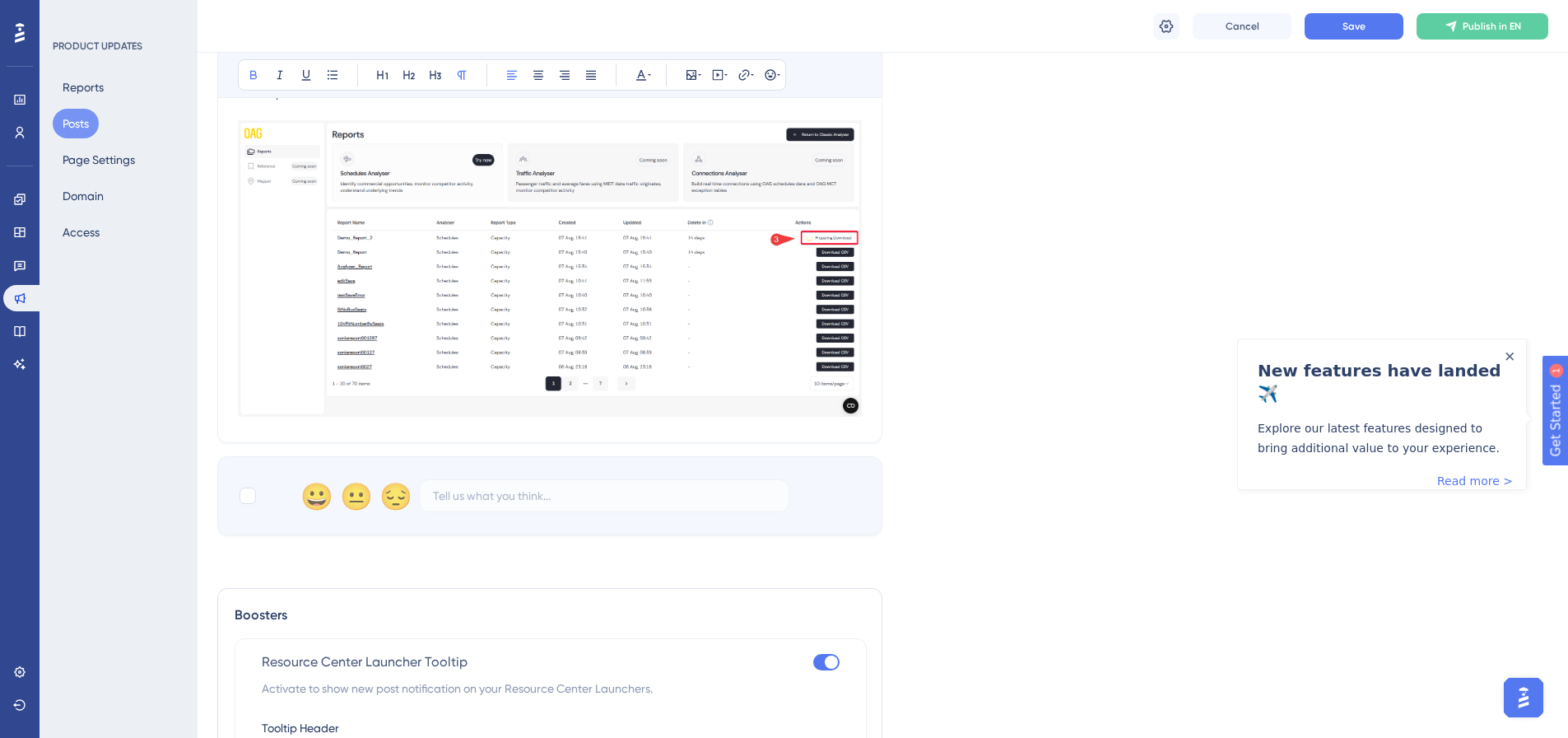
click at [856, 349] on img at bounding box center [550, 268] width 624 height 296
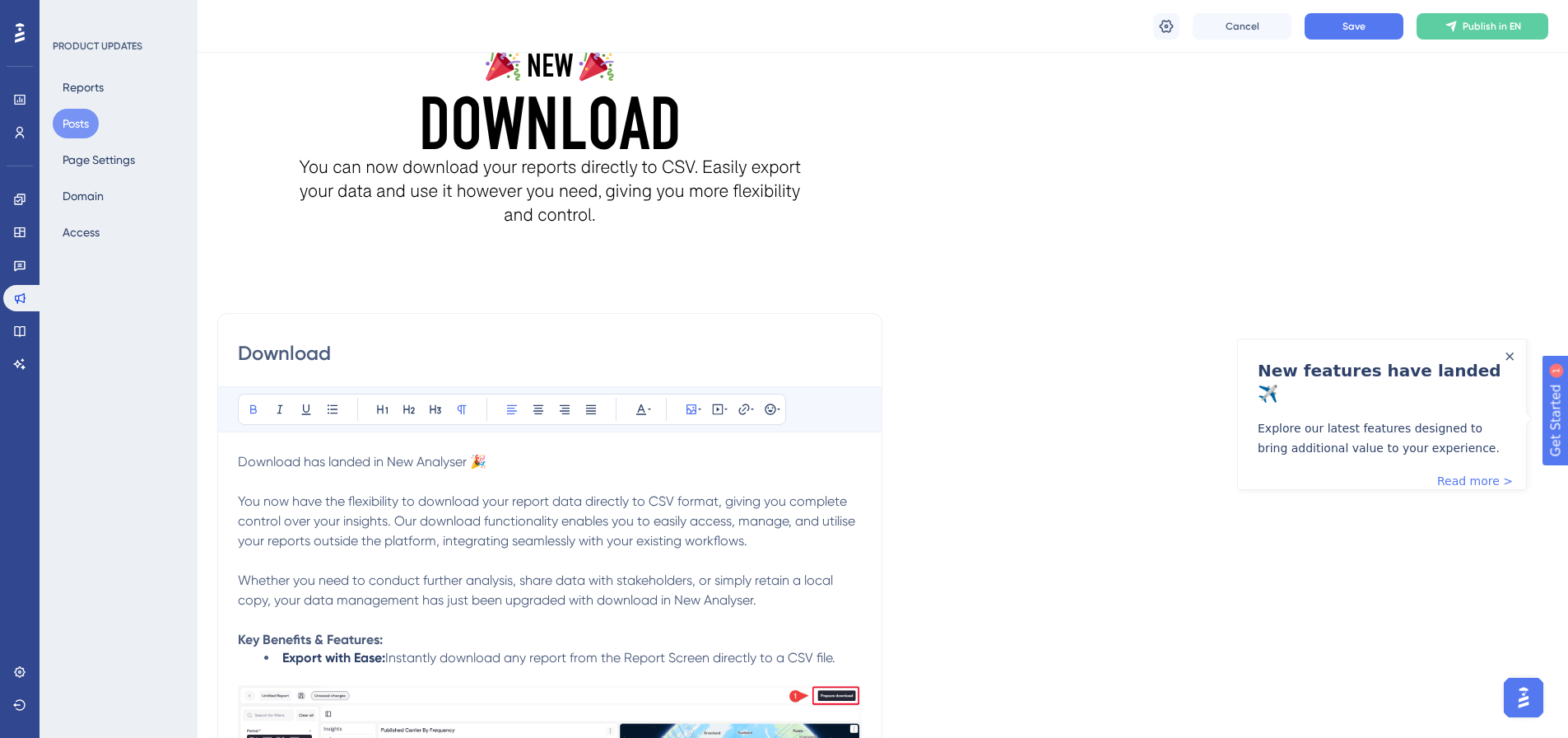
scroll to position [247, 12]
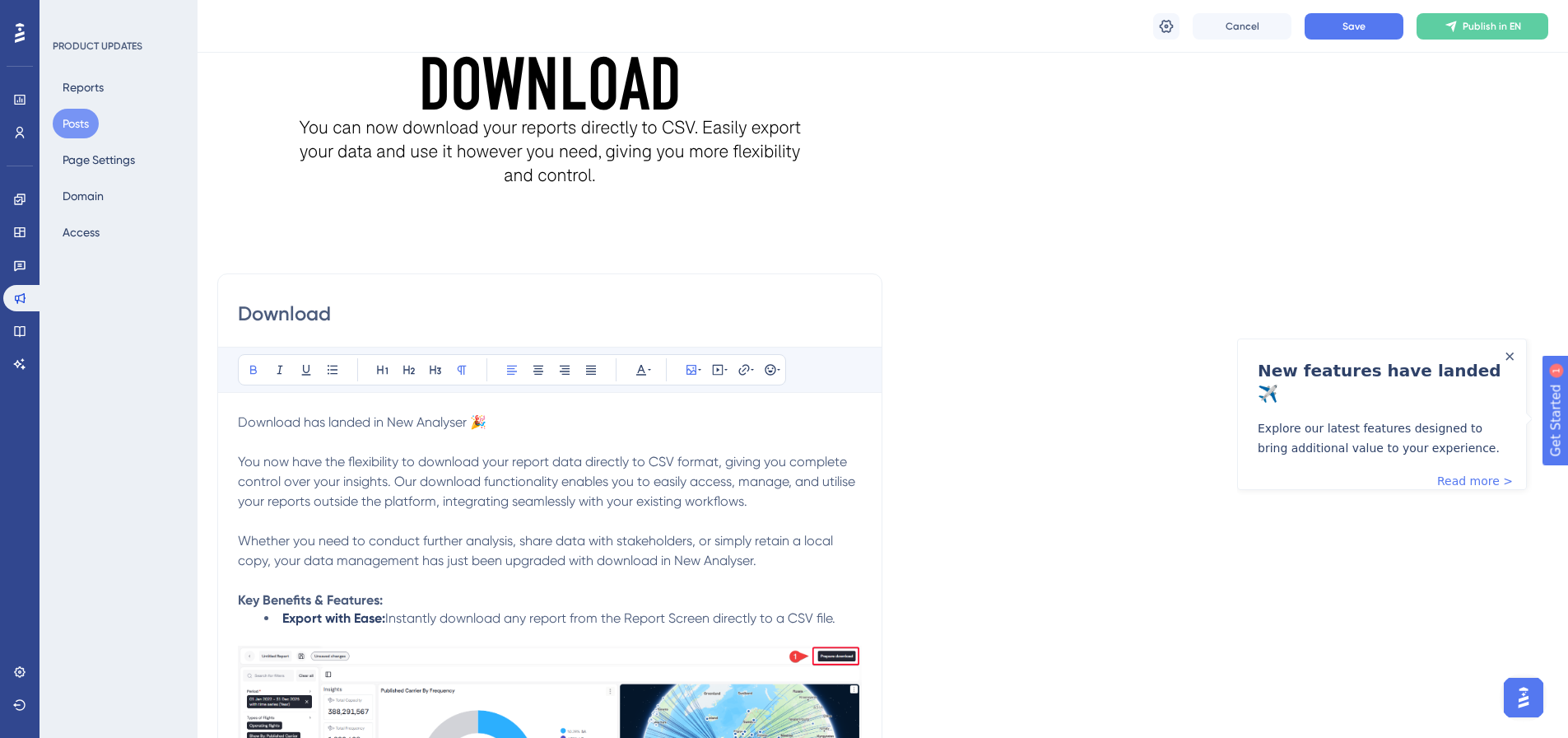
click at [797, 553] on p "Whether you need to conduct further analysis, share data with stakeholders, or …" at bounding box center [550, 550] width 624 height 39
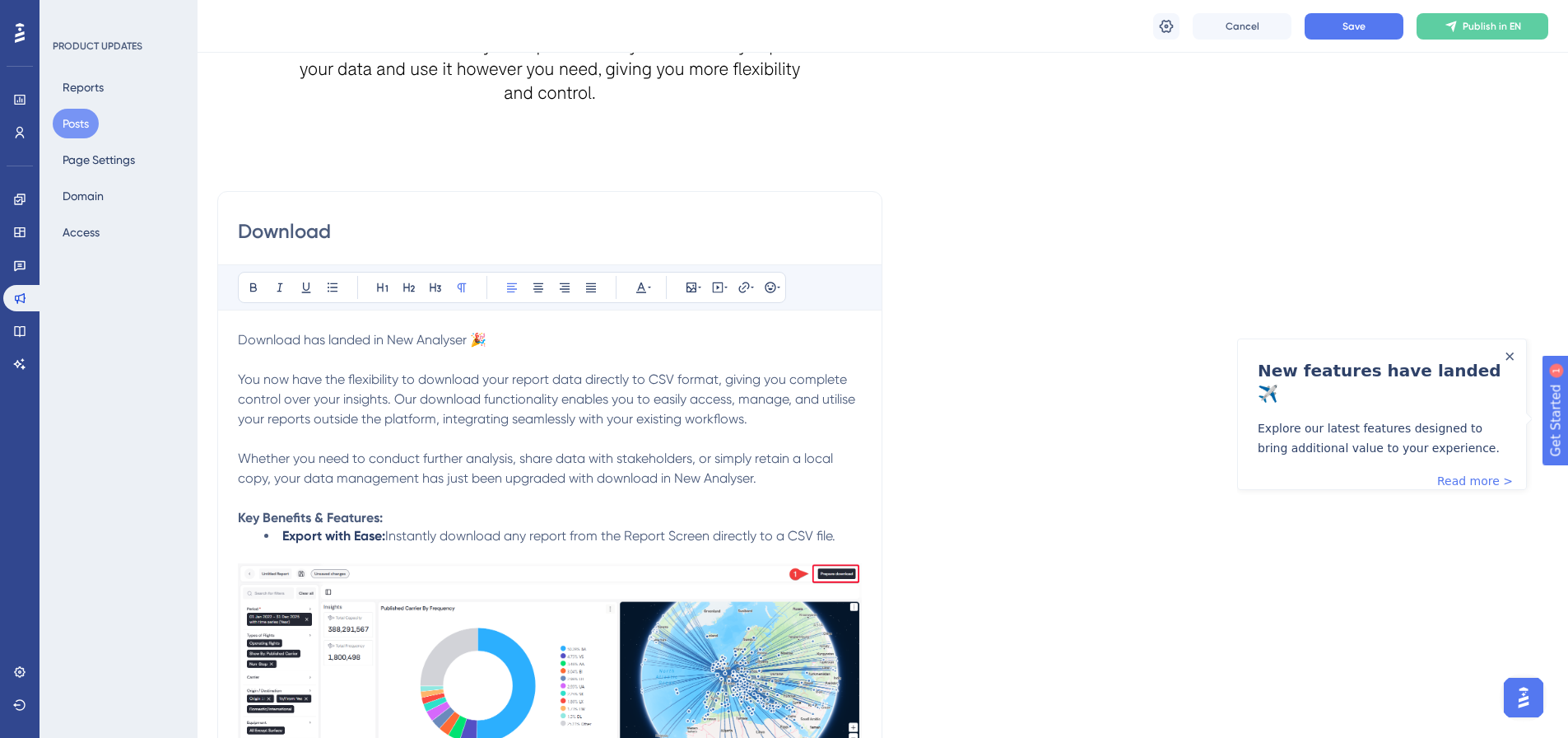
scroll to position [411, 12]
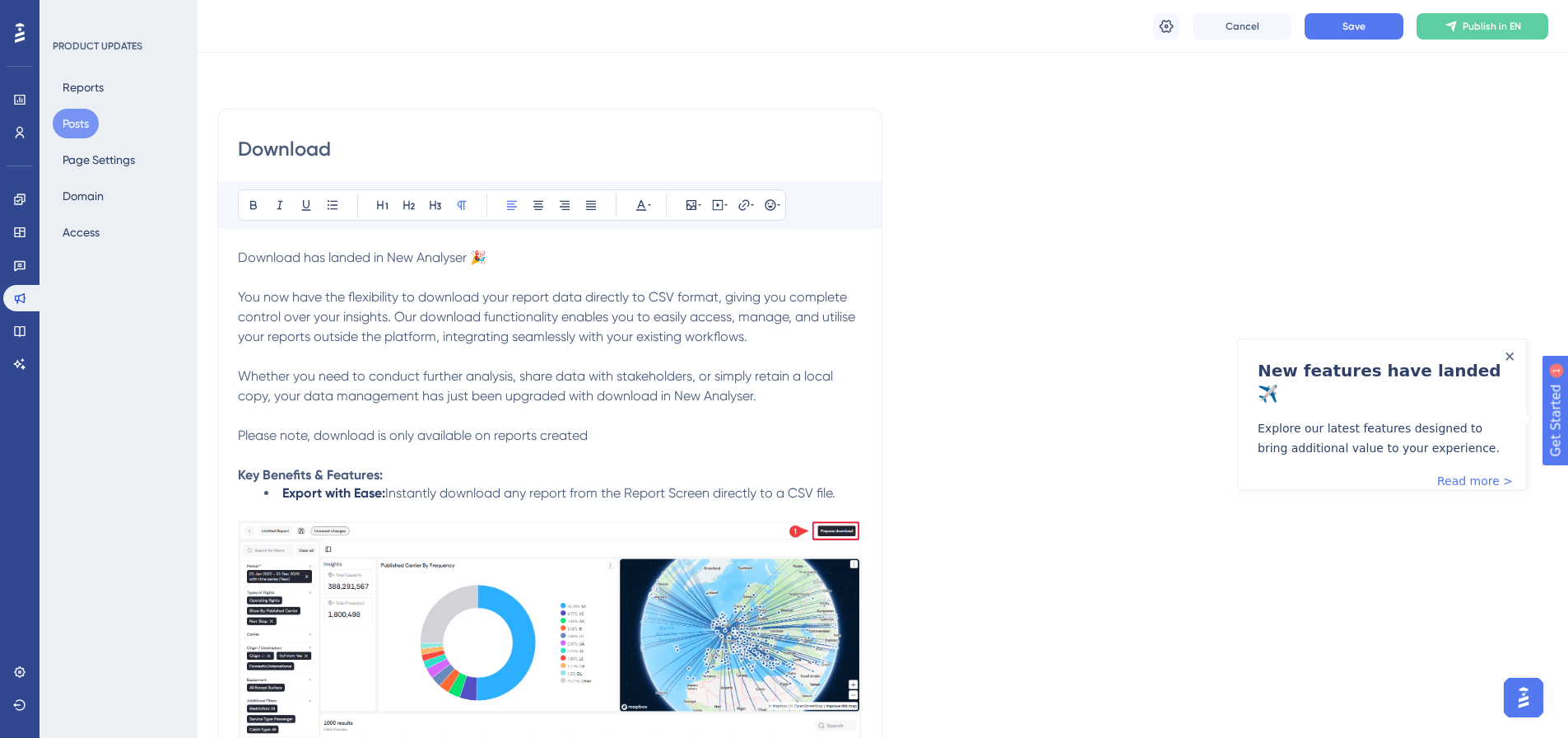
click at [666, 421] on p at bounding box center [550, 415] width 624 height 20
drag, startPoint x: 658, startPoint y: 424, endPoint x: 679, endPoint y: 402, distance: 30.4
click at [658, 424] on p at bounding box center [550, 415] width 624 height 20
drag, startPoint x: 664, startPoint y: 427, endPoint x: 62, endPoint y: 87, distance: 691.4
click at [664, 427] on p "Please note, download is only available on reports created" at bounding box center [550, 435] width 624 height 20
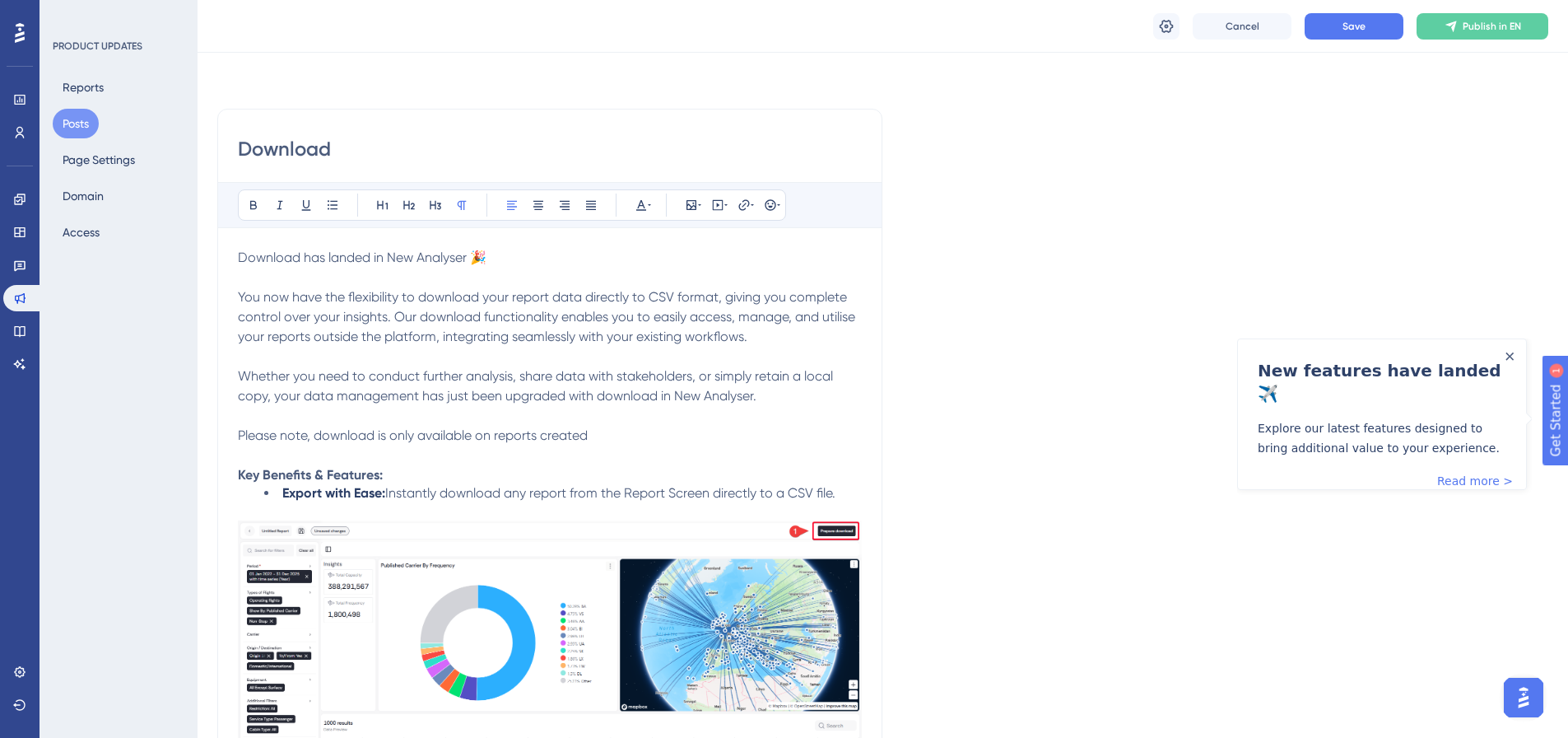
click at [587, 432] on p "Please note, download is only available on reports created" at bounding box center [550, 435] width 624 height 20
click at [520, 434] on span "Please note, download is only available on reports created" at bounding box center [412, 435] width 349 height 15
click at [605, 434] on p "Please note, download is only available on reports created" at bounding box center [550, 435] width 624 height 20
drag, startPoint x: 587, startPoint y: 431, endPoint x: 111, endPoint y: 425, distance: 476.0
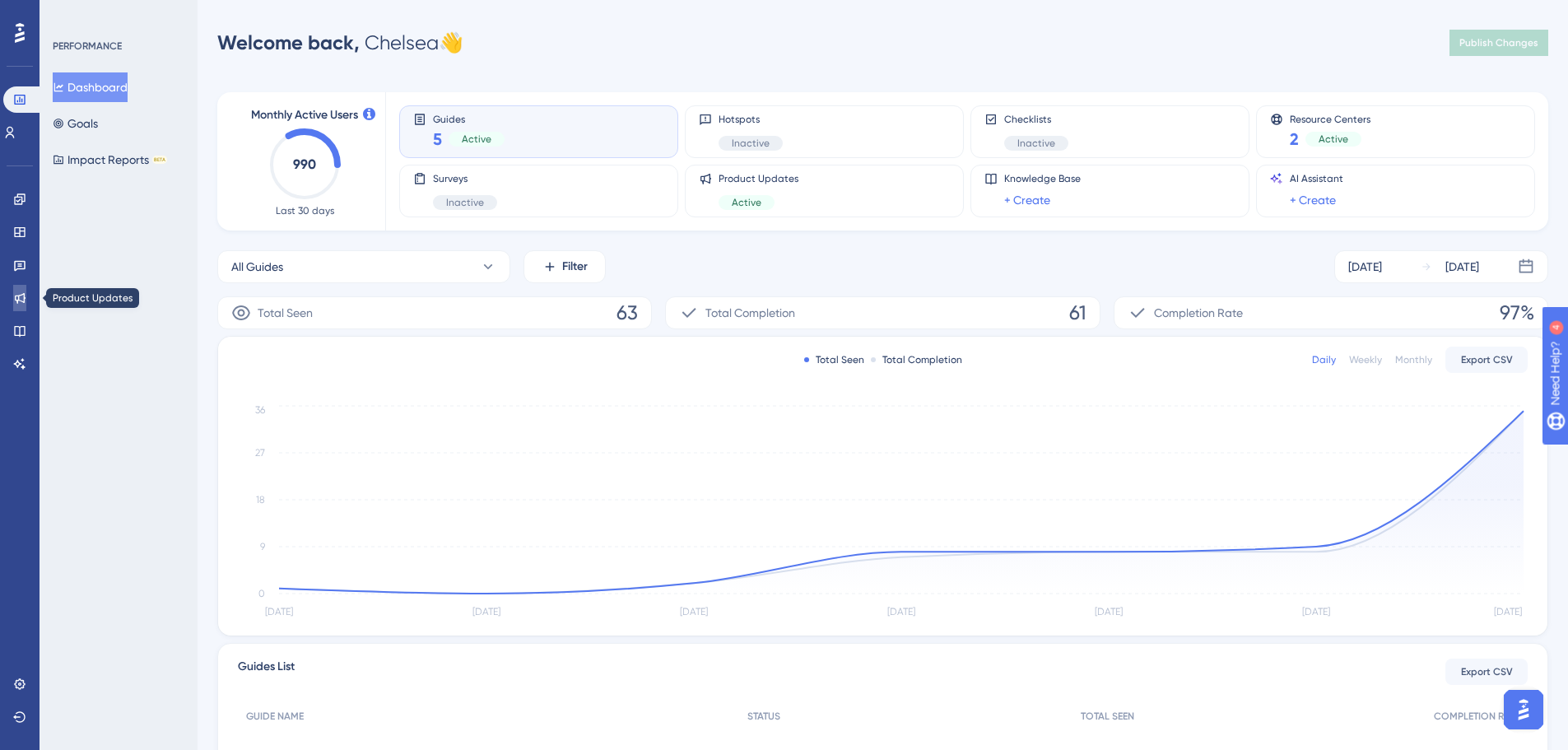
click at [17, 302] on icon at bounding box center [20, 298] width 10 height 10
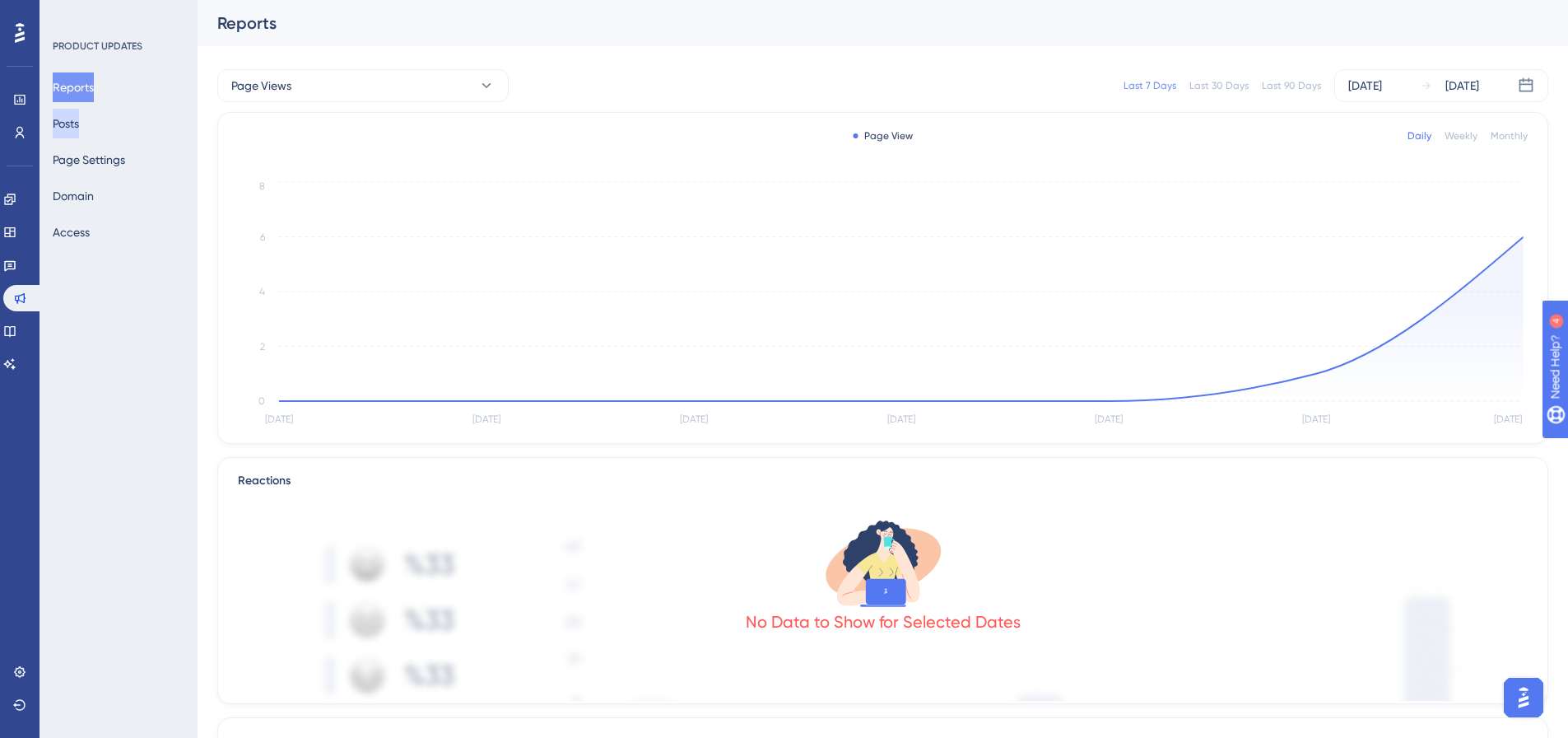
click at [73, 127] on button "Posts" at bounding box center [66, 123] width 27 height 30
